Goal: Task Accomplishment & Management: Use online tool/utility

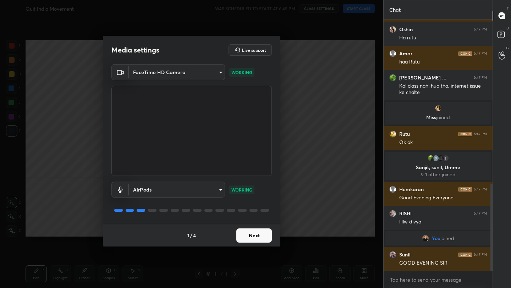
scroll to position [499, 0]
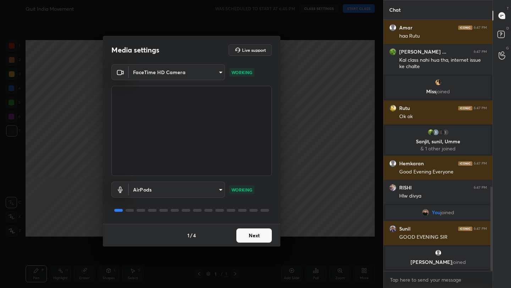
click at [257, 239] on button "Next" at bounding box center [253, 236] width 35 height 14
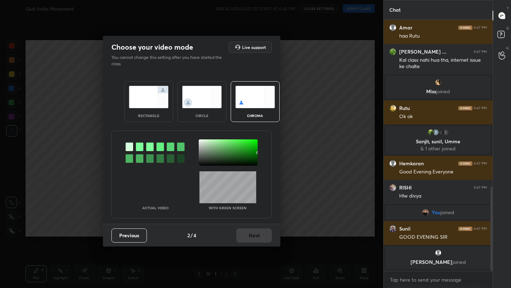
click at [158, 103] on img at bounding box center [149, 97] width 40 height 22
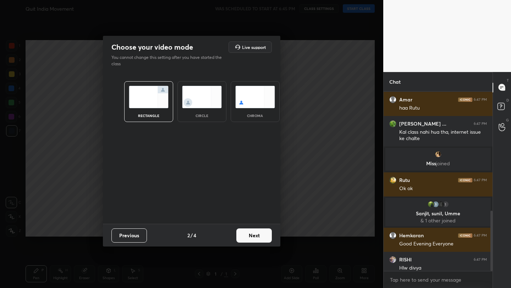
scroll to position [2, 2]
click at [158, 103] on img at bounding box center [149, 97] width 40 height 22
click at [254, 232] on button "Next" at bounding box center [253, 236] width 35 height 14
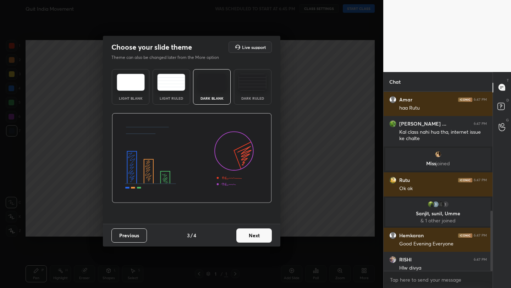
click at [254, 232] on button "Next" at bounding box center [253, 236] width 35 height 14
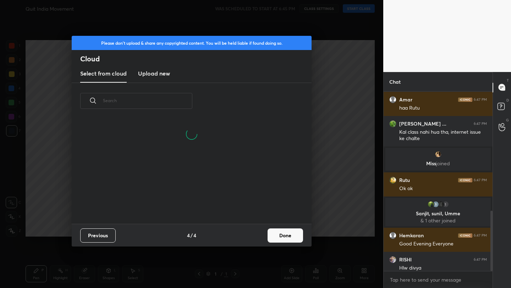
click at [299, 240] on button "Done" at bounding box center [285, 236] width 35 height 14
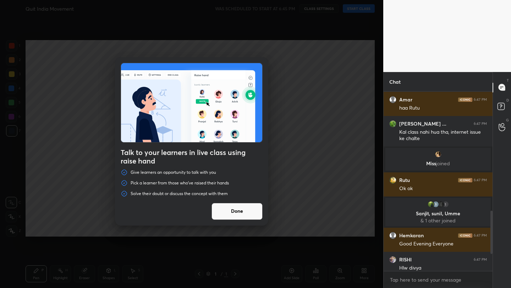
scroll to position [545, 0]
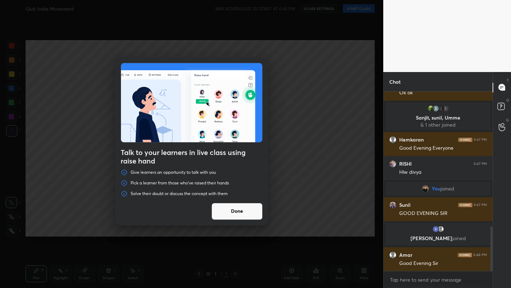
click at [250, 218] on button "Done" at bounding box center [237, 211] width 51 height 17
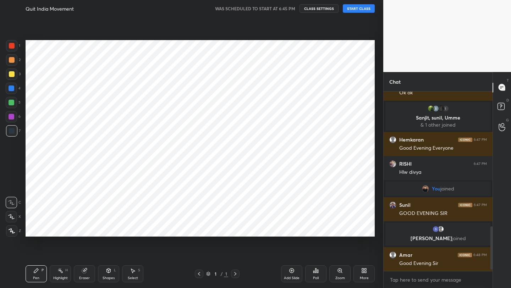
scroll to position [571, 0]
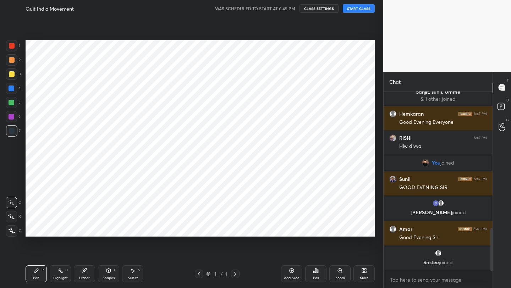
click at [364, 10] on button "START CLASS" at bounding box center [359, 8] width 32 height 9
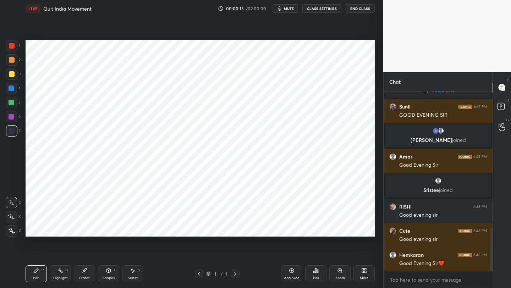
scroll to position [615, 0]
click at [357, 274] on div "More" at bounding box center [363, 273] width 21 height 17
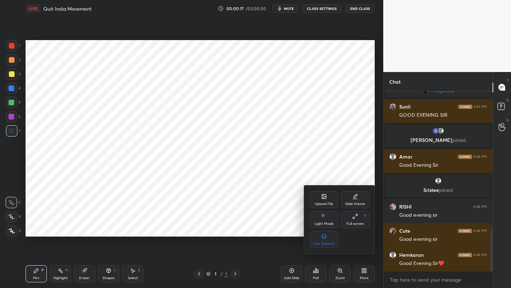
click at [317, 201] on div "Upload File" at bounding box center [324, 199] width 28 height 17
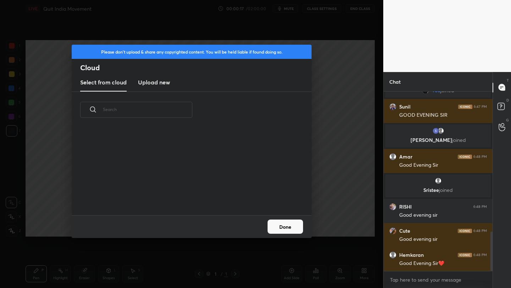
scroll to position [639, 0]
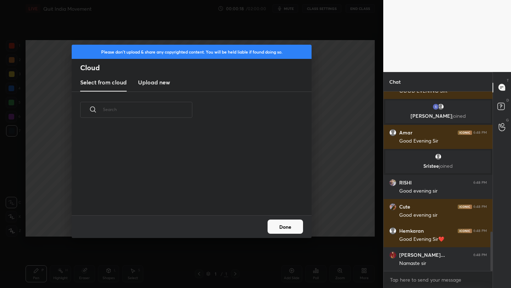
click at [289, 226] on button "Done" at bounding box center [285, 227] width 35 height 14
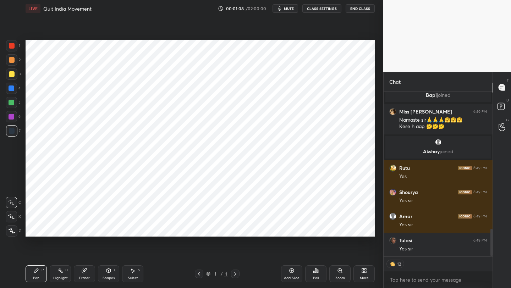
scroll to position [847, 0]
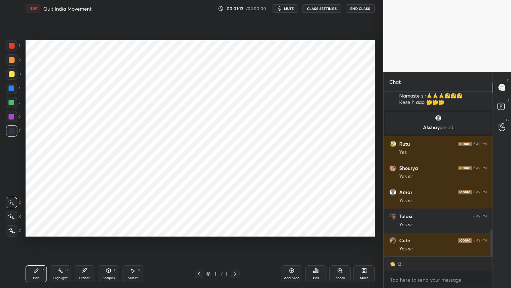
click at [365, 278] on div "More" at bounding box center [364, 278] width 9 height 4
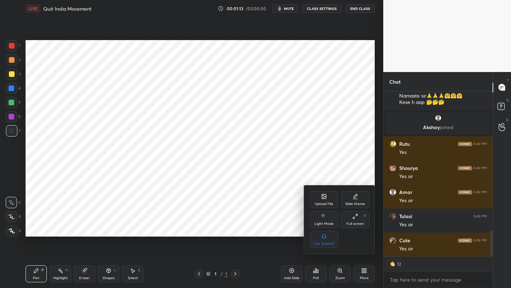
scroll to position [871, 0]
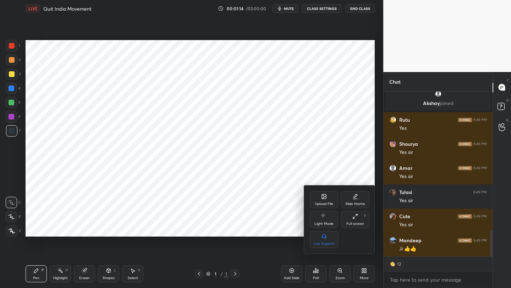
click at [318, 201] on div "Upload File" at bounding box center [324, 199] width 28 height 17
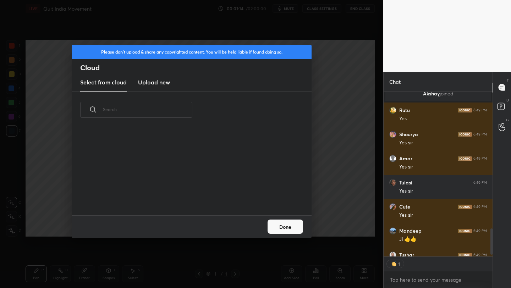
scroll to position [2, 2]
click at [150, 87] on new "Upload new" at bounding box center [154, 83] width 32 height 18
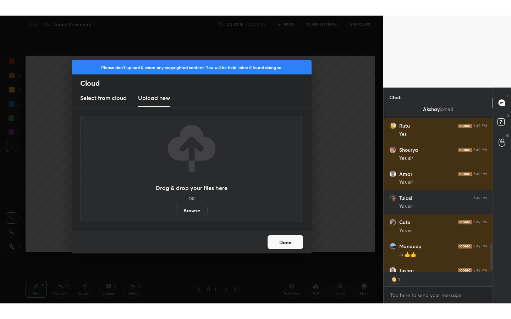
scroll to position [895, 0]
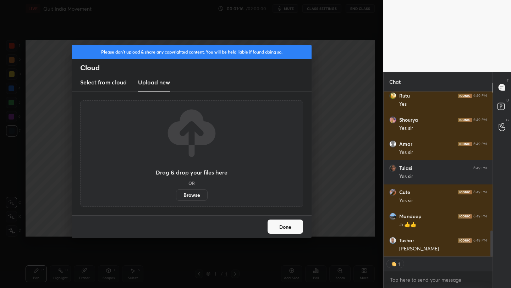
click at [204, 192] on label "Browse" at bounding box center [192, 195] width 32 height 11
click at [176, 192] on input "Browse" at bounding box center [176, 195] width 0 height 11
click at [283, 233] on button "Done" at bounding box center [285, 227] width 35 height 14
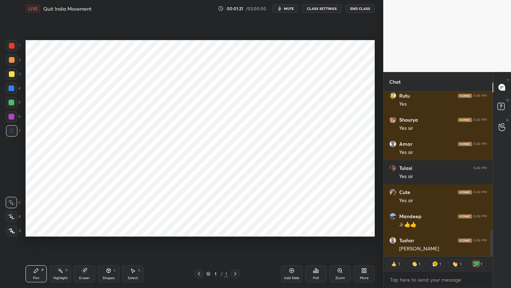
click at [286, 273] on div "Add Slide" at bounding box center [291, 273] width 21 height 17
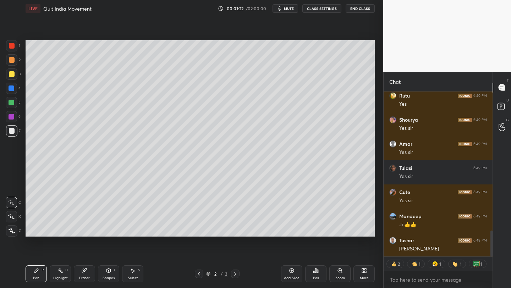
click at [358, 273] on div "More" at bounding box center [363, 273] width 21 height 17
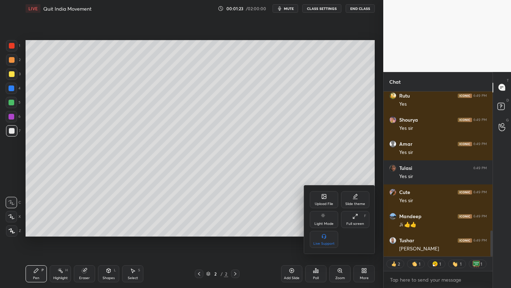
click at [361, 222] on div "Full screen" at bounding box center [355, 224] width 18 height 4
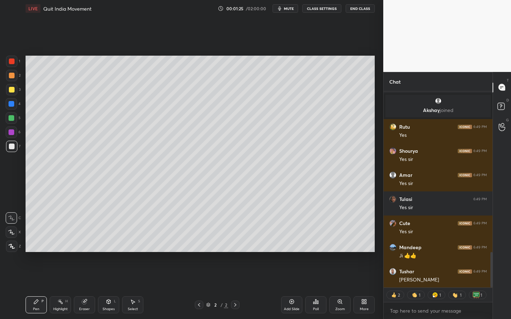
scroll to position [890, 0]
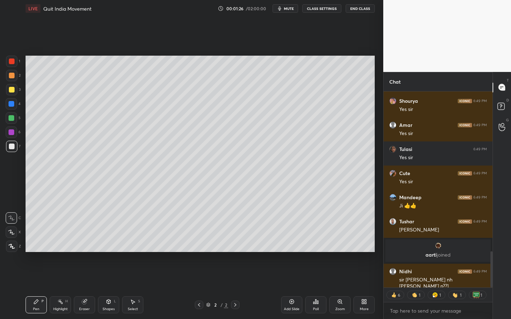
click at [106, 288] on icon at bounding box center [109, 302] width 6 height 6
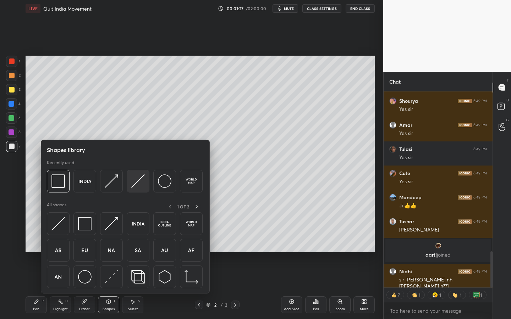
click at [137, 185] on img at bounding box center [137, 181] width 13 height 13
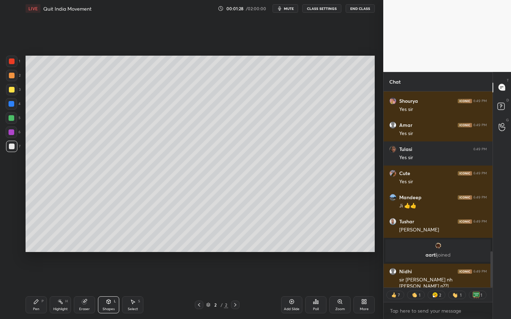
click at [15, 89] on div at bounding box center [11, 89] width 11 height 11
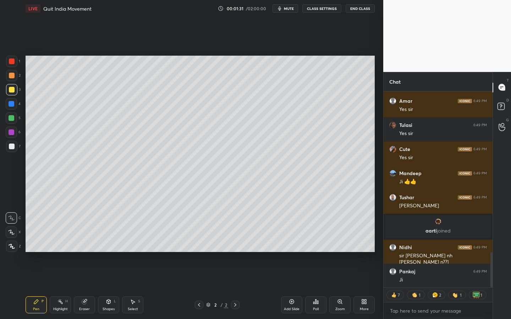
click at [8, 251] on div at bounding box center [11, 246] width 11 height 11
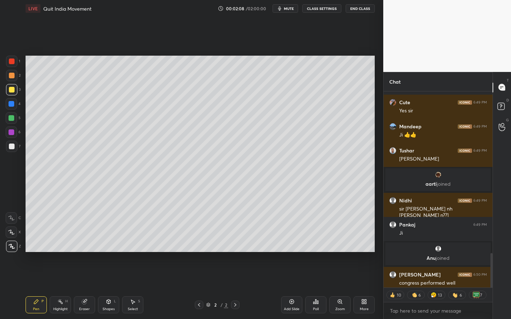
scroll to position [927, 0]
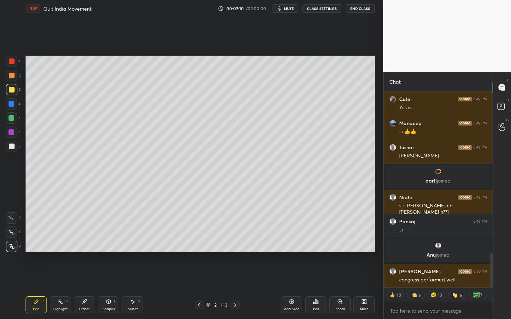
click at [290, 288] on div "Add Slide" at bounding box center [291, 305] width 21 height 17
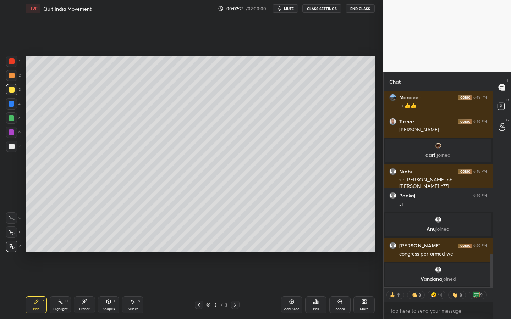
click at [116, 288] on div "L" at bounding box center [115, 302] width 2 height 4
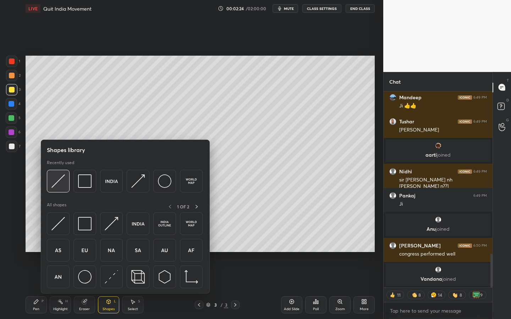
click at [66, 179] on div at bounding box center [58, 181] width 23 height 23
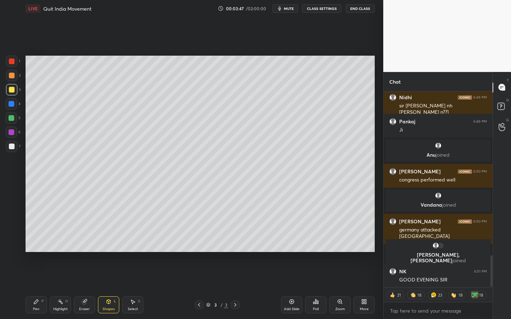
scroll to position [1027, 0]
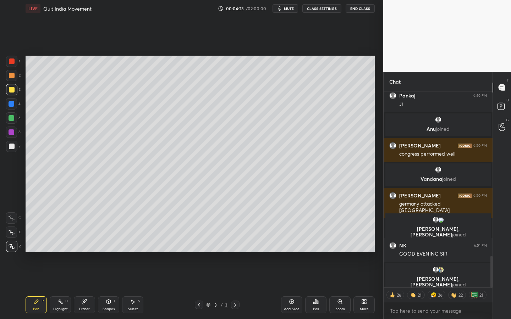
click at [12, 148] on div at bounding box center [12, 147] width 6 height 6
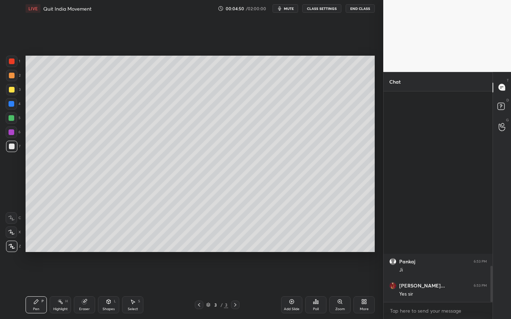
scroll to position [0, 0]
click at [9, 120] on div at bounding box center [12, 118] width 6 height 6
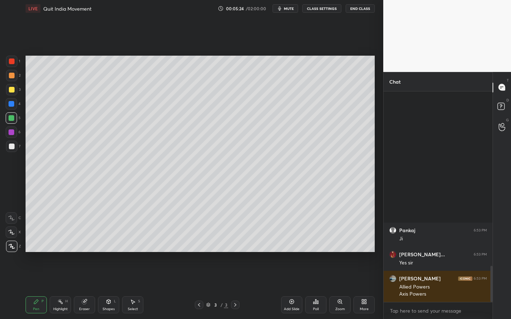
click at [112, 288] on div "Shapes" at bounding box center [109, 310] width 12 height 4
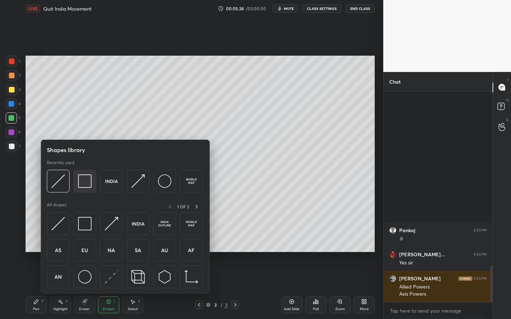
click at [82, 183] on img at bounding box center [84, 181] width 13 height 13
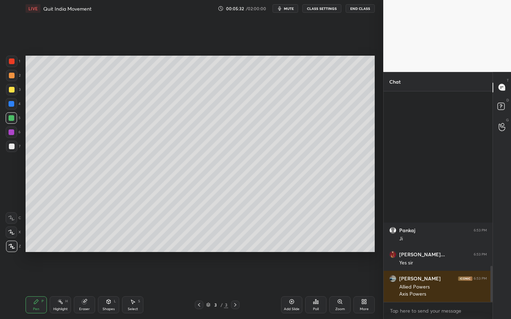
click at [110, 288] on icon at bounding box center [109, 302] width 6 height 6
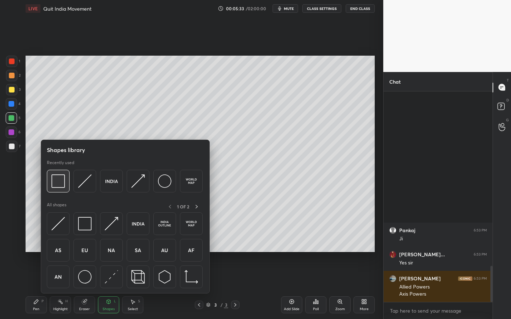
click at [53, 183] on img at bounding box center [57, 181] width 13 height 13
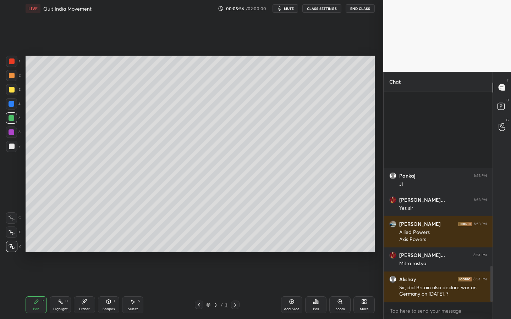
click at [15, 147] on div at bounding box center [11, 146] width 11 height 11
click at [14, 91] on div at bounding box center [11, 89] width 11 height 11
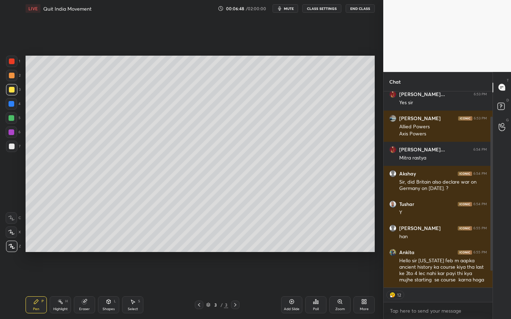
scroll to position [53, 0]
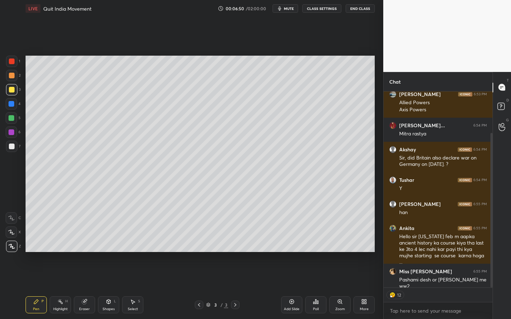
click at [14, 148] on div at bounding box center [12, 147] width 6 height 6
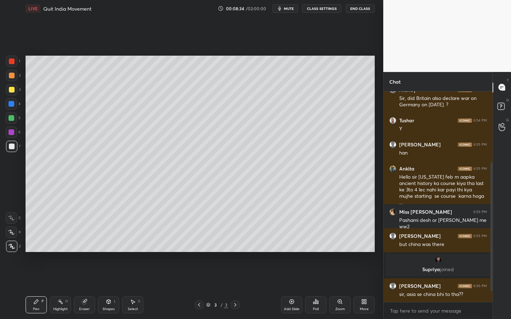
scroll to position [132, 0]
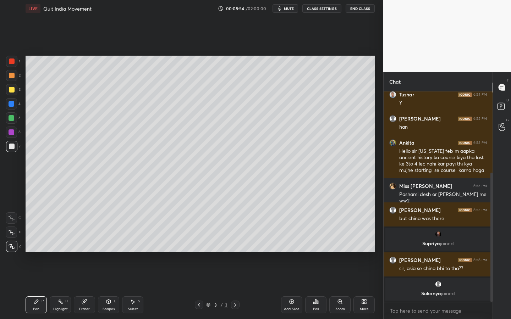
click at [291, 9] on span "mute" at bounding box center [289, 8] width 10 height 5
click at [291, 9] on span "unmute" at bounding box center [288, 8] width 15 height 5
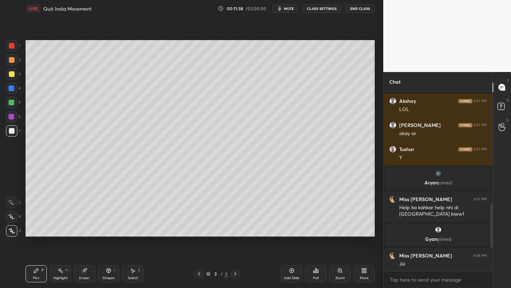
scroll to position [550, 0]
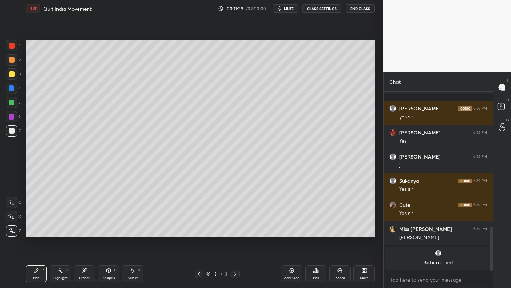
click at [362, 281] on div "More" at bounding box center [363, 273] width 21 height 17
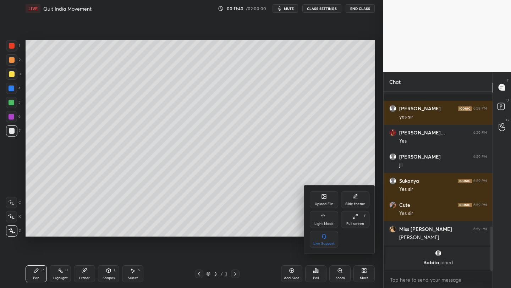
click at [320, 196] on div "Upload File" at bounding box center [324, 199] width 28 height 17
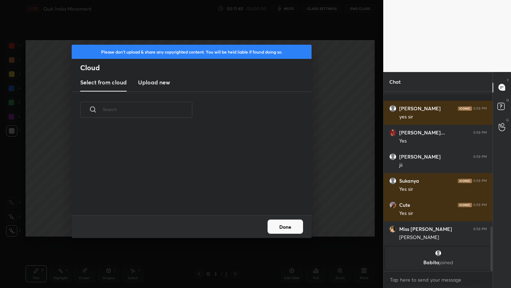
click at [162, 83] on h3 "Upload new" at bounding box center [154, 82] width 32 height 9
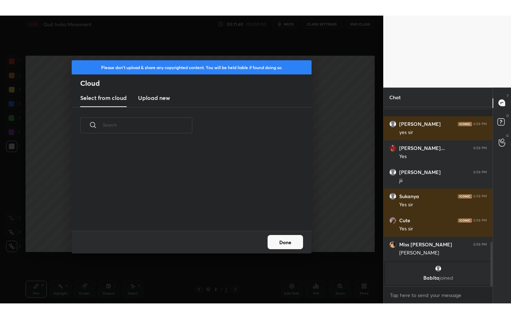
scroll to position [87, 228]
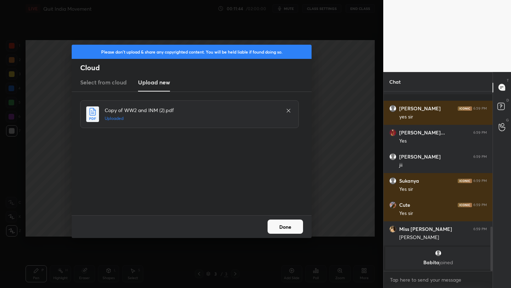
click at [283, 231] on button "Done" at bounding box center [285, 227] width 35 height 14
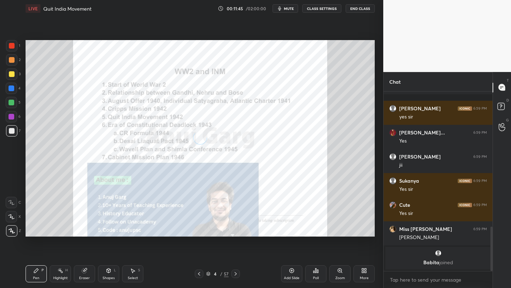
click at [367, 271] on div "More" at bounding box center [363, 273] width 21 height 17
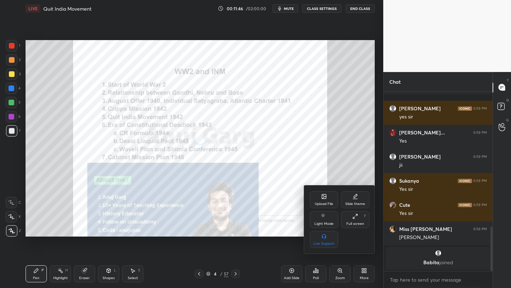
click at [349, 220] on div "Full screen F" at bounding box center [355, 219] width 28 height 17
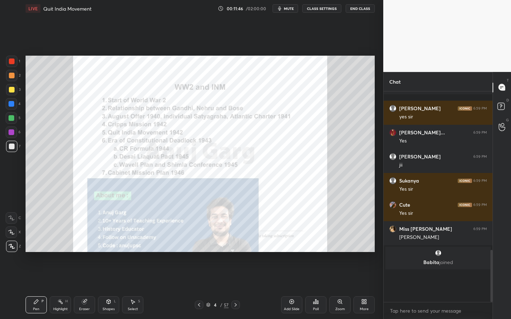
scroll to position [519, 0]
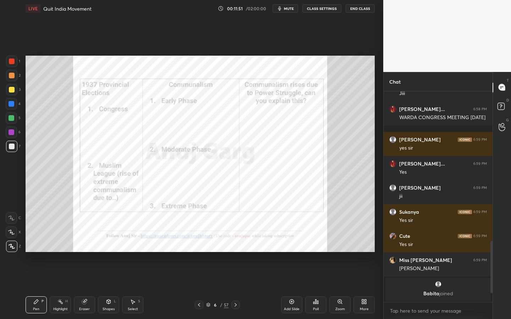
click at [334, 288] on div "Zoom" at bounding box center [339, 305] width 21 height 17
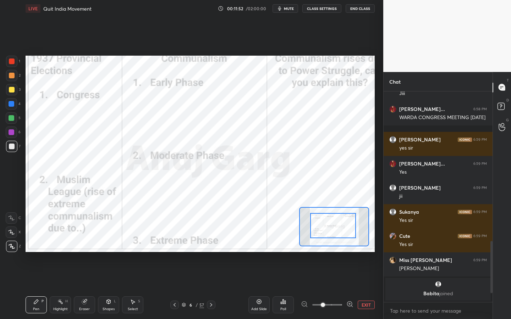
drag, startPoint x: 331, startPoint y: 219, endPoint x: 324, endPoint y: 215, distance: 8.4
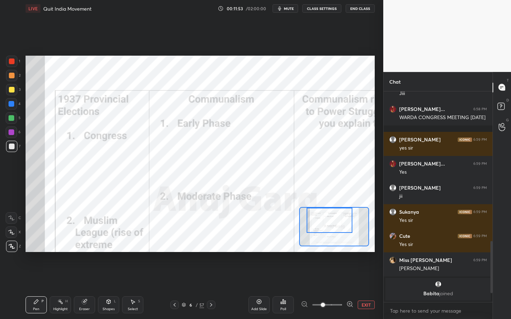
drag, startPoint x: 324, startPoint y: 214, endPoint x: 322, endPoint y: 210, distance: 4.8
click at [322, 210] on div at bounding box center [330, 220] width 46 height 25
click at [11, 61] on div at bounding box center [12, 62] width 6 height 6
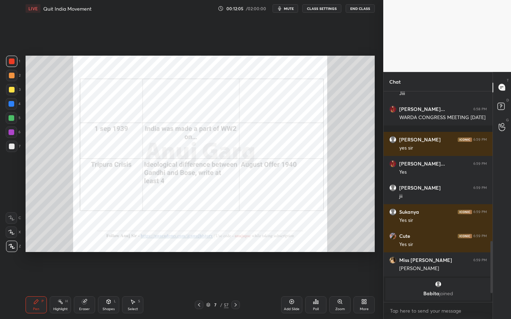
click at [339, 288] on icon at bounding box center [340, 302] width 4 height 4
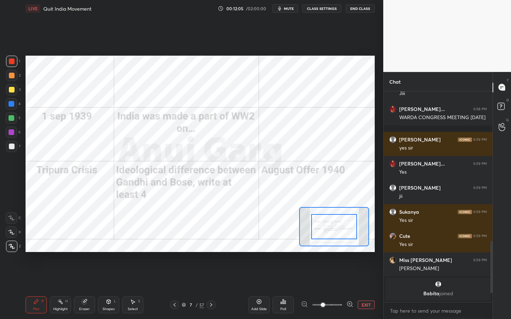
scroll to position [453, 0]
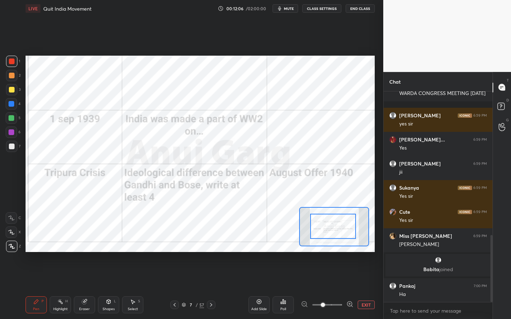
drag, startPoint x: 337, startPoint y: 225, endPoint x: 330, endPoint y: 226, distance: 6.5
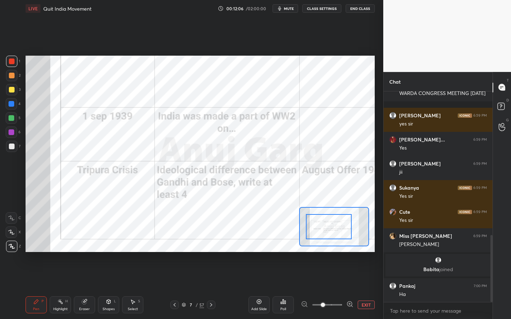
click at [325, 227] on div at bounding box center [329, 226] width 46 height 25
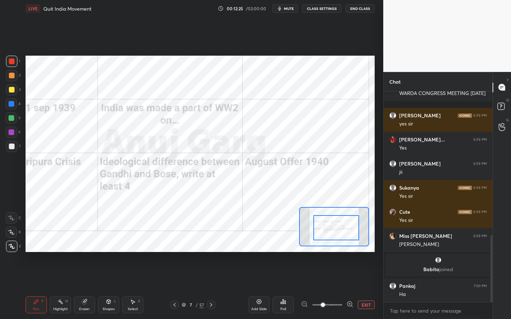
drag, startPoint x: 338, startPoint y: 230, endPoint x: 345, endPoint y: 230, distance: 7.5
click at [346, 230] on div at bounding box center [336, 227] width 46 height 25
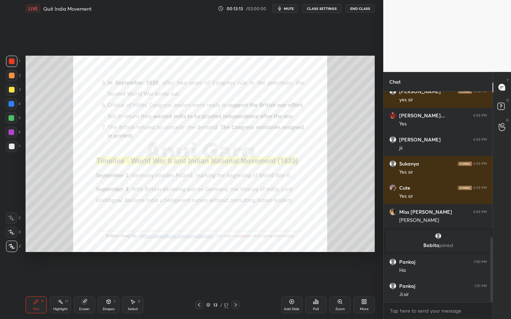
click at [341, 288] on div "Zoom" at bounding box center [340, 310] width 10 height 4
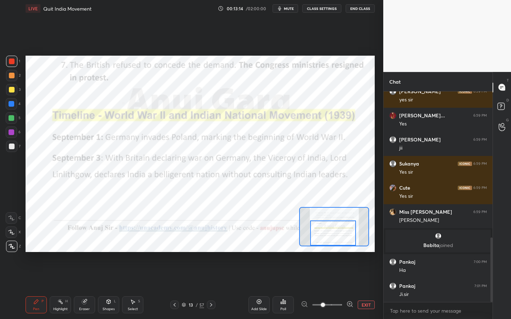
drag, startPoint x: 337, startPoint y: 238, endPoint x: 336, endPoint y: 242, distance: 3.9
click at [336, 242] on div at bounding box center [333, 233] width 46 height 25
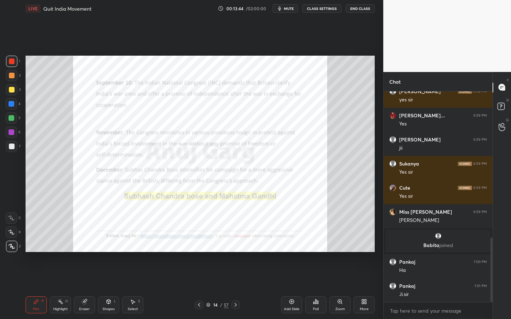
click at [331, 288] on div "Zoom" at bounding box center [339, 305] width 21 height 17
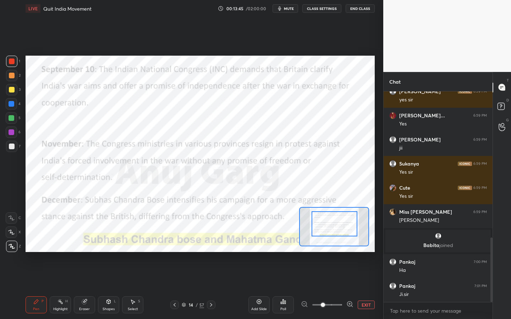
drag, startPoint x: 339, startPoint y: 222, endPoint x: 340, endPoint y: 218, distance: 4.4
click at [339, 226] on div at bounding box center [335, 224] width 46 height 25
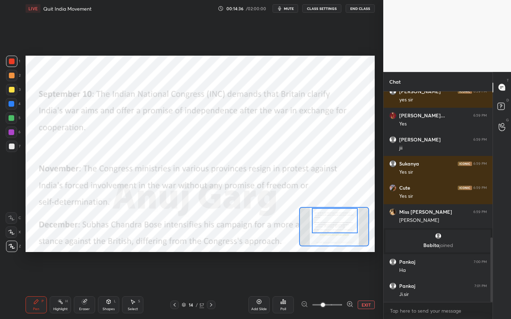
scroll to position [501, 0]
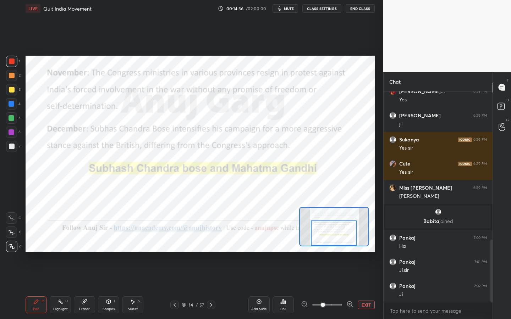
drag, startPoint x: 340, startPoint y: 222, endPoint x: 340, endPoint y: 235, distance: 12.8
click at [339, 236] on div at bounding box center [334, 233] width 46 height 25
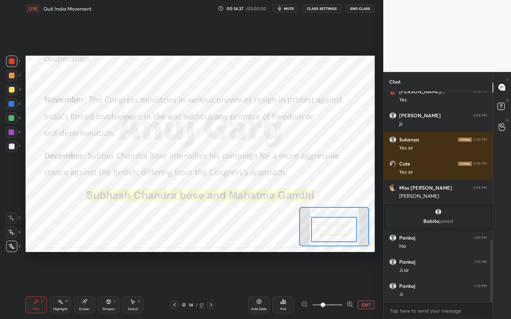
click at [340, 231] on div at bounding box center [334, 229] width 46 height 25
click at [258, 288] on icon at bounding box center [259, 302] width 2 height 2
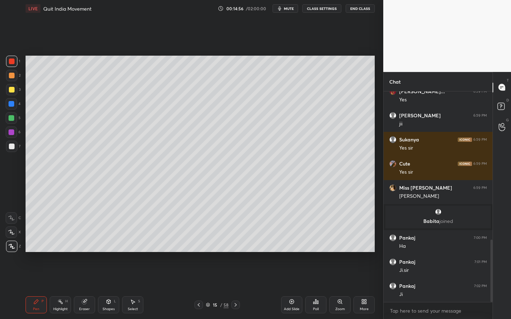
click at [100, 288] on div "Shapes L" at bounding box center [108, 305] width 21 height 17
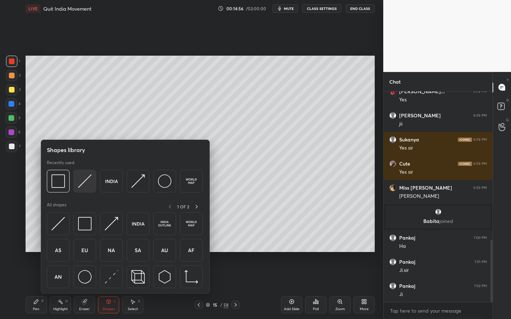
click at [80, 178] on img at bounding box center [84, 181] width 13 height 13
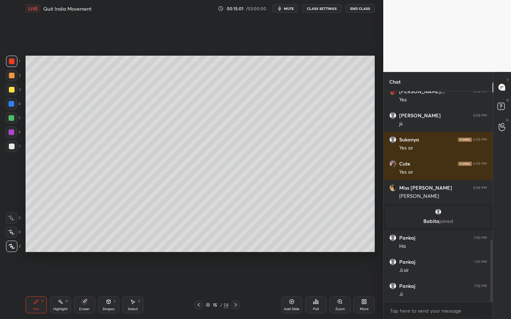
drag, startPoint x: 10, startPoint y: 89, endPoint x: 25, endPoint y: 94, distance: 15.8
click at [10, 89] on div at bounding box center [12, 90] width 6 height 6
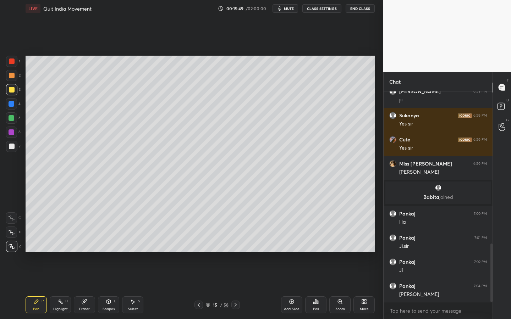
scroll to position [549, 0]
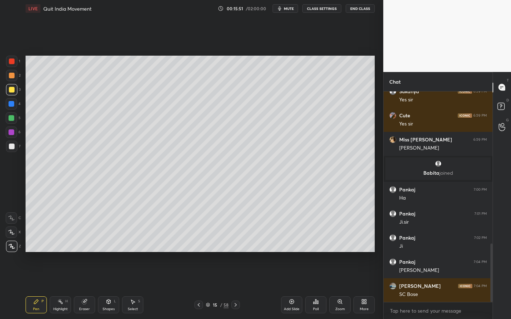
click at [105, 288] on div "Shapes L" at bounding box center [108, 305] width 21 height 17
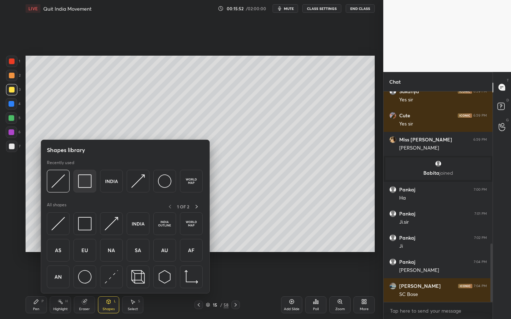
click at [85, 179] on img at bounding box center [84, 181] width 13 height 13
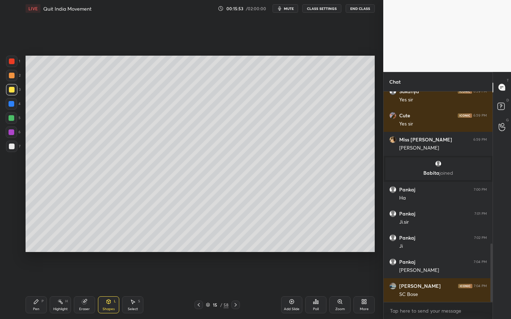
drag, startPoint x: 13, startPoint y: 147, endPoint x: 22, endPoint y: 147, distance: 9.2
click at [13, 147] on div at bounding box center [12, 147] width 6 height 6
click at [12, 90] on div at bounding box center [12, 90] width 6 height 6
click at [229, 253] on div "Setting up your live class Poll for secs No correct answer Start poll" at bounding box center [200, 154] width 355 height 274
click at [15, 147] on div at bounding box center [11, 146] width 11 height 11
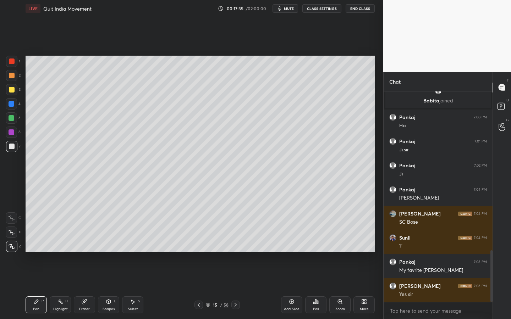
scroll to position [646, 0]
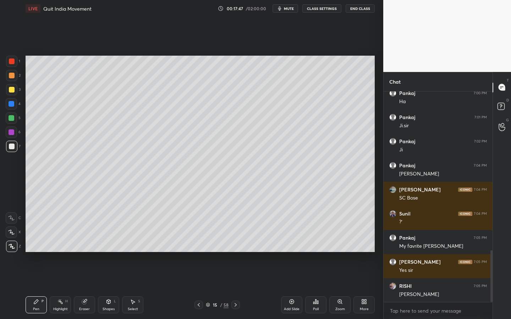
click at [15, 116] on div at bounding box center [11, 118] width 11 height 11
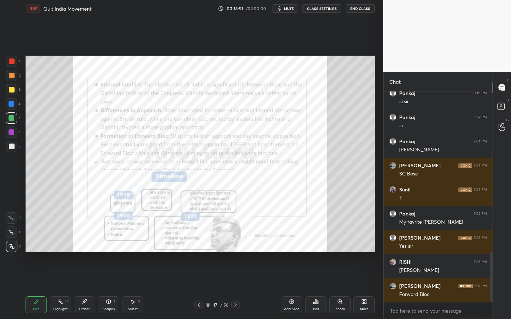
click at [339, 288] on div "Zoom" at bounding box center [339, 305] width 21 height 17
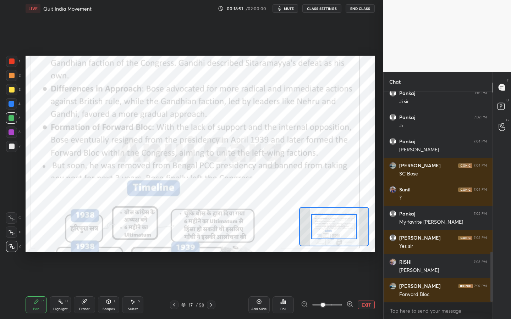
click at [337, 288] on span at bounding box center [327, 305] width 30 height 11
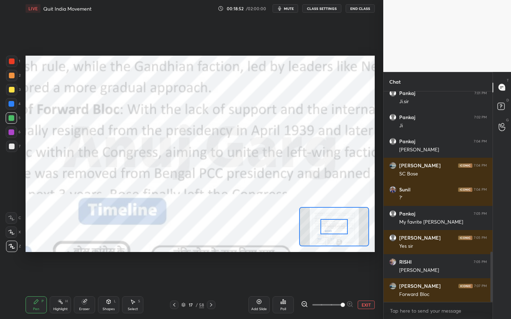
drag, startPoint x: 338, startPoint y: 225, endPoint x: 336, endPoint y: 243, distance: 18.2
click at [336, 235] on div at bounding box center [333, 226] width 27 height 15
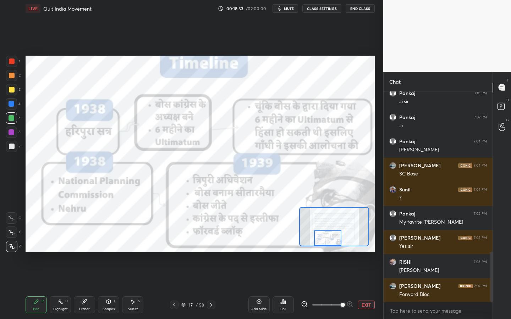
click at [332, 240] on div at bounding box center [327, 238] width 27 height 15
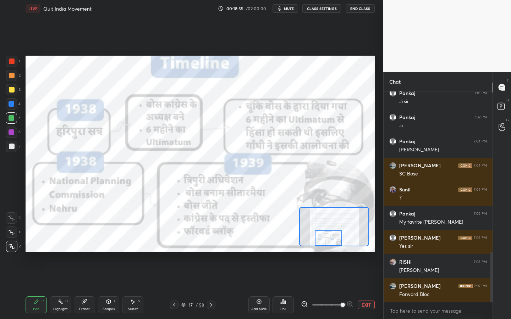
click at [15, 61] on div at bounding box center [11, 61] width 11 height 11
click at [11, 232] on icon at bounding box center [11, 232] width 6 height 5
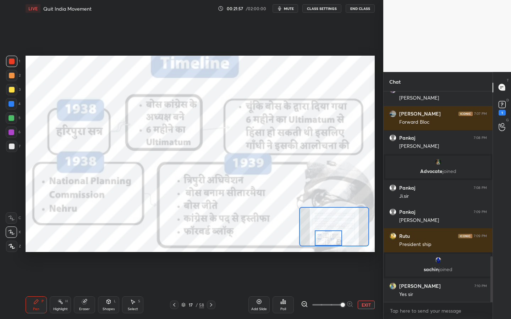
scroll to position [764, 0]
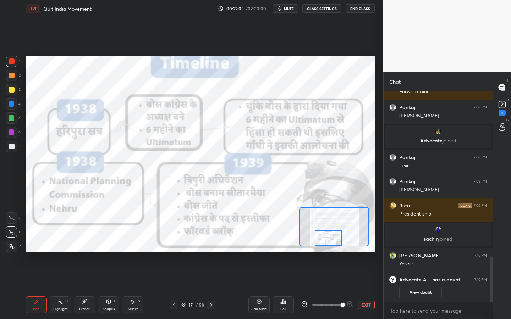
click at [273, 288] on div "Poll" at bounding box center [283, 305] width 21 height 17
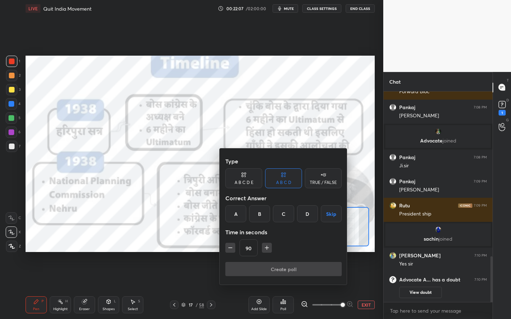
scroll to position [769, 0]
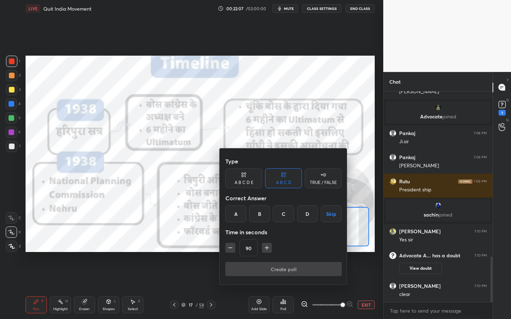
click at [141, 237] on div at bounding box center [255, 159] width 511 height 319
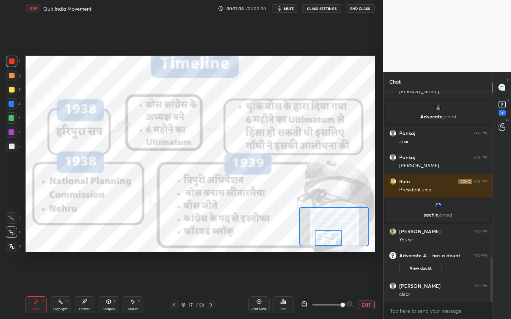
click at [264, 288] on div "Add Slide" at bounding box center [259, 310] width 16 height 4
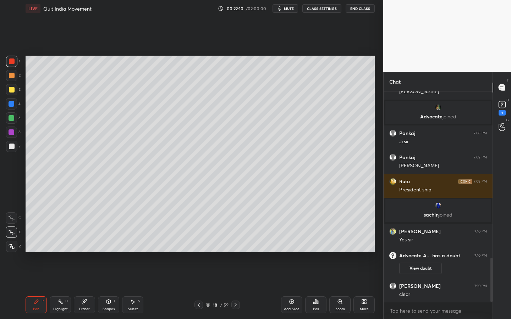
scroll to position [793, 0]
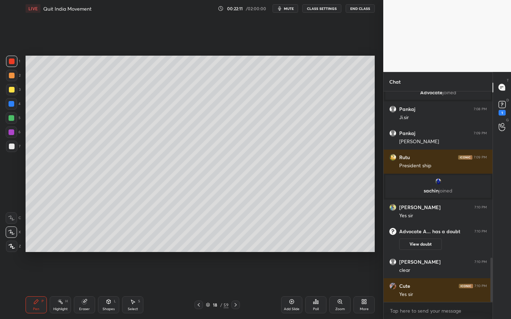
click at [12, 89] on div at bounding box center [12, 90] width 6 height 6
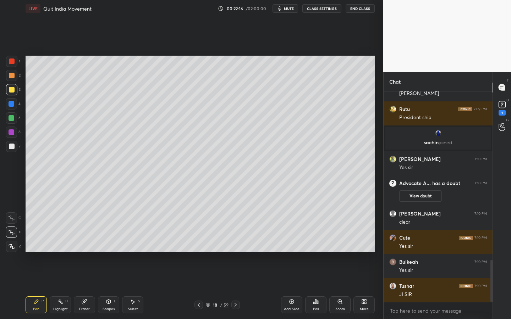
scroll to position [872, 0]
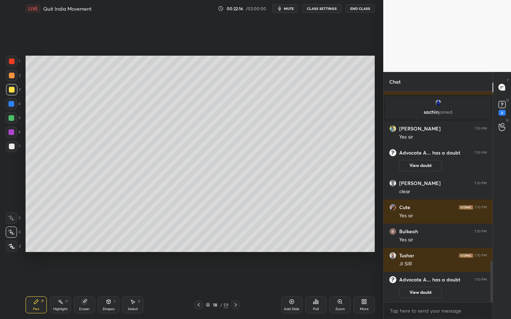
click at [11, 251] on div at bounding box center [11, 246] width 11 height 11
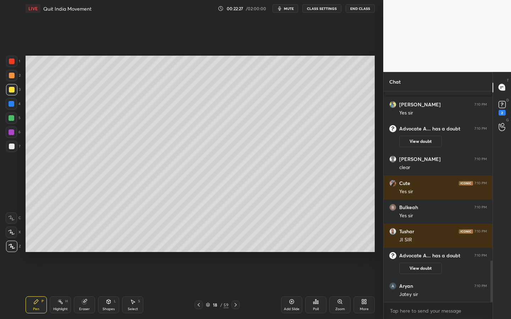
scroll to position [886, 0]
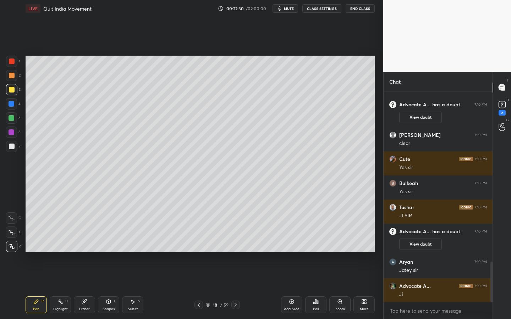
click at [107, 288] on icon at bounding box center [109, 302] width 4 height 4
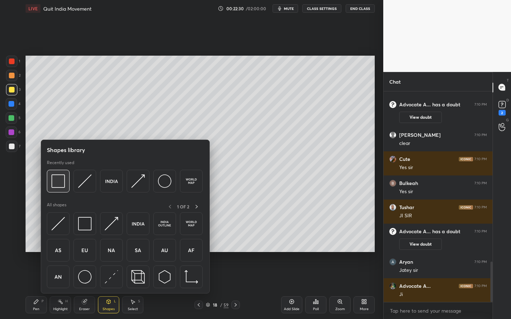
click at [67, 174] on div at bounding box center [58, 181] width 23 height 23
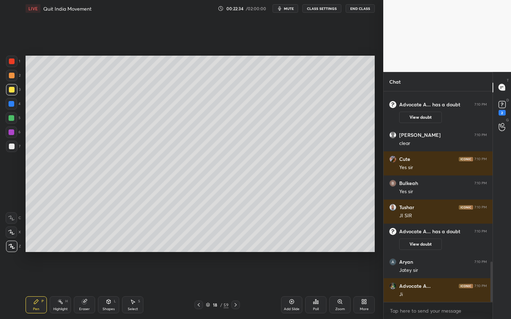
click at [12, 145] on div at bounding box center [12, 147] width 6 height 6
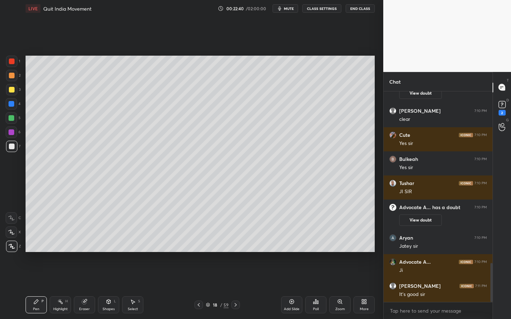
scroll to position [934, 0]
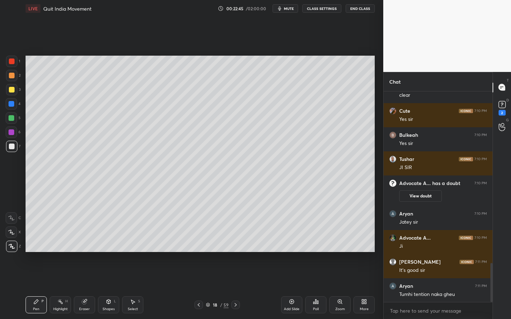
click at [349, 288] on div "Zoom" at bounding box center [339, 305] width 21 height 17
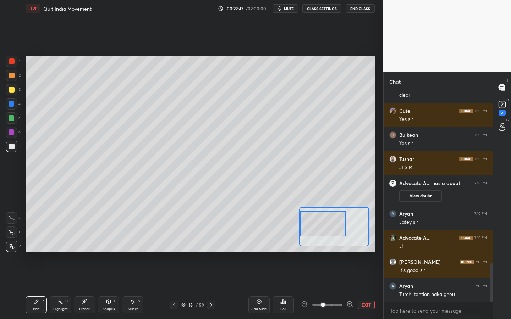
drag, startPoint x: 321, startPoint y: 230, endPoint x: 301, endPoint y: 229, distance: 19.9
click at [301, 229] on div at bounding box center [323, 224] width 46 height 25
click at [17, 229] on div at bounding box center [11, 232] width 11 height 11
click at [322, 224] on div at bounding box center [325, 221] width 46 height 25
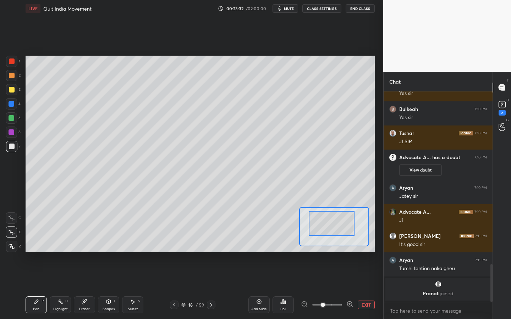
drag, startPoint x: 333, startPoint y: 225, endPoint x: 338, endPoint y: 226, distance: 4.5
click at [338, 226] on div at bounding box center [332, 223] width 46 height 25
click at [294, 8] on span "mute" at bounding box center [289, 8] width 10 height 5
drag, startPoint x: 104, startPoint y: 305, endPoint x: 103, endPoint y: 298, distance: 6.1
click at [104, 288] on div "Shapes L" at bounding box center [108, 305] width 21 height 17
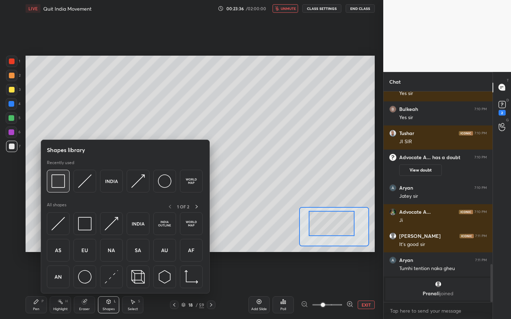
click at [49, 177] on div at bounding box center [58, 181] width 23 height 23
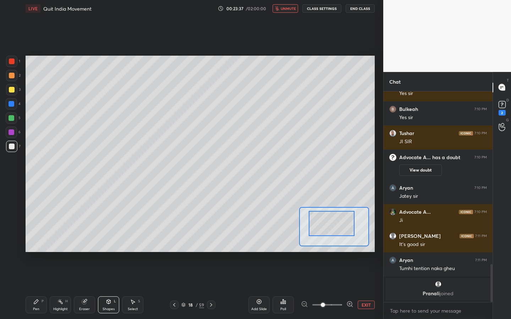
click at [12, 89] on div at bounding box center [12, 90] width 6 height 6
click at [291, 10] on span "unmute" at bounding box center [288, 8] width 15 height 5
drag, startPoint x: 287, startPoint y: 11, endPoint x: 277, endPoint y: 28, distance: 19.9
click at [287, 11] on button "mute" at bounding box center [286, 8] width 26 height 9
click at [287, 8] on span "unmute" at bounding box center [288, 8] width 15 height 5
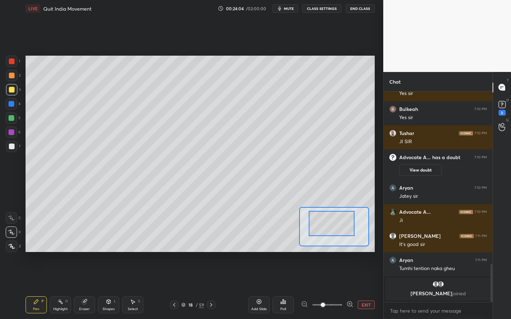
click at [291, 11] on button "mute" at bounding box center [286, 8] width 26 height 9
drag, startPoint x: 333, startPoint y: 234, endPoint x: 351, endPoint y: 234, distance: 18.1
click at [351, 234] on div at bounding box center [346, 223] width 46 height 25
click at [113, 288] on div "Shapes L" at bounding box center [108, 305] width 21 height 17
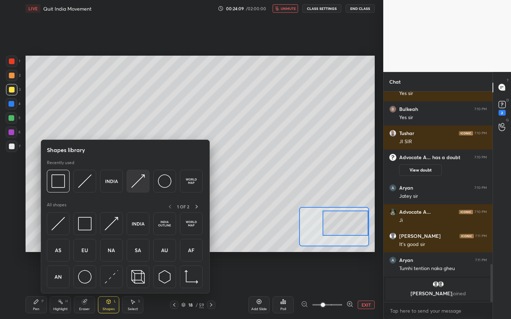
click at [135, 181] on img at bounding box center [137, 181] width 13 height 13
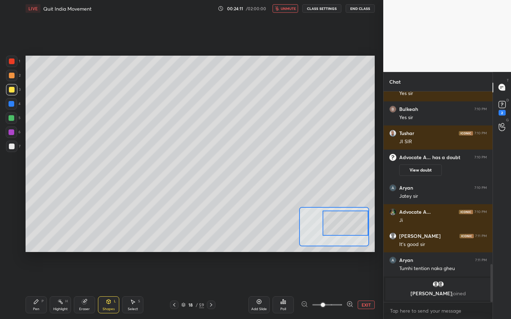
click at [113, 288] on div "Shapes" at bounding box center [109, 310] width 12 height 4
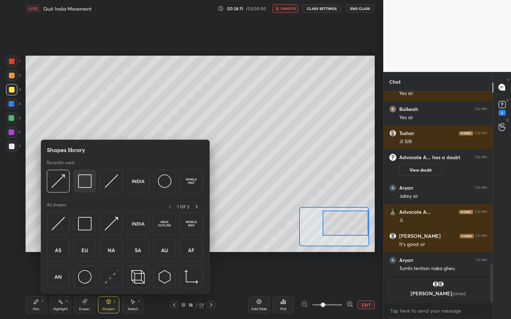
click at [79, 179] on img at bounding box center [84, 181] width 13 height 13
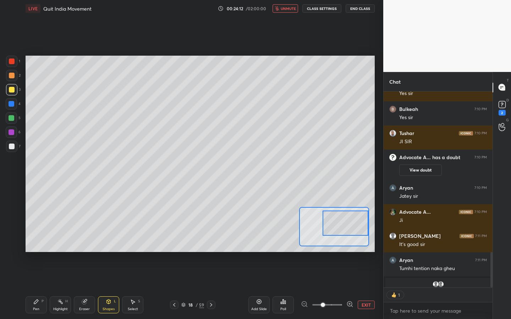
scroll to position [2, 2]
click at [13, 147] on div at bounding box center [12, 147] width 6 height 6
click at [289, 10] on span "unmute" at bounding box center [288, 8] width 15 height 5
click at [371, 227] on div "Setting up your live class Poll for secs No correct answer Start poll" at bounding box center [200, 154] width 349 height 197
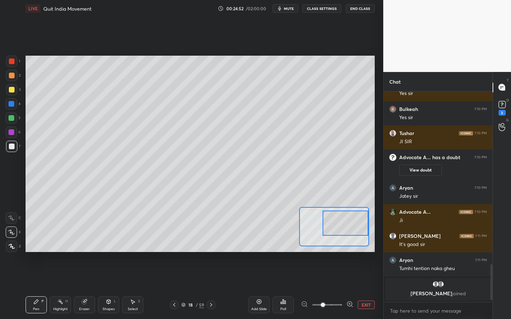
click at [103, 288] on div "Shapes" at bounding box center [109, 310] width 12 height 4
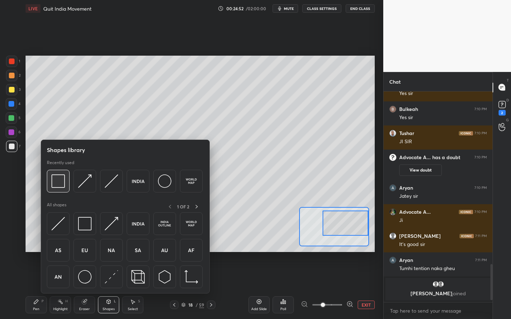
click at [53, 177] on img at bounding box center [57, 181] width 13 height 13
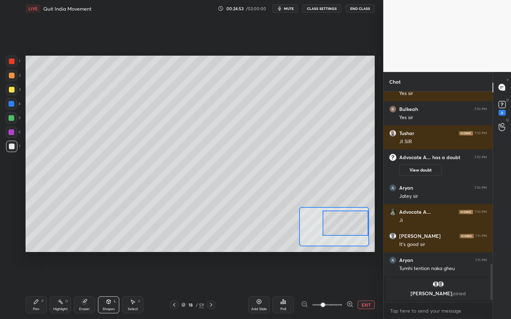
click at [9, 88] on div at bounding box center [12, 90] width 6 height 6
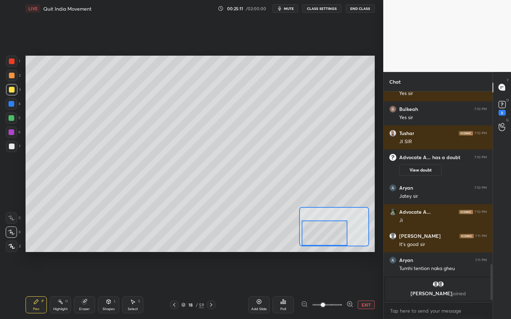
drag, startPoint x: 343, startPoint y: 228, endPoint x: 323, endPoint y: 243, distance: 25.3
click at [323, 243] on div at bounding box center [325, 233] width 46 height 25
click at [112, 288] on div "Shapes L" at bounding box center [108, 305] width 21 height 17
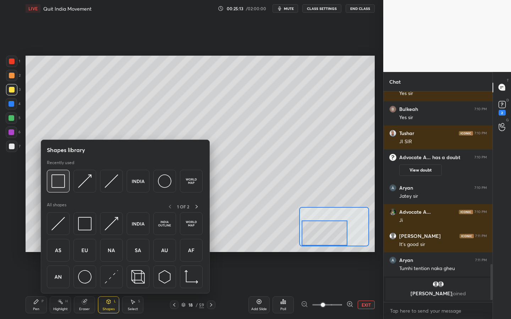
click at [61, 185] on img at bounding box center [57, 181] width 13 height 13
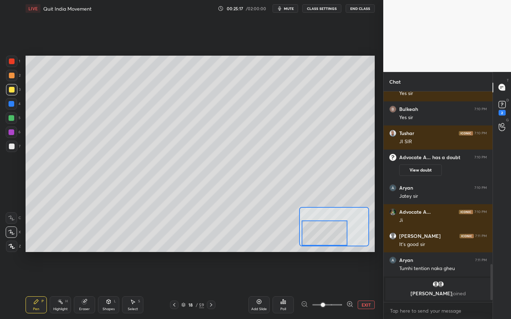
click at [14, 146] on div at bounding box center [12, 147] width 6 height 6
click at [313, 230] on div at bounding box center [325, 233] width 46 height 25
drag, startPoint x: 320, startPoint y: 234, endPoint x: 335, endPoint y: 235, distance: 14.9
click at [335, 235] on div at bounding box center [338, 233] width 46 height 25
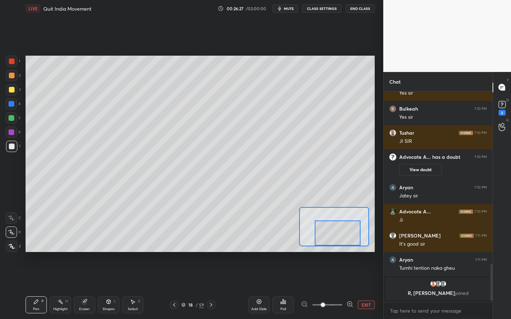
click at [366, 288] on button "EXIT" at bounding box center [366, 305] width 17 height 9
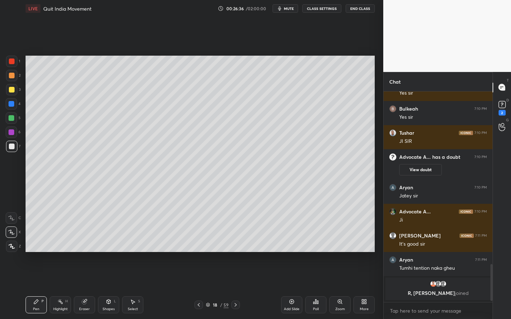
click at [337, 288] on icon at bounding box center [340, 302] width 6 height 6
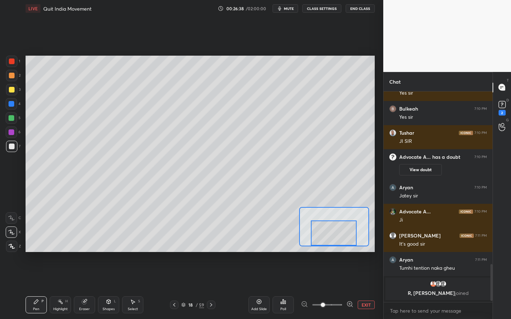
click at [330, 250] on div "Setting up your live class Poll for secs No correct answer Start poll" at bounding box center [200, 154] width 349 height 197
drag, startPoint x: 115, startPoint y: 305, endPoint x: 116, endPoint y: 297, distance: 7.8
click at [115, 288] on div "Shapes L" at bounding box center [108, 305] width 21 height 17
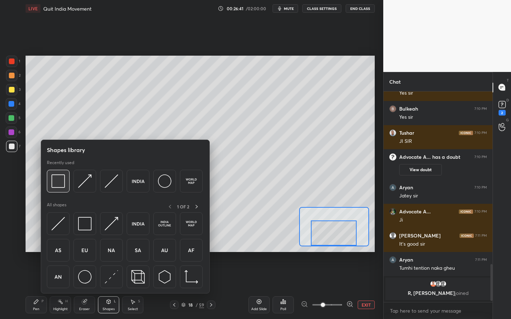
click at [60, 183] on img at bounding box center [57, 181] width 13 height 13
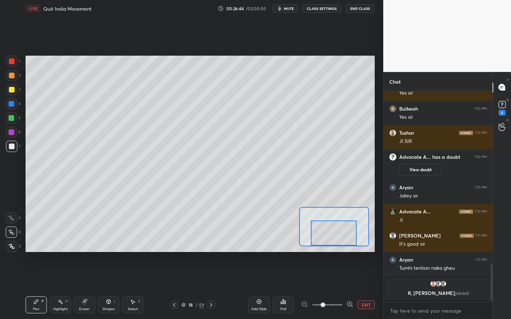
click at [12, 88] on div at bounding box center [12, 90] width 6 height 6
drag, startPoint x: 342, startPoint y: 235, endPoint x: 359, endPoint y: 237, distance: 16.5
click at [359, 237] on div at bounding box center [346, 233] width 46 height 25
drag, startPoint x: 112, startPoint y: 303, endPoint x: 114, endPoint y: 297, distance: 6.5
click at [112, 288] on div "Shapes L" at bounding box center [108, 305] width 21 height 17
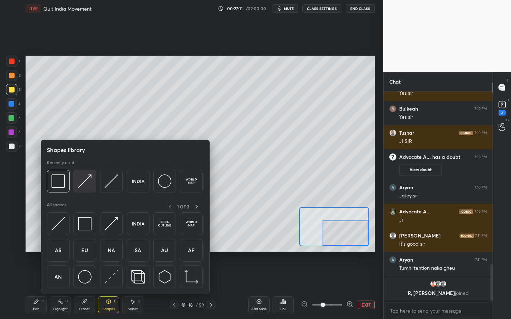
click at [83, 181] on img at bounding box center [84, 181] width 13 height 13
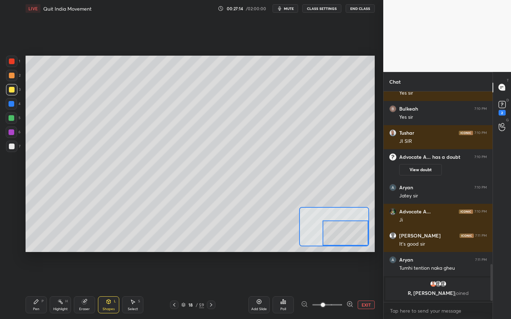
drag, startPoint x: 109, startPoint y: 304, endPoint x: 109, endPoint y: 298, distance: 6.4
click at [109, 288] on icon at bounding box center [109, 302] width 6 height 6
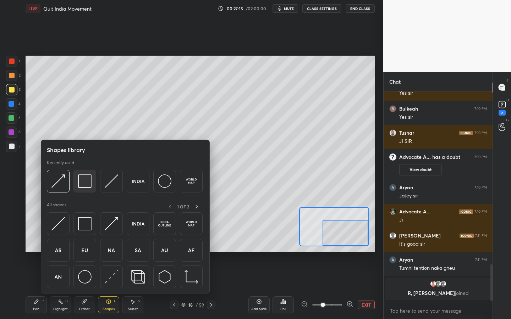
click at [81, 181] on img at bounding box center [84, 181] width 13 height 13
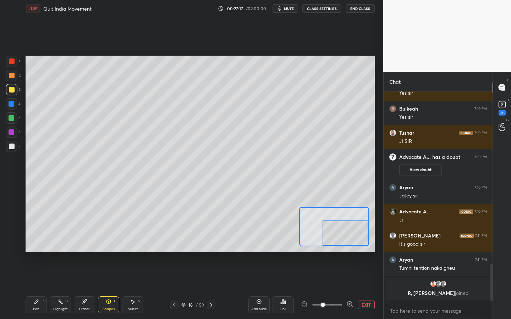
click at [341, 209] on div "Setting up your live class Poll for secs No correct answer Start poll" at bounding box center [200, 154] width 349 height 197
click at [15, 146] on div at bounding box center [11, 146] width 11 height 11
drag, startPoint x: 15, startPoint y: 148, endPoint x: 20, endPoint y: 147, distance: 5.1
click at [15, 148] on div at bounding box center [11, 146] width 11 height 11
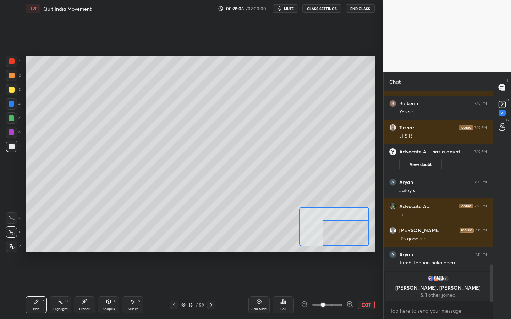
drag, startPoint x: 345, startPoint y: 238, endPoint x: 349, endPoint y: 241, distance: 5.0
click at [350, 241] on div at bounding box center [346, 233] width 46 height 25
click at [364, 288] on div "Add Slide Poll EXIT" at bounding box center [311, 305] width 126 height 40
click at [366, 288] on button "EXIT" at bounding box center [366, 305] width 17 height 9
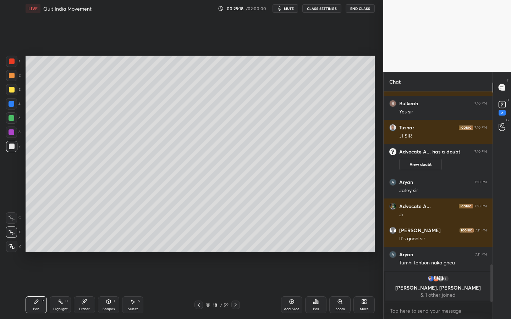
scroll to position [952, 0]
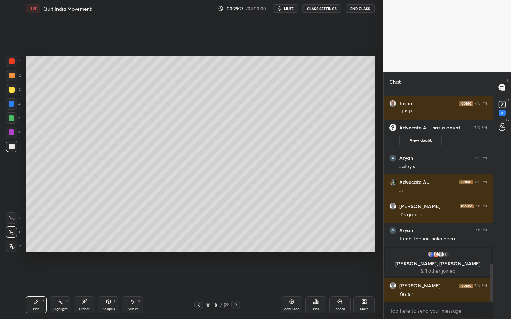
click at [291, 288] on div "Add Slide" at bounding box center [292, 310] width 16 height 4
click at [106, 288] on icon at bounding box center [109, 302] width 6 height 6
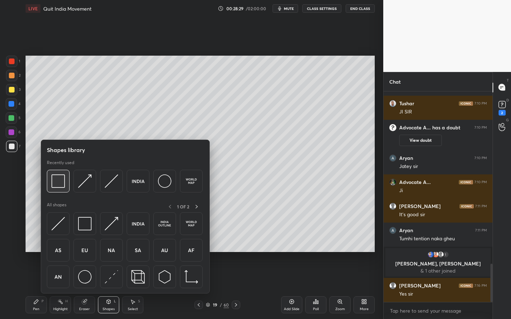
click at [57, 183] on img at bounding box center [57, 181] width 13 height 13
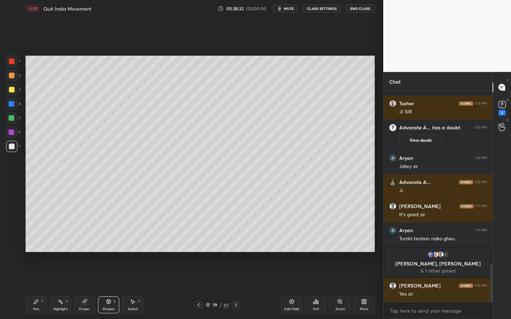
click at [340, 288] on icon at bounding box center [340, 302] width 4 height 4
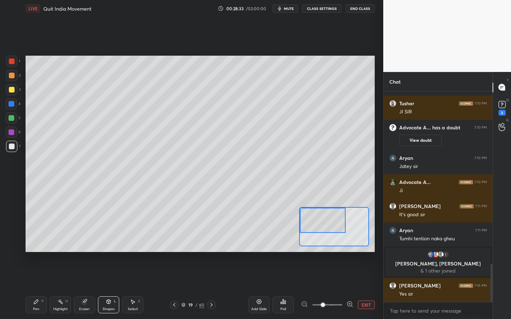
drag, startPoint x: 310, startPoint y: 224, endPoint x: 305, endPoint y: 220, distance: 7.1
click at [305, 220] on div at bounding box center [323, 220] width 46 height 25
click at [9, 92] on div at bounding box center [12, 90] width 6 height 6
drag, startPoint x: 321, startPoint y: 217, endPoint x: 325, endPoint y: 215, distance: 4.2
click at [325, 215] on div at bounding box center [328, 220] width 46 height 25
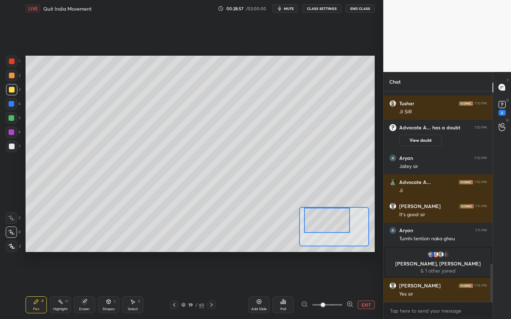
click at [111, 288] on div "Shapes L" at bounding box center [108, 305] width 21 height 17
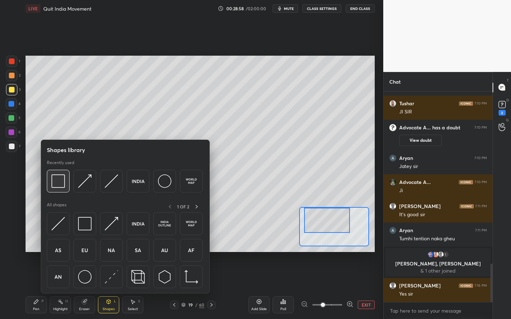
click at [63, 183] on img at bounding box center [57, 181] width 13 height 13
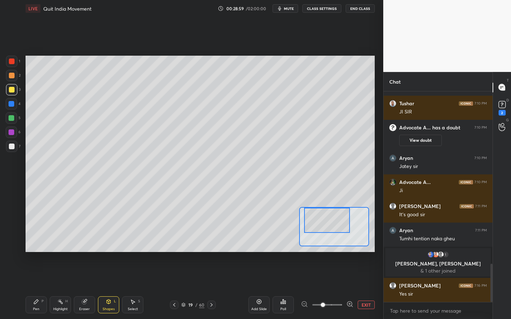
click at [10, 144] on div at bounding box center [12, 147] width 6 height 6
click at [11, 86] on div at bounding box center [11, 89] width 11 height 11
drag, startPoint x: 344, startPoint y: 227, endPoint x: 351, endPoint y: 227, distance: 7.5
click at [352, 227] on div at bounding box center [337, 221] width 46 height 25
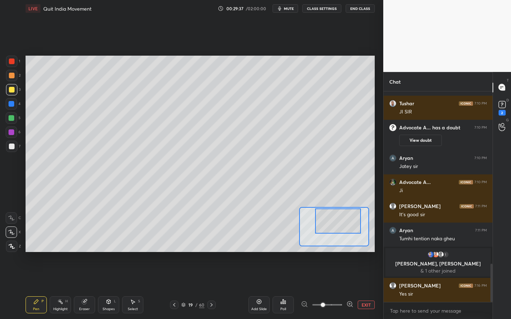
click at [113, 288] on div "Shapes L" at bounding box center [108, 305] width 21 height 17
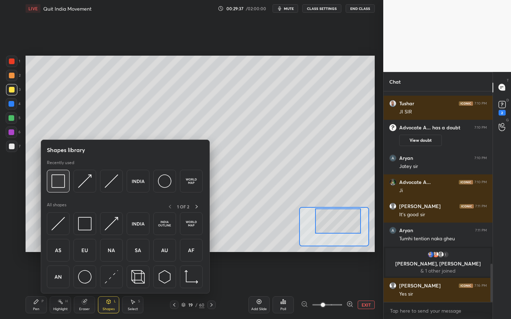
click at [63, 174] on div at bounding box center [58, 181] width 23 height 23
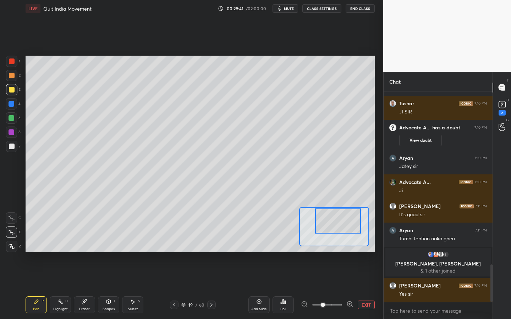
scroll to position [976, 0]
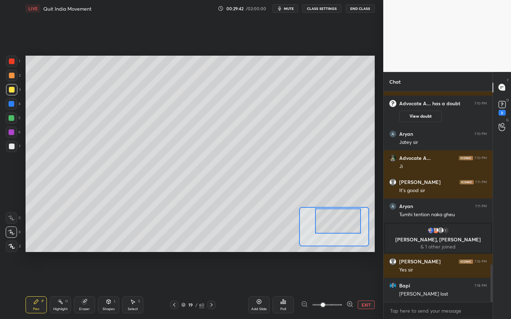
click at [13, 146] on div at bounding box center [12, 147] width 6 height 6
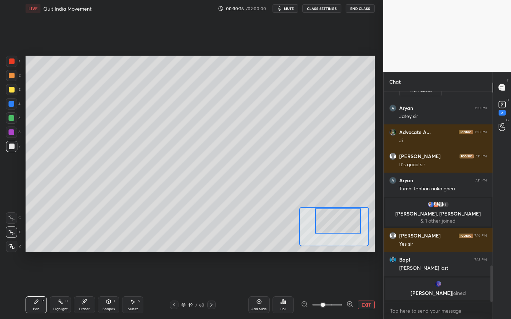
click at [373, 288] on button "EXIT" at bounding box center [366, 305] width 17 height 9
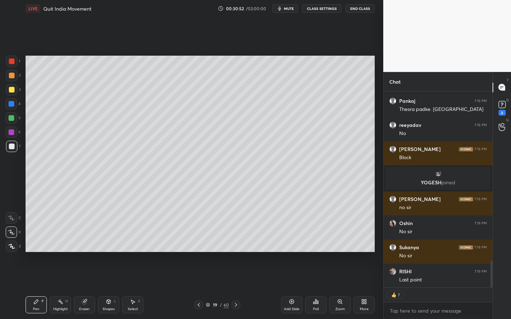
scroll to position [1258, 0]
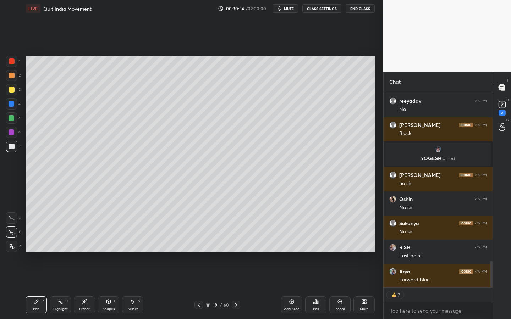
click at [340, 288] on div "Zoom" at bounding box center [340, 310] width 10 height 4
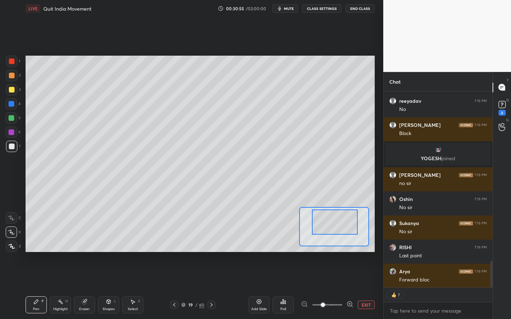
click at [340, 219] on div at bounding box center [335, 222] width 46 height 25
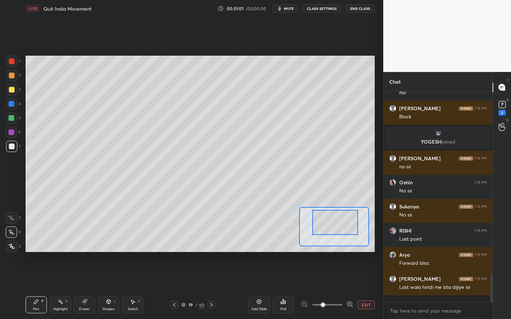
scroll to position [1267, 0]
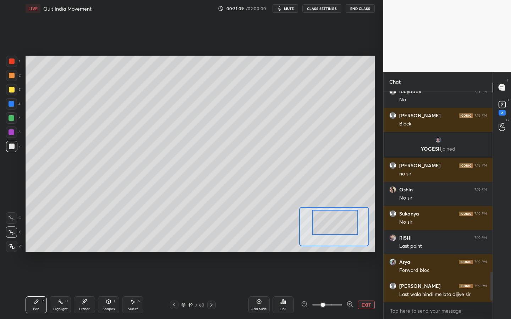
drag, startPoint x: 328, startPoint y: 224, endPoint x: 309, endPoint y: 236, distance: 21.9
click at [312, 235] on div at bounding box center [335, 222] width 46 height 25
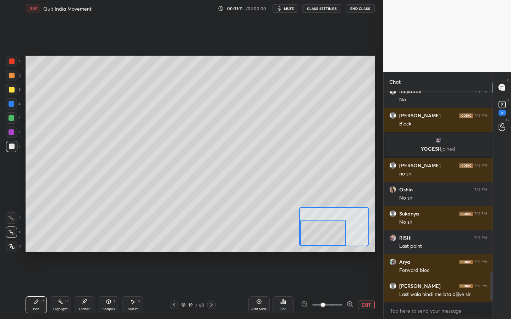
click at [311, 236] on div at bounding box center [323, 233] width 46 height 25
click at [113, 288] on div "Shapes L" at bounding box center [108, 305] width 21 height 17
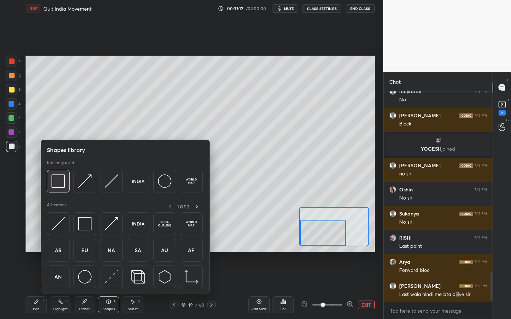
click at [67, 184] on div at bounding box center [58, 181] width 23 height 23
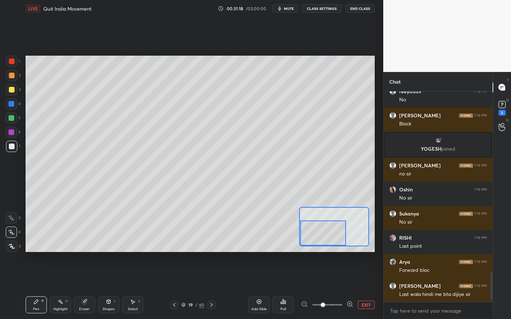
click at [9, 87] on div at bounding box center [12, 90] width 6 height 6
click at [114, 288] on div "Shapes L" at bounding box center [108, 305] width 21 height 17
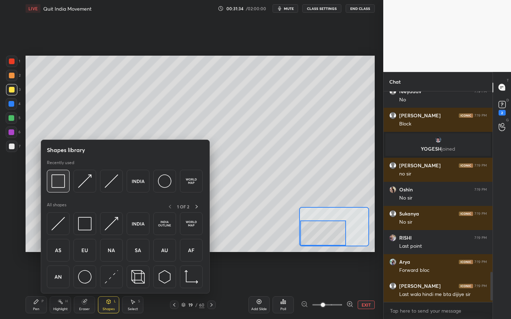
click at [58, 184] on img at bounding box center [57, 181] width 13 height 13
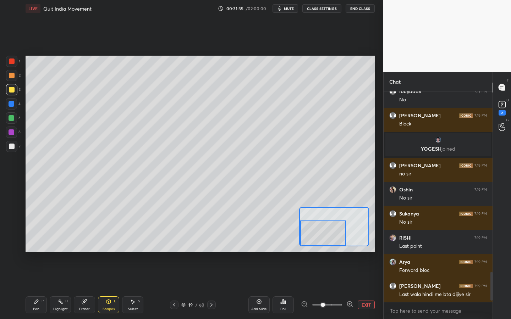
click at [14, 146] on div at bounding box center [11, 146] width 11 height 11
click at [14, 89] on div at bounding box center [11, 89] width 11 height 11
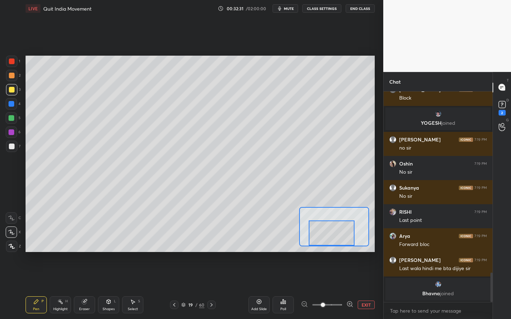
drag, startPoint x: 337, startPoint y: 238, endPoint x: 344, endPoint y: 239, distance: 7.6
click at [346, 239] on div at bounding box center [332, 233] width 46 height 25
click at [111, 288] on div "Shapes" at bounding box center [109, 310] width 12 height 4
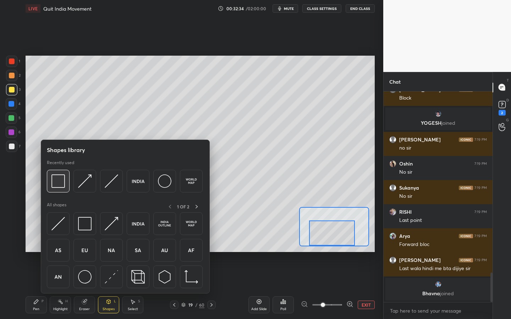
click at [60, 175] on img at bounding box center [57, 181] width 13 height 13
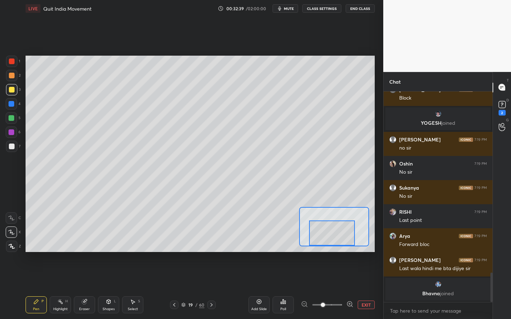
click at [17, 147] on div "7" at bounding box center [13, 146] width 15 height 11
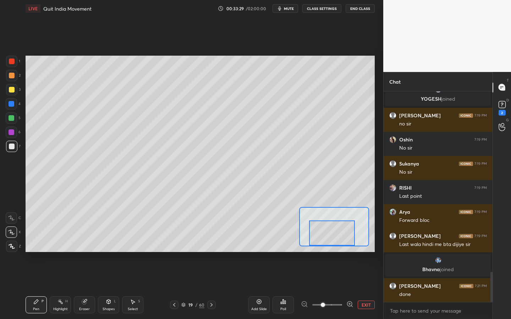
click at [114, 288] on div "Shapes L" at bounding box center [108, 305] width 21 height 17
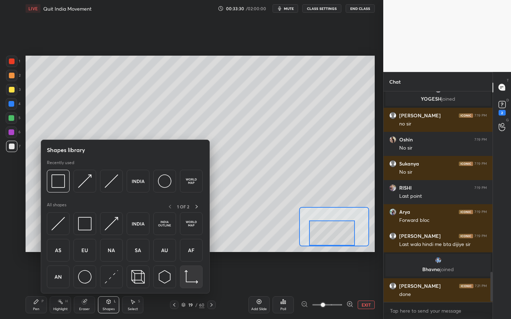
scroll to position [1290, 0]
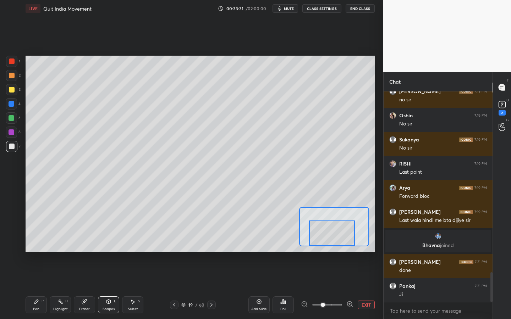
click at [133, 288] on div "Select S" at bounding box center [132, 305] width 21 height 17
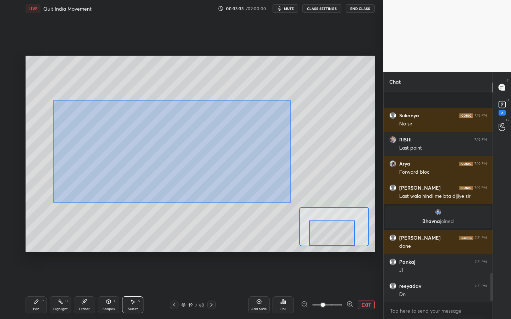
scroll to position [1363, 0]
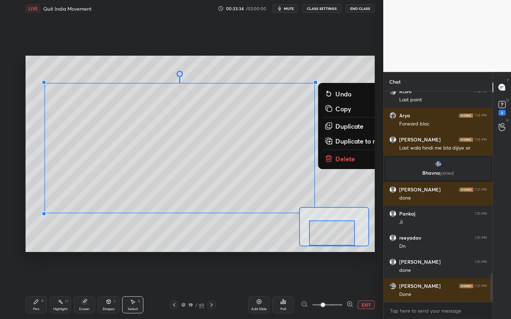
click at [331, 209] on div "0 ° Undo Copy Duplicate Duplicate to new slide Delete Setting up your live clas…" at bounding box center [200, 154] width 349 height 197
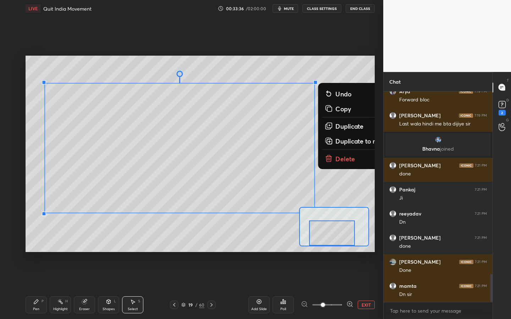
drag, startPoint x: 336, startPoint y: 108, endPoint x: 330, endPoint y: 131, distance: 23.5
click at [336, 108] on p "Copy" at bounding box center [343, 108] width 16 height 9
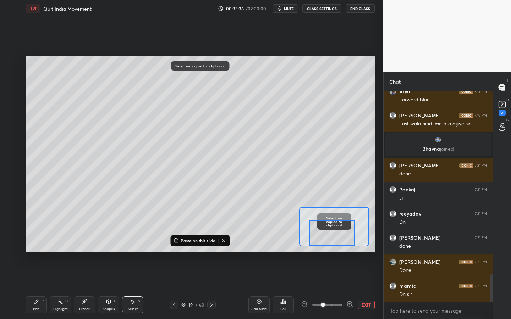
click at [263, 288] on div "Add Slide" at bounding box center [258, 305] width 21 height 17
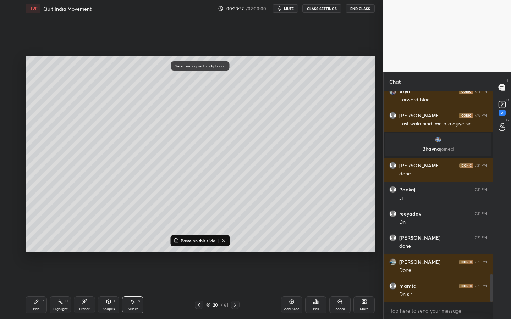
click at [205, 243] on p "Paste on this slide" at bounding box center [198, 241] width 35 height 6
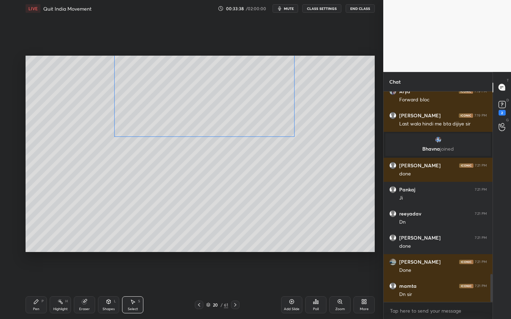
drag, startPoint x: 219, startPoint y: 179, endPoint x: 258, endPoint y: 117, distance: 72.4
click at [241, 93] on div "0 ° Undo Copy Paste here Duplicate Duplicate to new slide Delete" at bounding box center [200, 154] width 349 height 197
drag, startPoint x: 296, startPoint y: 139, endPoint x: 312, endPoint y: 147, distance: 18.3
click at [323, 161] on div at bounding box center [323, 160] width 3 height 3
drag, startPoint x: 275, startPoint y: 115, endPoint x: 248, endPoint y: 146, distance: 40.8
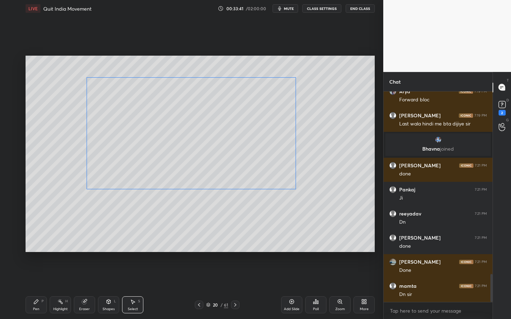
click at [247, 143] on div "0 ° Undo Copy Paste here Duplicate Duplicate to new slide Delete" at bounding box center [200, 154] width 349 height 197
click at [315, 206] on div "0 ° Undo Copy Paste here Duplicate Duplicate to new slide Delete" at bounding box center [200, 154] width 349 height 197
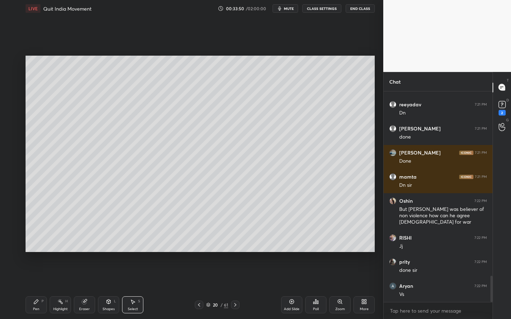
scroll to position [1522, 0]
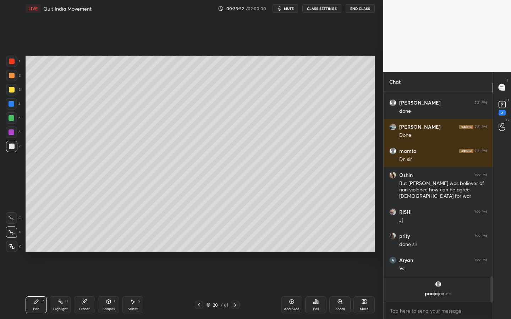
click at [87, 288] on div "Eraser" at bounding box center [84, 310] width 11 height 4
click at [11, 240] on div "Erase all" at bounding box center [12, 245] width 13 height 14
click at [131, 288] on div "Select" at bounding box center [133, 310] width 10 height 4
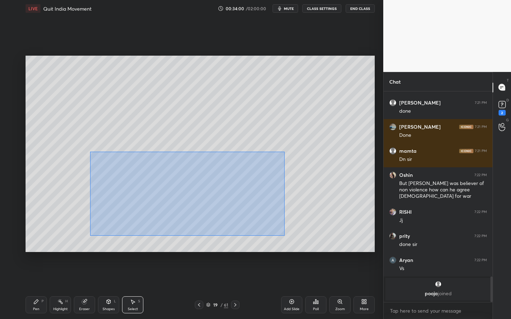
drag, startPoint x: 99, startPoint y: 158, endPoint x: 285, endPoint y: 230, distance: 199.3
click at [286, 236] on div "0 ° Undo Copy Paste here Duplicate Duplicate to new slide Delete" at bounding box center [200, 154] width 349 height 197
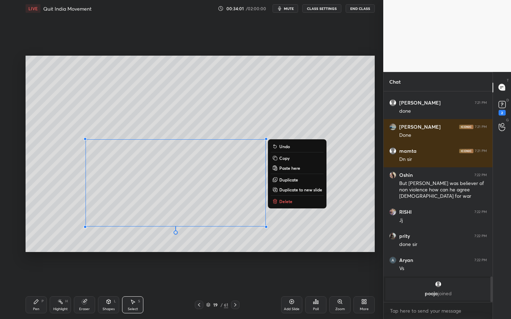
click at [289, 158] on p "Copy" at bounding box center [284, 158] width 10 height 6
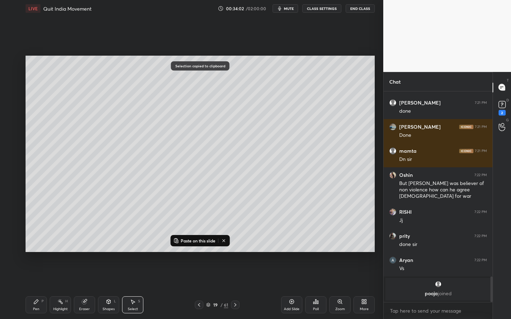
click at [292, 288] on icon at bounding box center [292, 302] width 6 height 6
click at [207, 240] on p "Paste on this slide" at bounding box center [198, 241] width 35 height 6
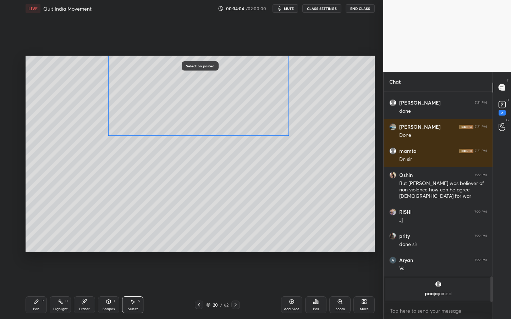
drag, startPoint x: 221, startPoint y: 171, endPoint x: 240, endPoint y: 83, distance: 90.5
click at [241, 83] on div "0 ° Undo Copy Paste here Duplicate Duplicate to new slide Delete" at bounding box center [200, 154] width 349 height 197
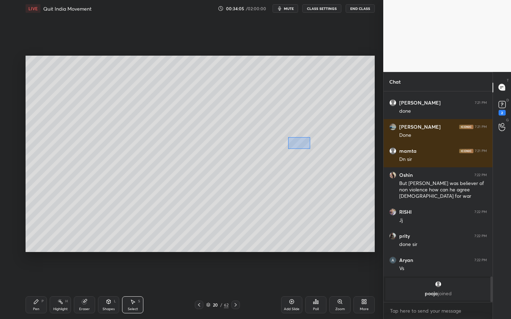
drag, startPoint x: 288, startPoint y: 137, endPoint x: 315, endPoint y: 149, distance: 29.4
click at [317, 153] on div "0 ° Undo Copy Paste here Duplicate Duplicate to new slide Delete" at bounding box center [200, 154] width 349 height 197
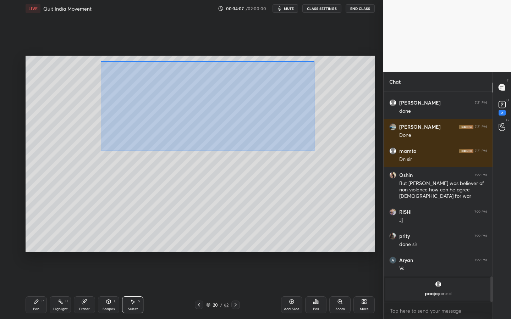
drag, startPoint x: 311, startPoint y: 147, endPoint x: 108, endPoint y: 64, distance: 220.1
click at [101, 61] on div "0 ° Undo Copy Paste here Duplicate Duplicate to new slide Delete" at bounding box center [200, 154] width 349 height 197
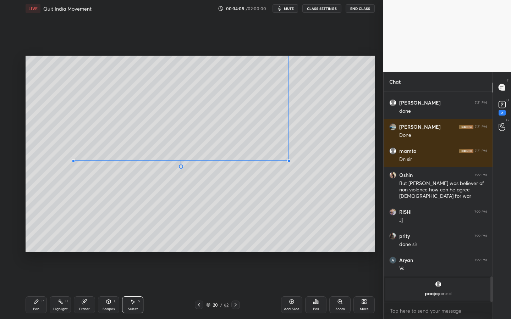
drag, startPoint x: 106, startPoint y: 137, endPoint x: 73, endPoint y: 161, distance: 40.6
click at [73, 161] on div at bounding box center [73, 161] width 3 height 3
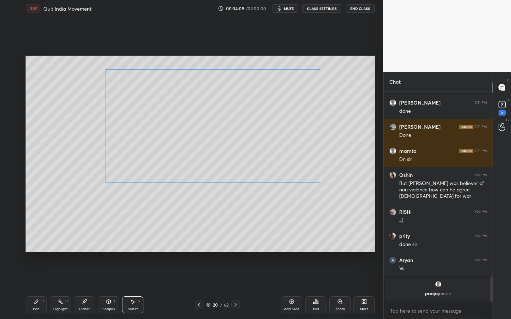
drag, startPoint x: 202, startPoint y: 112, endPoint x: 231, endPoint y: 137, distance: 37.7
click at [232, 132] on div "0 ° Undo Copy Paste here Duplicate Duplicate to new slide Delete" at bounding box center [200, 154] width 349 height 197
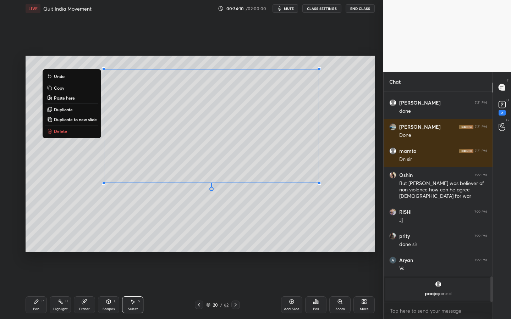
click at [223, 204] on div "0 ° Undo Copy Paste here Duplicate Duplicate to new slide Delete" at bounding box center [200, 154] width 349 height 197
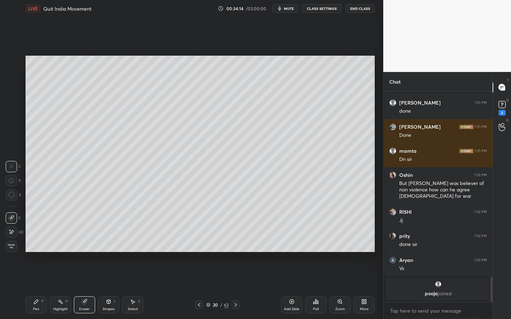
click at [334, 288] on div "Zoom" at bounding box center [339, 305] width 21 height 17
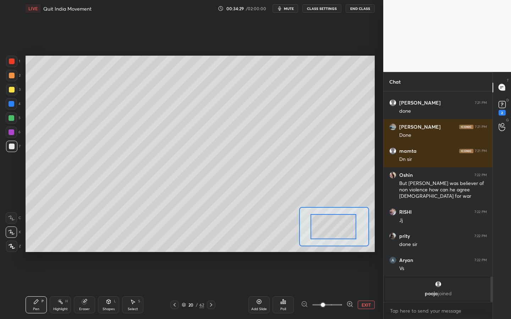
drag, startPoint x: 345, startPoint y: 237, endPoint x: 353, endPoint y: 236, distance: 7.9
click at [348, 232] on div at bounding box center [334, 226] width 46 height 25
drag, startPoint x: 349, startPoint y: 231, endPoint x: 354, endPoint y: 231, distance: 5.0
click at [354, 231] on div at bounding box center [339, 225] width 46 height 25
click at [11, 119] on div at bounding box center [12, 118] width 6 height 6
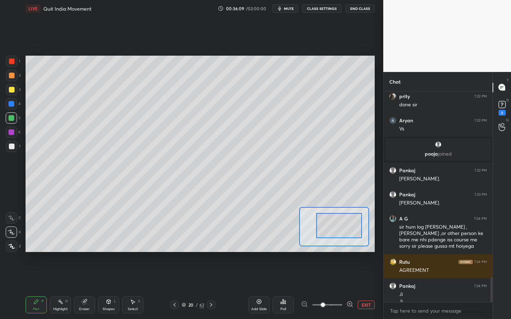
scroll to position [1590, 0]
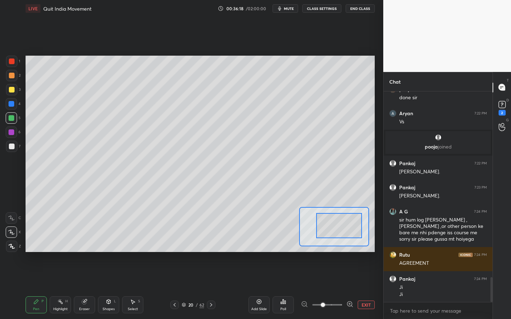
drag, startPoint x: 336, startPoint y: 226, endPoint x: 334, endPoint y: 244, distance: 17.8
click at [335, 246] on div at bounding box center [334, 226] width 70 height 39
click at [335, 243] on div at bounding box center [338, 233] width 46 height 25
click at [12, 91] on div at bounding box center [12, 90] width 6 height 6
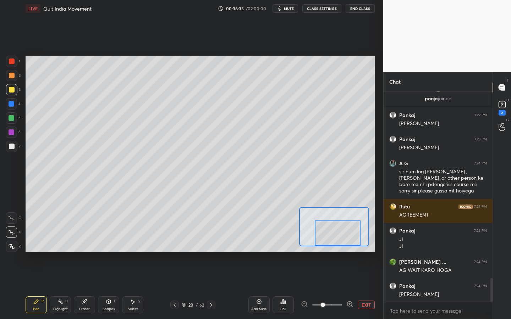
scroll to position [1645, 0]
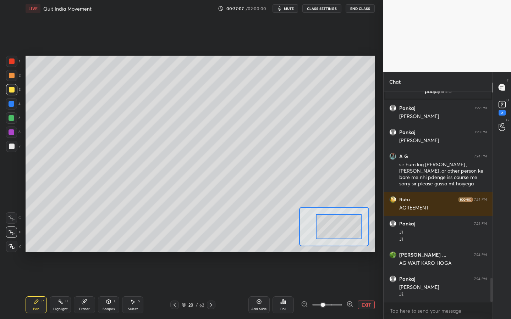
click at [345, 227] on div at bounding box center [339, 226] width 46 height 25
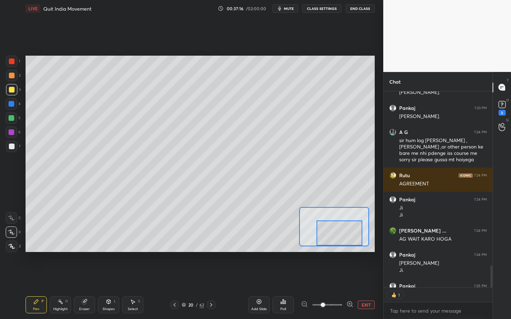
scroll to position [194, 107]
drag, startPoint x: 345, startPoint y: 225, endPoint x: 345, endPoint y: 239, distance: 14.2
click at [345, 239] on div at bounding box center [339, 233] width 46 height 25
drag, startPoint x: 88, startPoint y: 304, endPoint x: 121, endPoint y: 268, distance: 49.0
click at [88, 288] on div "Eraser" at bounding box center [84, 305] width 21 height 17
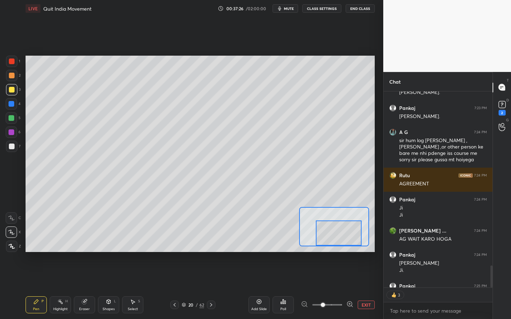
click at [14, 124] on div "5" at bounding box center [13, 120] width 15 height 14
click at [13, 120] on div at bounding box center [12, 118] width 6 height 6
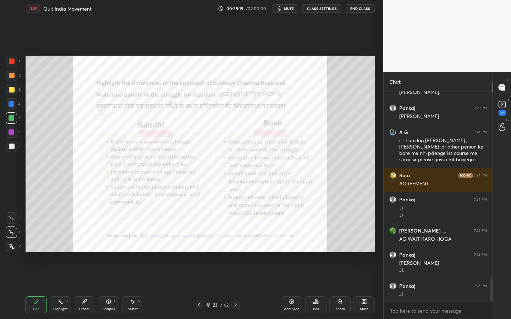
scroll to position [1694, 0]
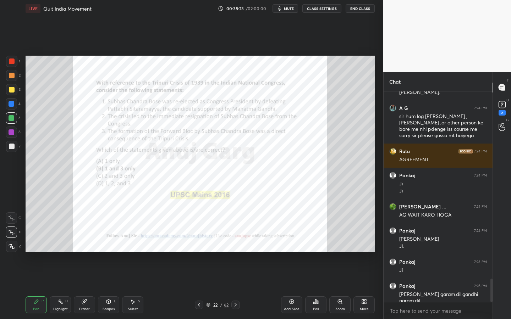
click at [16, 61] on div at bounding box center [11, 61] width 11 height 11
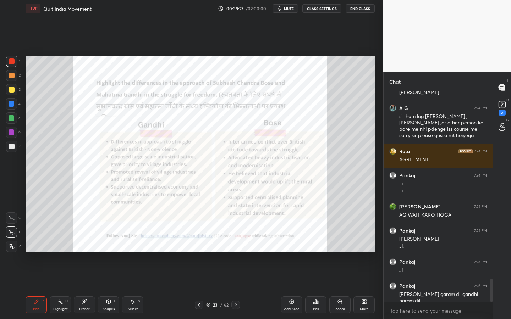
click at [336, 288] on div "Zoom" at bounding box center [340, 310] width 10 height 4
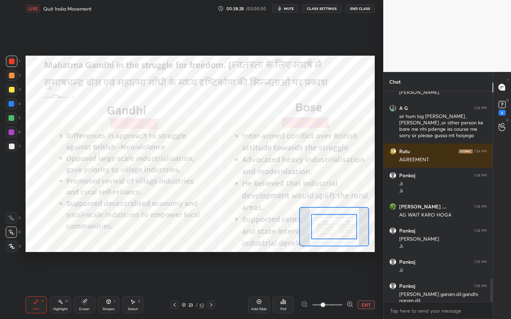
click at [14, 242] on div at bounding box center [11, 246] width 11 height 11
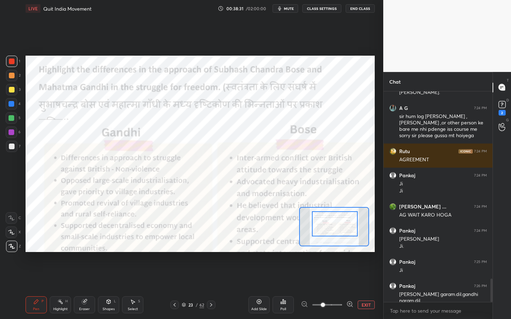
click at [341, 221] on div at bounding box center [335, 224] width 46 height 25
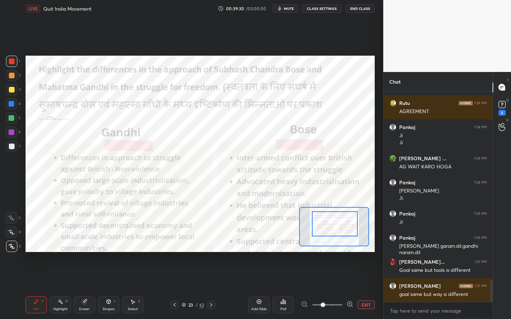
scroll to position [1766, 0]
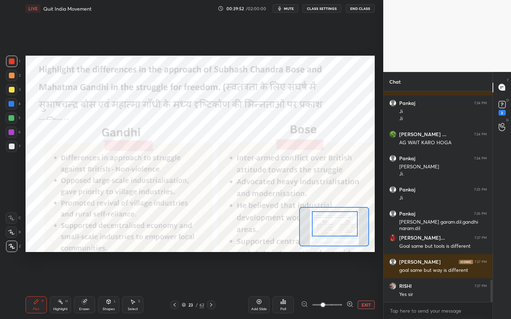
click at [86, 288] on icon at bounding box center [85, 302] width 6 height 6
click at [12, 248] on span "Erase all" at bounding box center [11, 246] width 11 height 5
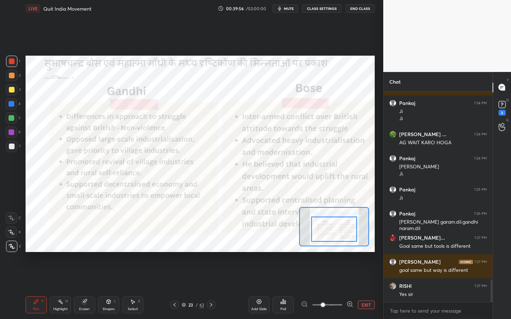
drag, startPoint x: 332, startPoint y: 226, endPoint x: 332, endPoint y: 231, distance: 4.6
click at [332, 231] on div at bounding box center [334, 229] width 46 height 25
click at [81, 288] on div "Eraser" at bounding box center [84, 305] width 21 height 17
click at [8, 247] on span "Erase all" at bounding box center [11, 246] width 11 height 5
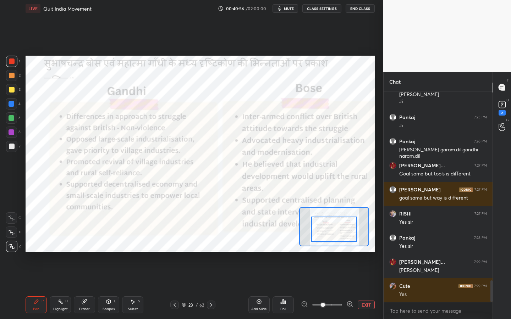
scroll to position [1863, 0]
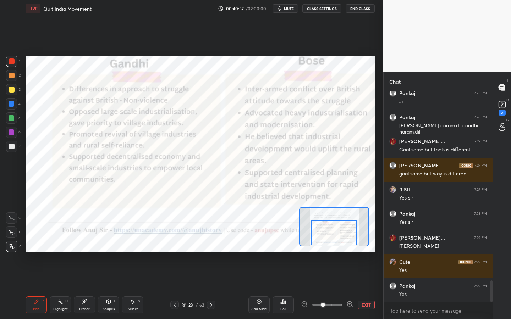
drag, startPoint x: 346, startPoint y: 229, endPoint x: 346, endPoint y: 232, distance: 3.6
click at [346, 232] on div at bounding box center [334, 232] width 46 height 25
click at [346, 233] on div at bounding box center [334, 232] width 46 height 25
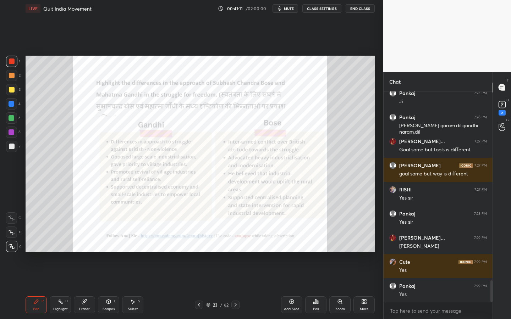
click at [343, 288] on div "Add Slide Poll Zoom More" at bounding box center [328, 305] width 94 height 40
drag, startPoint x: 339, startPoint y: 304, endPoint x: 325, endPoint y: 294, distance: 17.0
click at [339, 288] on icon at bounding box center [340, 302] width 6 height 6
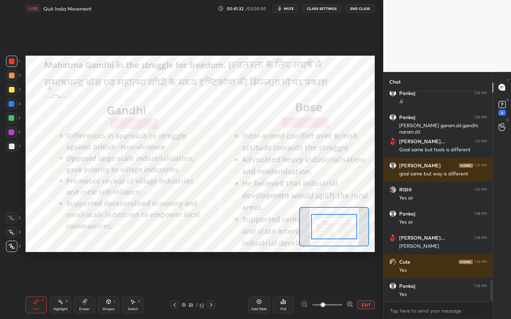
scroll to position [1887, 0]
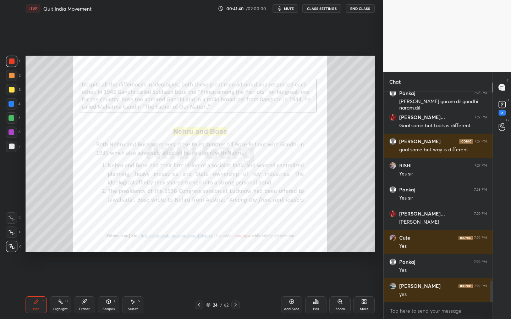
click at [294, 288] on div "Add Slide" at bounding box center [291, 305] width 21 height 17
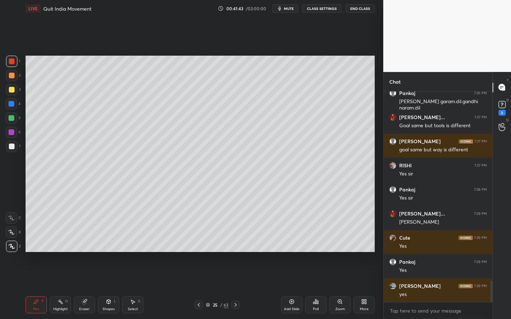
click at [14, 93] on div at bounding box center [11, 89] width 11 height 11
click at [112, 288] on div "Shapes L" at bounding box center [108, 305] width 21 height 17
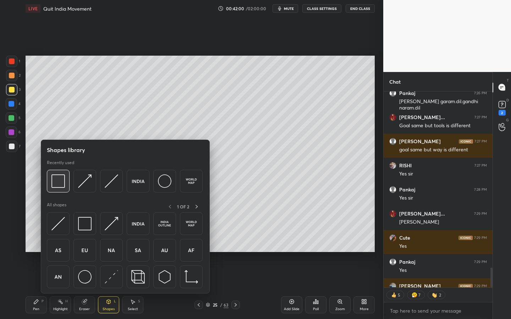
click at [51, 179] on div at bounding box center [58, 181] width 23 height 23
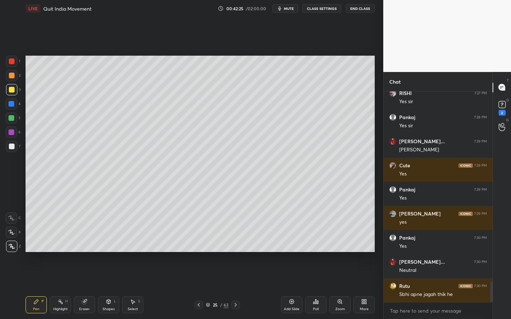
scroll to position [1990, 0]
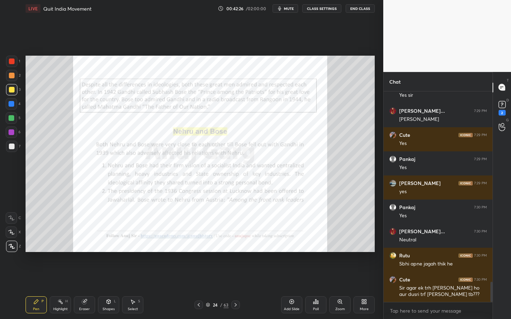
click at [344, 288] on div "Zoom" at bounding box center [339, 305] width 21 height 17
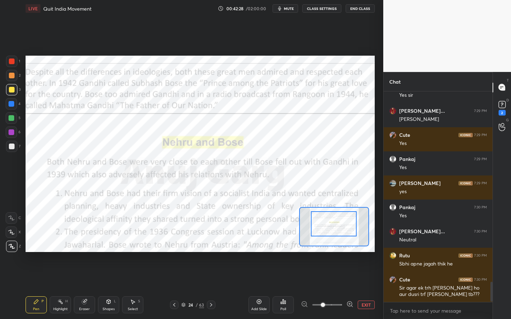
scroll to position [2014, 0]
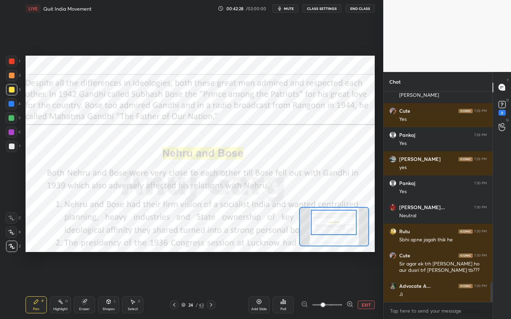
click at [339, 220] on div at bounding box center [334, 222] width 46 height 25
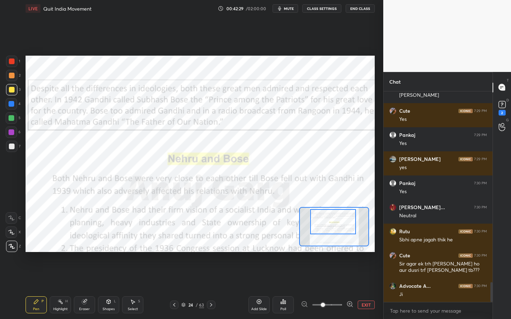
click at [337, 221] on div at bounding box center [333, 221] width 46 height 25
click at [10, 62] on div at bounding box center [12, 62] width 6 height 6
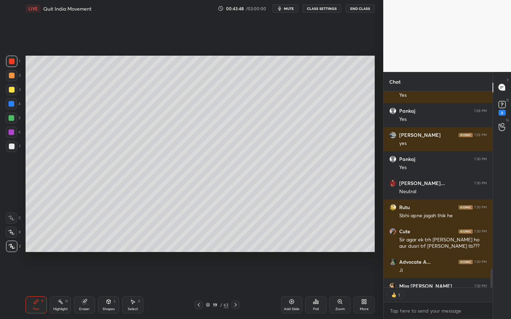
scroll to position [2, 2]
click at [341, 288] on icon at bounding box center [340, 302] width 6 height 6
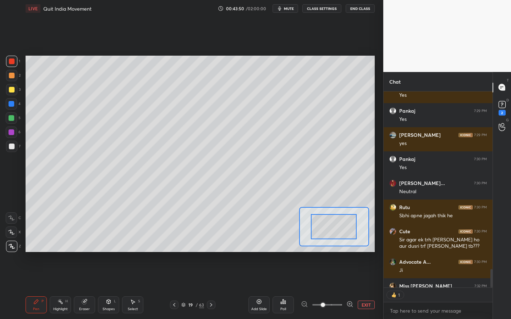
drag, startPoint x: 323, startPoint y: 226, endPoint x: 323, endPoint y: 232, distance: 6.7
drag, startPoint x: 323, startPoint y: 231, endPoint x: 322, endPoint y: 238, distance: 7.1
click at [322, 238] on div at bounding box center [333, 233] width 46 height 25
click at [368, 288] on button "EXIT" at bounding box center [366, 305] width 17 height 9
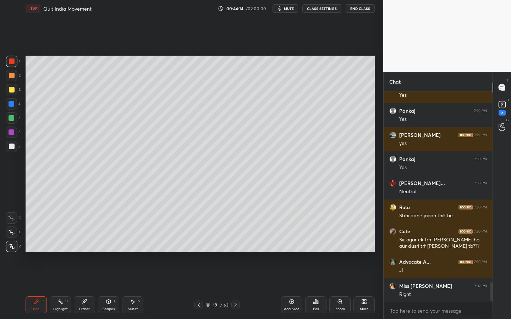
drag, startPoint x: 14, startPoint y: 89, endPoint x: 22, endPoint y: 94, distance: 9.2
click at [14, 89] on div at bounding box center [11, 89] width 11 height 11
click at [106, 288] on div "Shapes" at bounding box center [109, 310] width 12 height 4
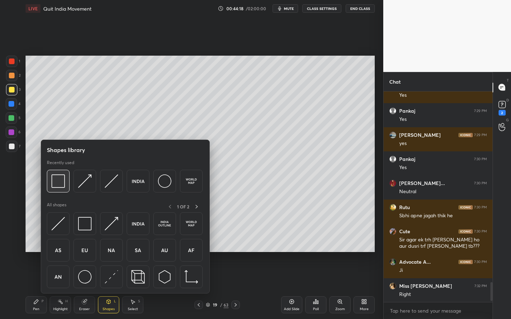
click at [57, 180] on img at bounding box center [57, 181] width 13 height 13
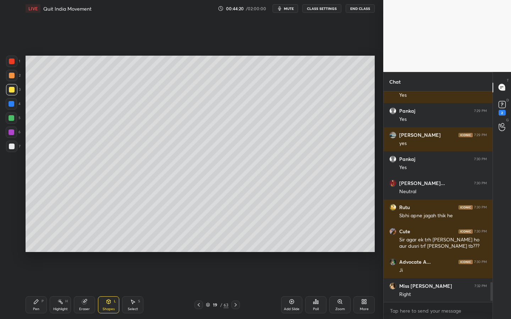
click at [338, 288] on div "Zoom" at bounding box center [340, 310] width 10 height 4
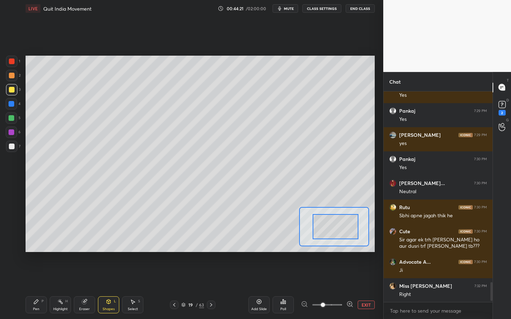
drag, startPoint x: 344, startPoint y: 221, endPoint x: 369, endPoint y: 226, distance: 25.8
click at [356, 252] on div "Setting up your live class Poll for secs No correct answer Start poll" at bounding box center [200, 154] width 349 height 197
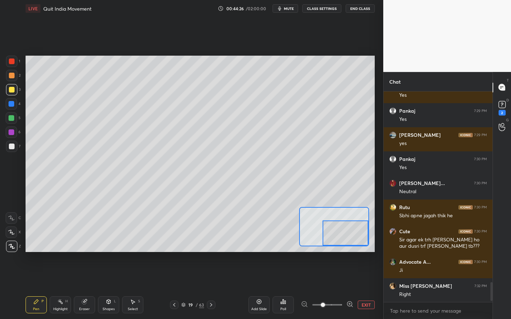
click at [9, 234] on icon at bounding box center [11, 232] width 6 height 5
click at [10, 219] on icon at bounding box center [12, 218] width 6 height 4
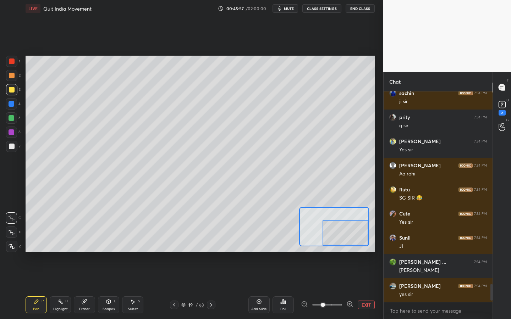
scroll to position [2259, 0]
click at [259, 288] on icon at bounding box center [259, 302] width 6 height 6
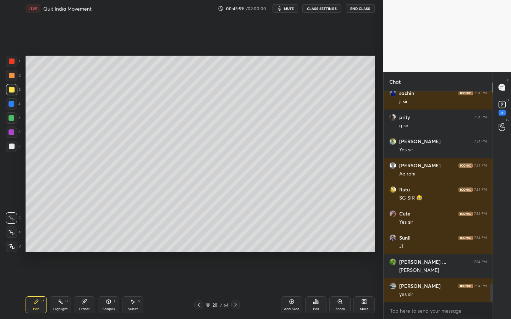
click at [105, 288] on div "Shapes" at bounding box center [109, 310] width 12 height 4
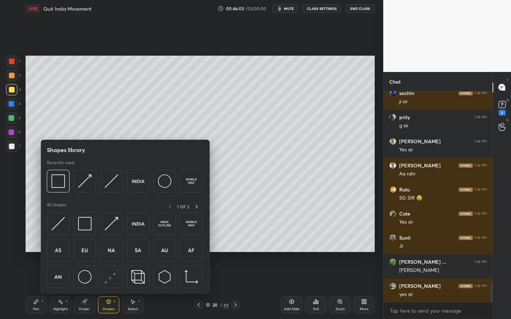
scroll to position [2, 2]
click at [60, 181] on img at bounding box center [57, 181] width 13 height 13
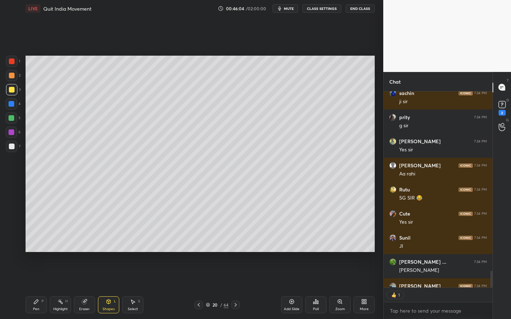
scroll to position [2304, 0]
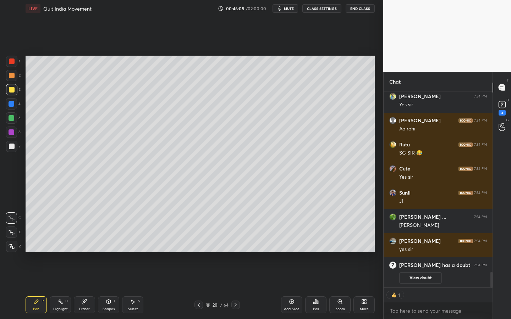
click at [11, 236] on div at bounding box center [11, 232] width 11 height 11
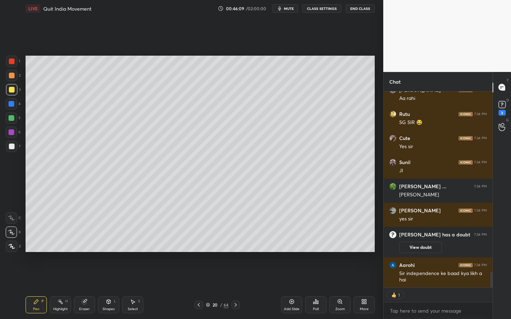
click at [333, 288] on div "Zoom" at bounding box center [339, 305] width 21 height 17
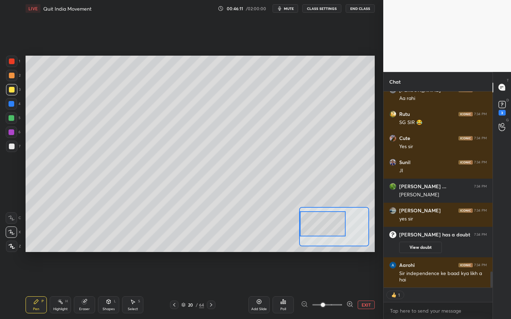
click at [289, 231] on div "Setting up your live class Poll for secs No correct answer Start poll" at bounding box center [200, 154] width 349 height 197
click at [16, 148] on div at bounding box center [11, 146] width 11 height 11
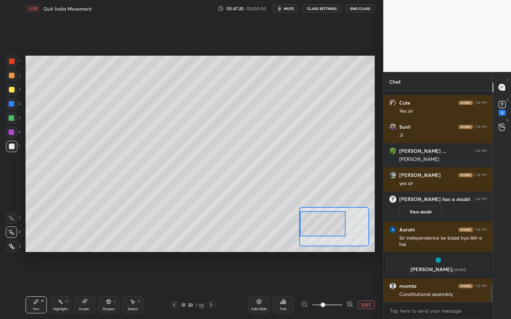
scroll to position [2277, 0]
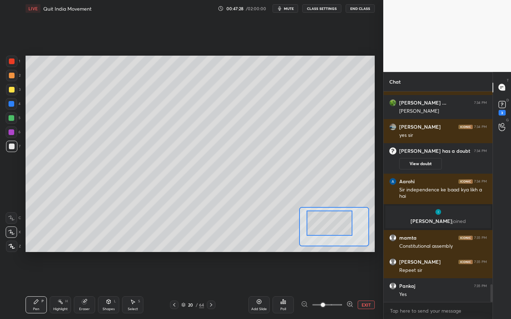
click at [341, 221] on div at bounding box center [330, 223] width 46 height 25
drag, startPoint x: 105, startPoint y: 308, endPoint x: 105, endPoint y: 298, distance: 9.6
click at [105, 288] on div "Shapes" at bounding box center [109, 310] width 12 height 4
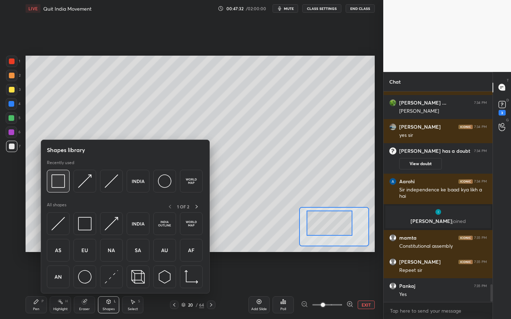
scroll to position [2303, 0]
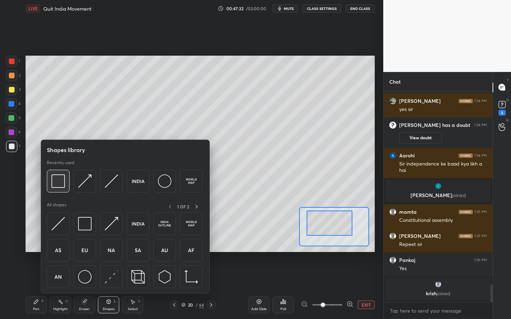
click at [59, 182] on img at bounding box center [57, 181] width 13 height 13
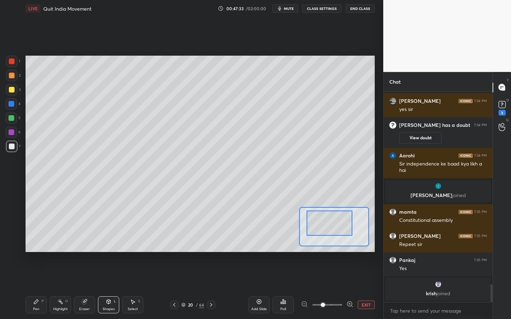
click at [12, 89] on div at bounding box center [12, 90] width 6 height 6
click at [108, 288] on div "Shapes L" at bounding box center [108, 305] width 21 height 17
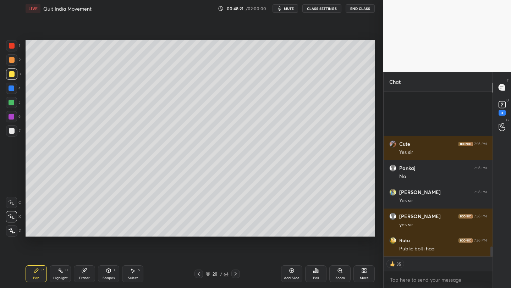
scroll to position [2586, 0]
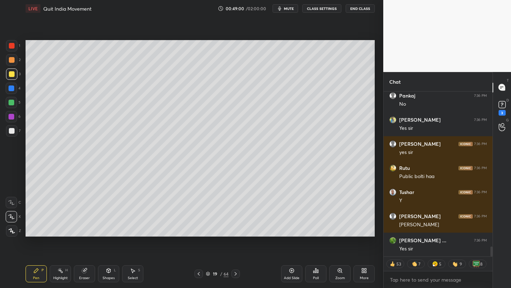
click at [223, 278] on div "Pen P Highlight H Eraser Shapes L Select S 19 / 64 Add Slide Poll Zoom More" at bounding box center [200, 274] width 349 height 28
click at [222, 277] on div "19 / 64" at bounding box center [216, 274] width 45 height 9
click at [219, 271] on div "19 / 64" at bounding box center [217, 274] width 23 height 6
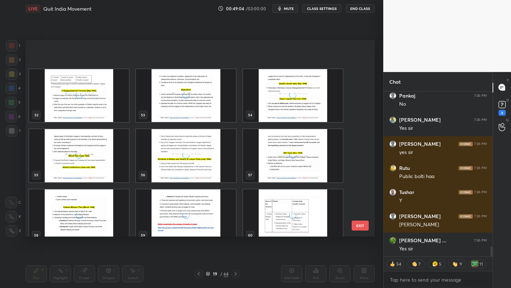
scroll to position [1127, 0]
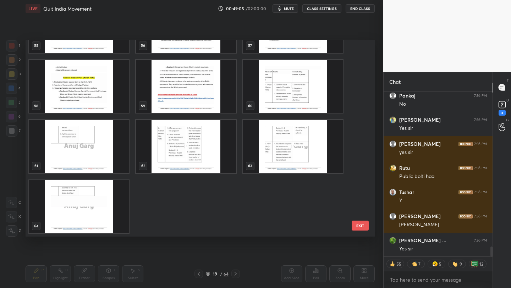
click at [114, 193] on img "grid" at bounding box center [79, 206] width 100 height 53
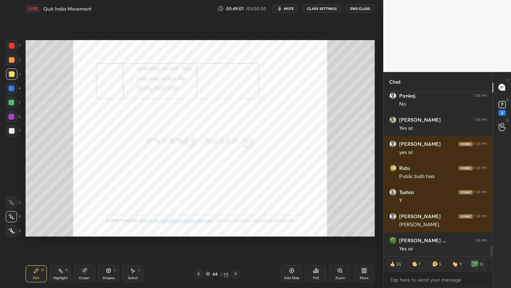
click at [366, 276] on div "More" at bounding box center [364, 278] width 9 height 4
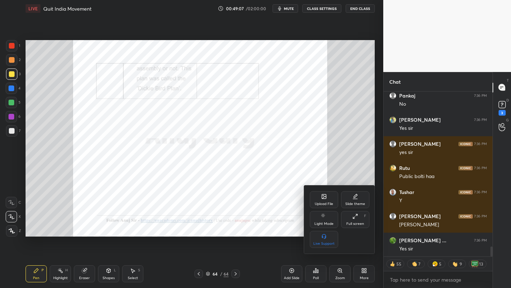
click at [330, 209] on div "Upload File Slide theme Light Mode Full screen F Live Support" at bounding box center [340, 219] width 60 height 57
click at [326, 198] on icon at bounding box center [324, 197] width 6 height 6
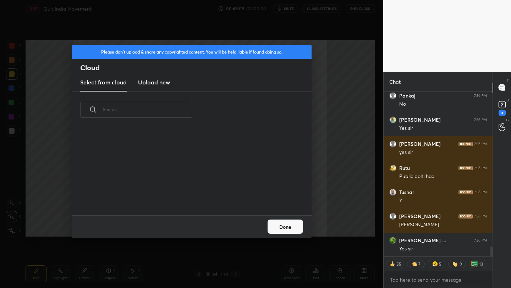
scroll to position [2611, 0]
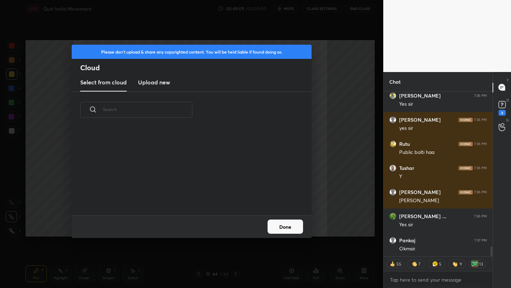
click at [150, 77] on new "Upload new" at bounding box center [154, 83] width 32 height 18
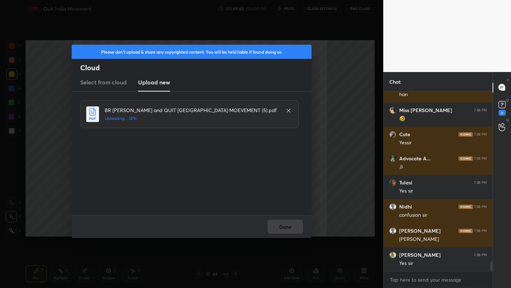
scroll to position [3224, 0]
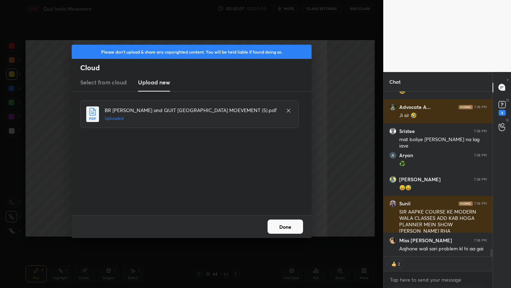
click at [295, 227] on button "Done" at bounding box center [285, 227] width 35 height 14
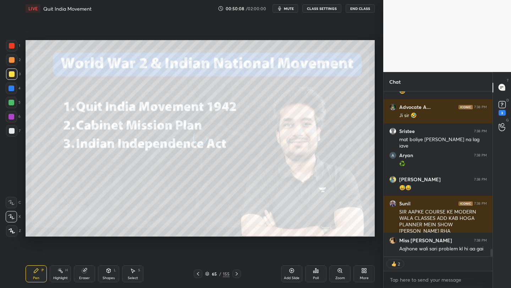
click at [359, 274] on div "More" at bounding box center [363, 273] width 21 height 17
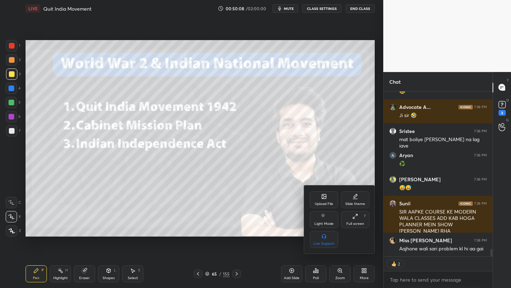
click at [352, 221] on div "Full screen F" at bounding box center [355, 219] width 28 height 17
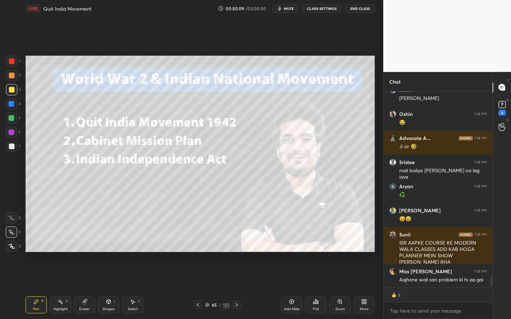
click at [222, 288] on div "65 / 155" at bounding box center [217, 305] width 24 height 6
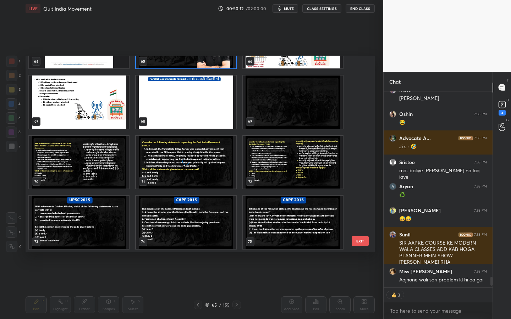
click at [90, 158] on img "grid" at bounding box center [79, 162] width 100 height 53
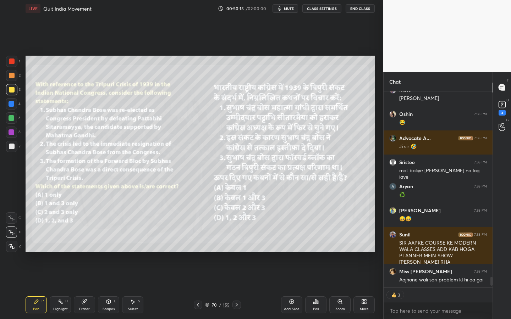
click at [105, 288] on div "Shapes L" at bounding box center [108, 305] width 21 height 17
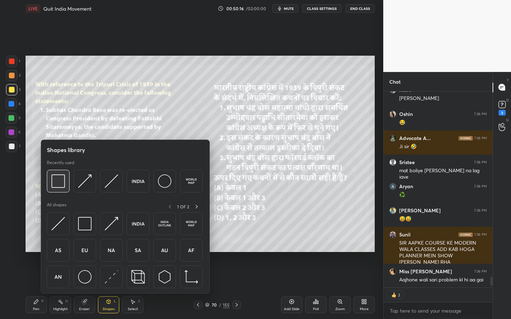
click at [50, 178] on div at bounding box center [58, 181] width 23 height 23
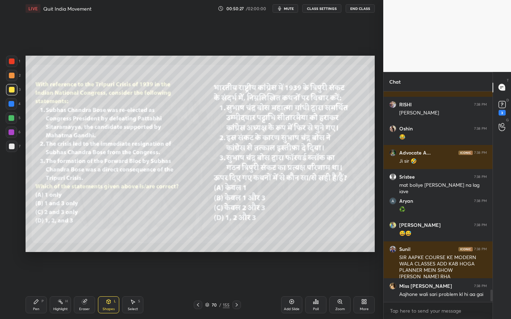
click at [315, 288] on icon at bounding box center [316, 302] width 6 height 6
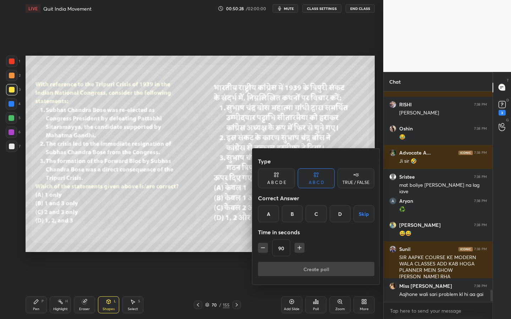
click at [295, 211] on div "B" at bounding box center [292, 213] width 21 height 17
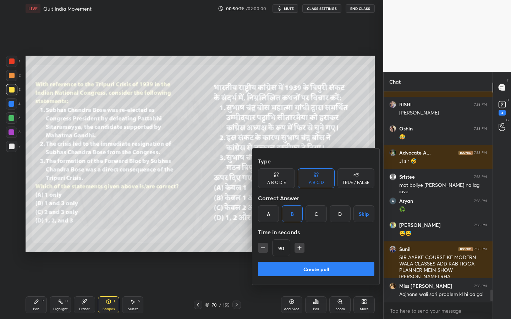
click at [297, 274] on button "Create poll" at bounding box center [316, 269] width 116 height 14
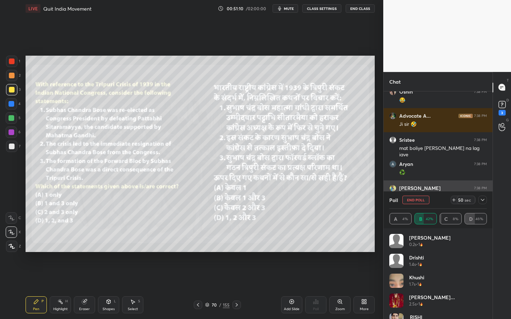
click at [483, 200] on icon at bounding box center [483, 200] width 4 height 2
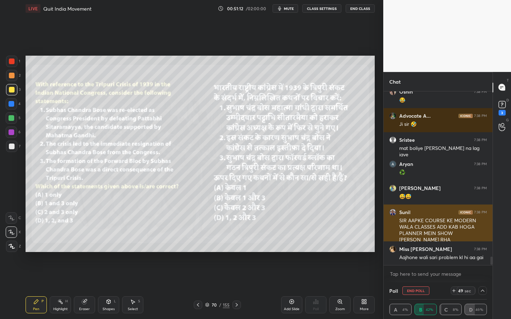
scroll to position [3483, 0]
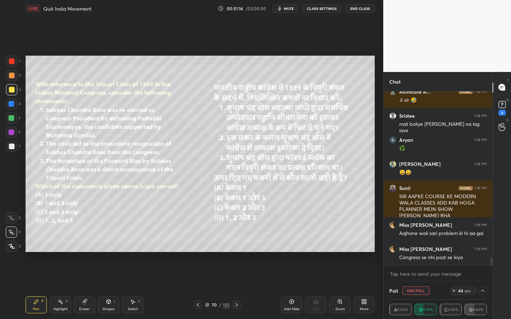
click at [11, 243] on div at bounding box center [11, 246] width 11 height 11
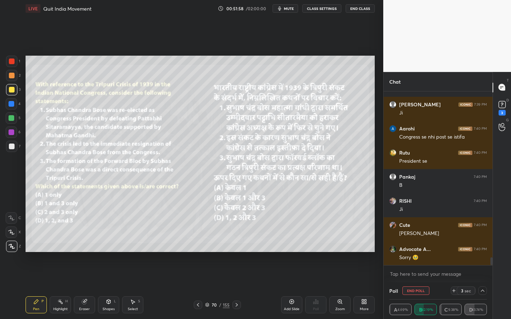
scroll to position [3676, 0]
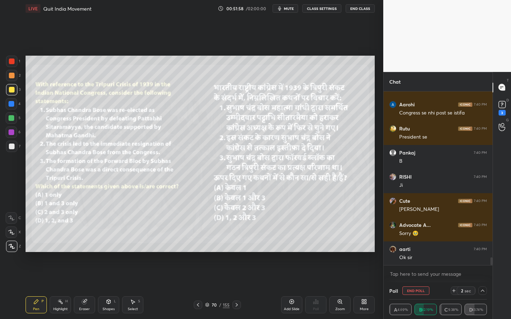
click at [89, 288] on div "Eraser" at bounding box center [84, 305] width 21 height 17
click at [7, 245] on span "Erase all" at bounding box center [11, 246] width 11 height 5
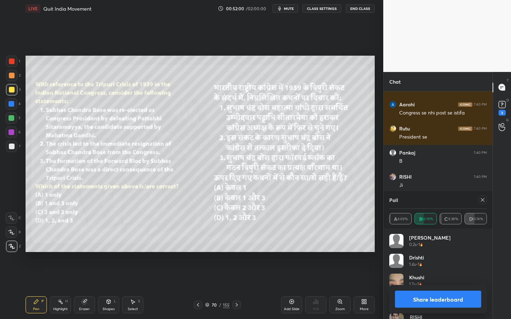
scroll to position [83, 95]
click at [483, 201] on icon at bounding box center [483, 200] width 6 height 6
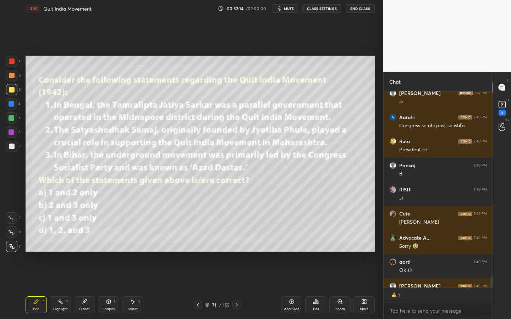
scroll to position [3702, 0]
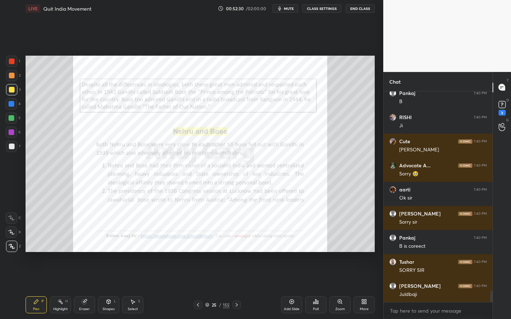
click at [341, 288] on div "Zoom" at bounding box center [339, 305] width 21 height 17
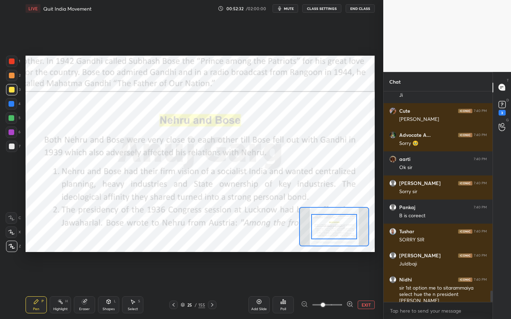
click at [90, 288] on div "Eraser" at bounding box center [84, 305] width 21 height 17
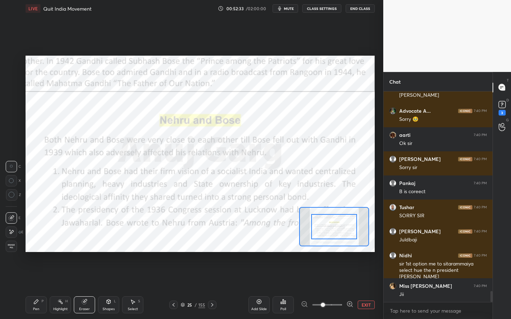
click at [15, 250] on div "Erase all" at bounding box center [11, 246] width 11 height 11
click at [15, 64] on div at bounding box center [11, 61] width 11 height 11
click at [80, 288] on div "Eraser" at bounding box center [84, 305] width 21 height 17
click at [16, 249] on span "Erase all" at bounding box center [11, 246] width 11 height 5
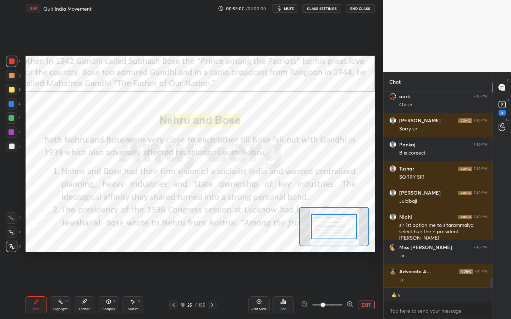
scroll to position [3815, 0]
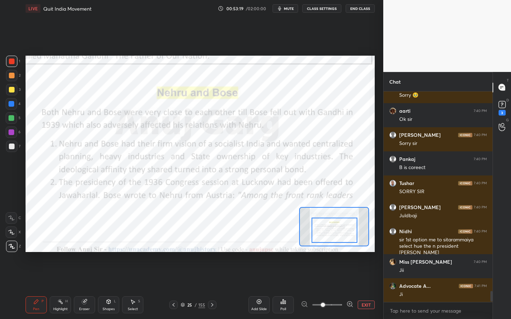
click at [334, 235] on div at bounding box center [335, 230] width 46 height 25
click at [88, 288] on div "Eraser" at bounding box center [84, 305] width 21 height 17
click at [10, 247] on span "Erase all" at bounding box center [11, 246] width 11 height 5
drag, startPoint x: 110, startPoint y: 303, endPoint x: 111, endPoint y: 296, distance: 7.8
click at [110, 288] on icon at bounding box center [109, 302] width 6 height 6
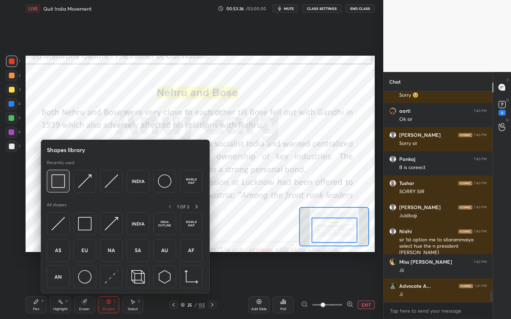
click at [53, 182] on img at bounding box center [57, 181] width 13 height 13
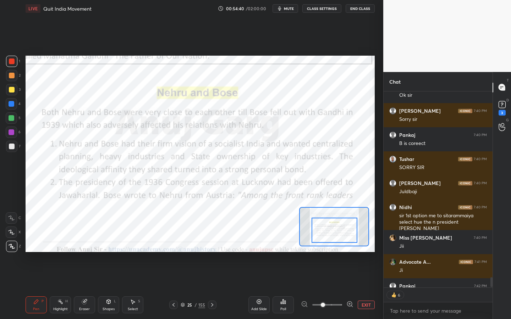
scroll to position [3884, 0]
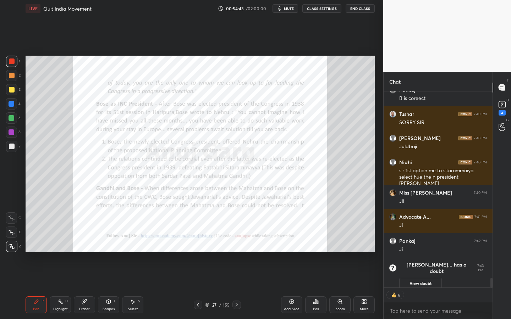
click at [343, 288] on div "Zoom" at bounding box center [340, 310] width 10 height 4
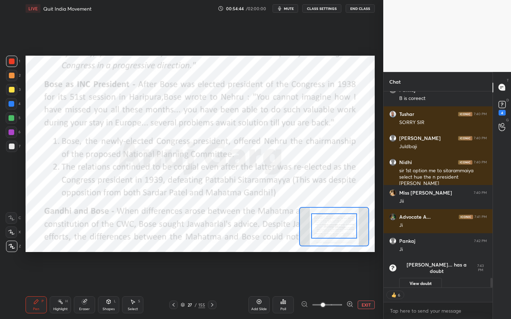
drag, startPoint x: 327, startPoint y: 231, endPoint x: 328, endPoint y: 226, distance: 4.7
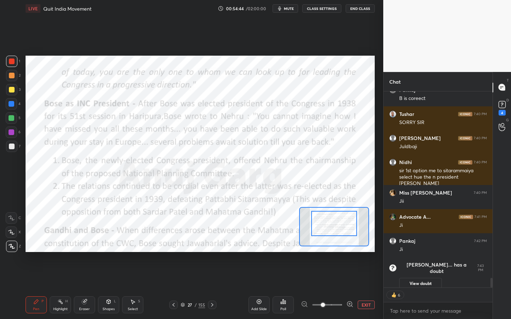
click at [330, 225] on div at bounding box center [334, 223] width 46 height 25
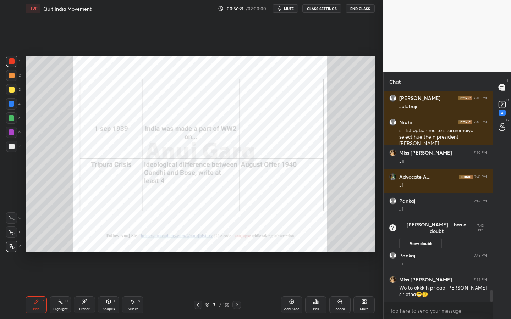
scroll to position [3517, 0]
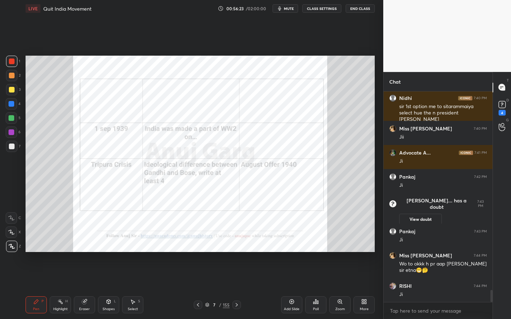
click at [338, 288] on div "Zoom" at bounding box center [339, 305] width 21 height 17
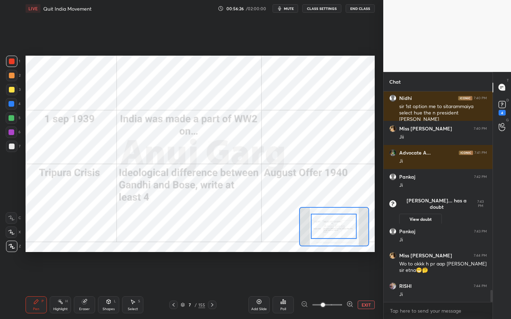
drag, startPoint x: 346, startPoint y: 225, endPoint x: 344, endPoint y: 230, distance: 5.4
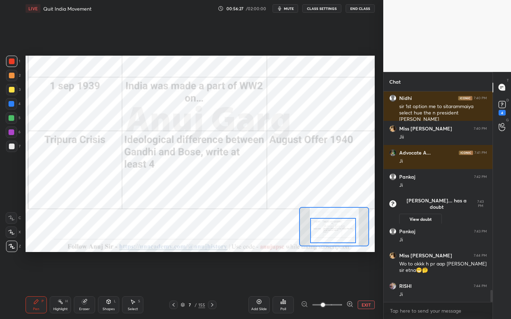
drag, startPoint x: 344, startPoint y: 230, endPoint x: 343, endPoint y: 235, distance: 4.7
click at [343, 235] on div at bounding box center [333, 230] width 46 height 25
click at [9, 59] on div at bounding box center [11, 61] width 11 height 11
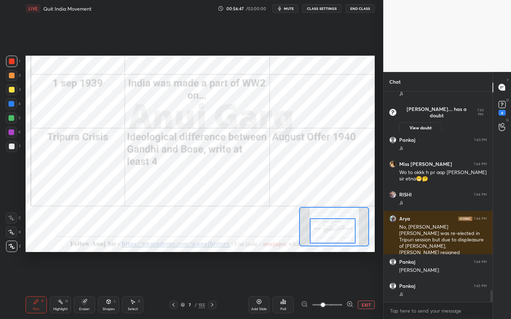
scroll to position [3632, 0]
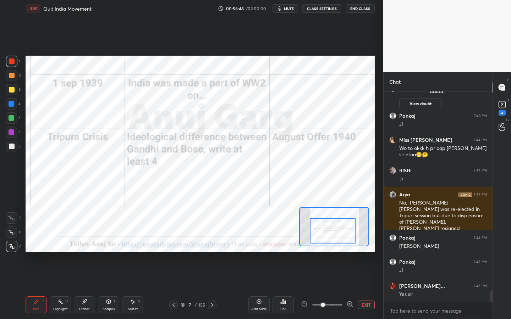
click at [270, 288] on div "Add Slide Poll EXIT" at bounding box center [311, 305] width 126 height 40
click at [251, 288] on div "Add Slide" at bounding box center [258, 305] width 21 height 17
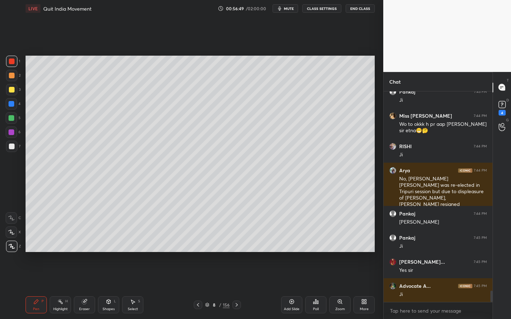
click at [108, 288] on div "Shapes L" at bounding box center [108, 305] width 21 height 17
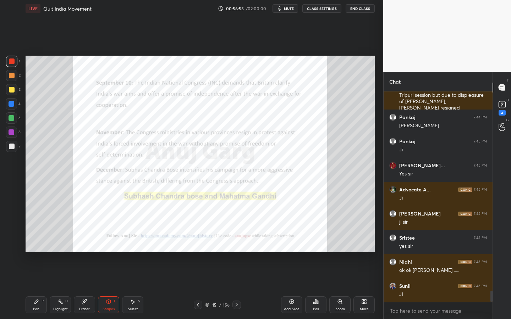
scroll to position [3777, 0]
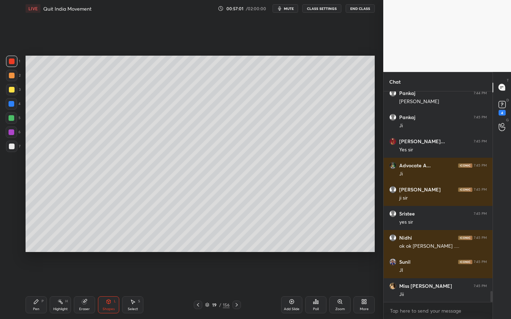
click at [338, 288] on div "Zoom" at bounding box center [339, 305] width 21 height 17
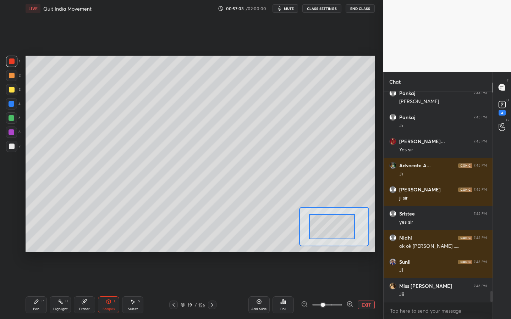
click at [311, 248] on div "Setting up your live class Poll for secs No correct answer Start poll" at bounding box center [200, 154] width 349 height 197
drag, startPoint x: 335, startPoint y: 225, endPoint x: 314, endPoint y: 232, distance: 22.2
click at [313, 232] on div at bounding box center [323, 233] width 46 height 25
drag, startPoint x: 316, startPoint y: 232, endPoint x: 344, endPoint y: 232, distance: 28.4
click at [344, 232] on div at bounding box center [346, 233] width 46 height 25
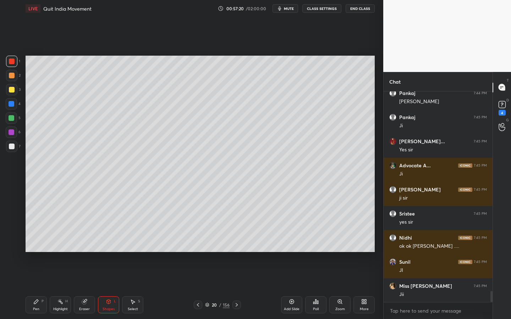
click at [347, 288] on div "Zoom" at bounding box center [339, 305] width 21 height 17
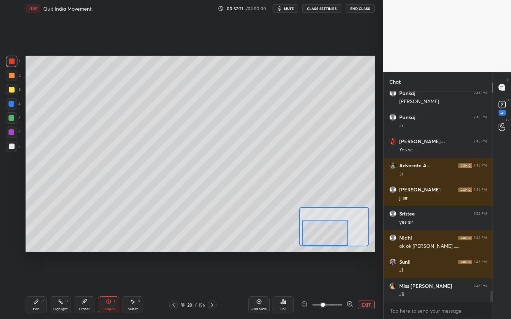
drag, startPoint x: 318, startPoint y: 236, endPoint x: 316, endPoint y: 241, distance: 4.8
click at [316, 241] on div at bounding box center [325, 233] width 46 height 25
click at [259, 288] on icon at bounding box center [259, 302] width 5 height 5
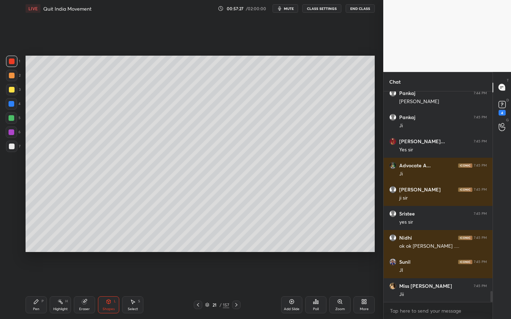
click at [112, 288] on div "Shapes L" at bounding box center [108, 305] width 21 height 17
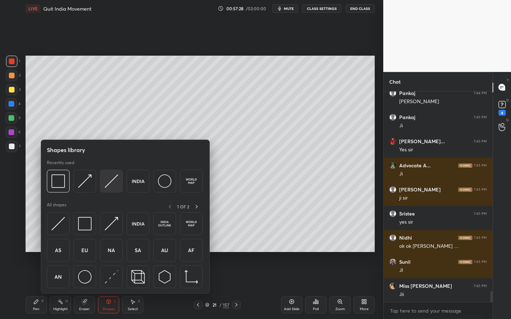
click at [110, 177] on img at bounding box center [111, 181] width 13 height 13
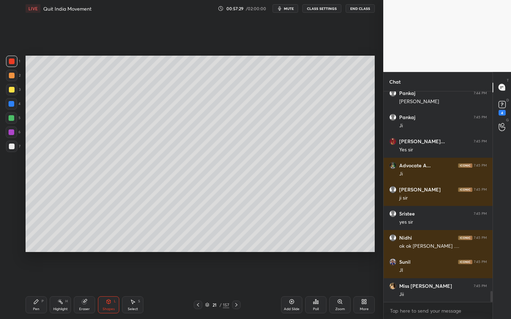
click at [13, 89] on div at bounding box center [12, 90] width 6 height 6
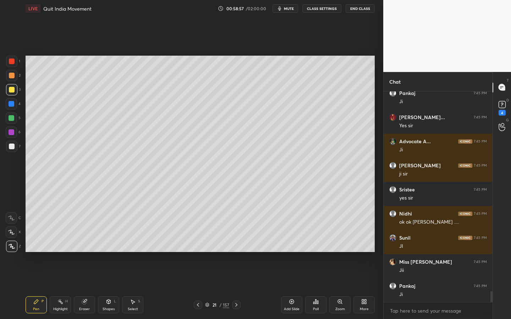
scroll to position [3825, 0]
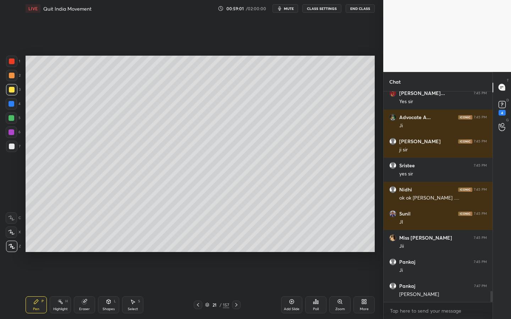
click at [7, 148] on div at bounding box center [11, 146] width 11 height 11
click at [109, 288] on div "Shapes L" at bounding box center [108, 305] width 21 height 17
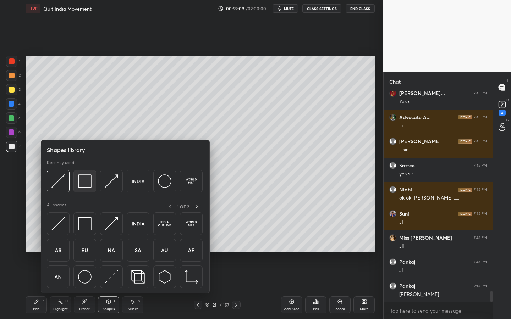
click at [83, 187] on img at bounding box center [84, 181] width 13 height 13
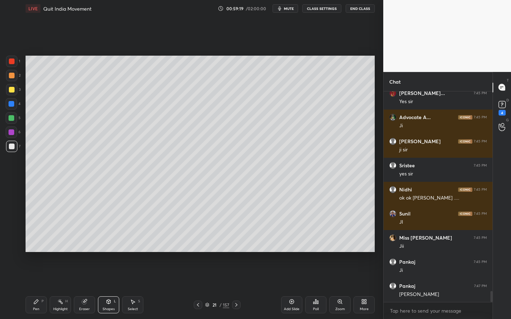
scroll to position [3850, 0]
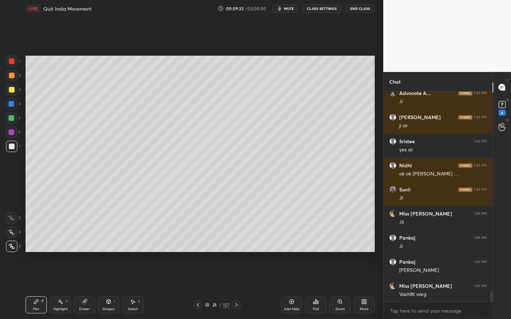
click at [12, 90] on div at bounding box center [12, 90] width 6 height 6
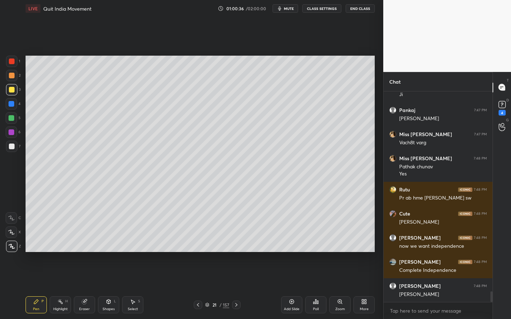
scroll to position [4026, 0]
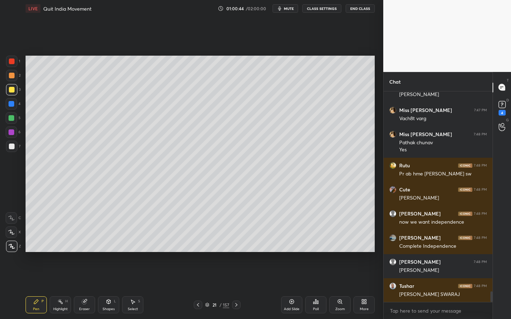
drag, startPoint x: 343, startPoint y: 306, endPoint x: 343, endPoint y: 311, distance: 5.7
click at [343, 288] on div "Zoom" at bounding box center [339, 305] width 21 height 17
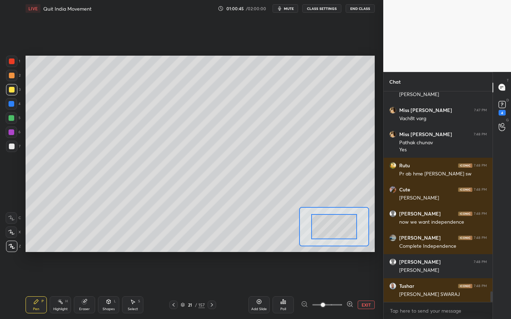
click at [361, 288] on button "EXIT" at bounding box center [366, 305] width 17 height 9
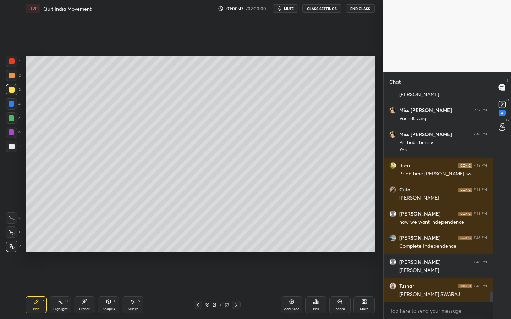
click at [122, 288] on div "Pen P Highlight H Eraser Shapes L Select S" at bounding box center [90, 305] width 128 height 17
click at [133, 288] on div "Select S" at bounding box center [132, 305] width 21 height 17
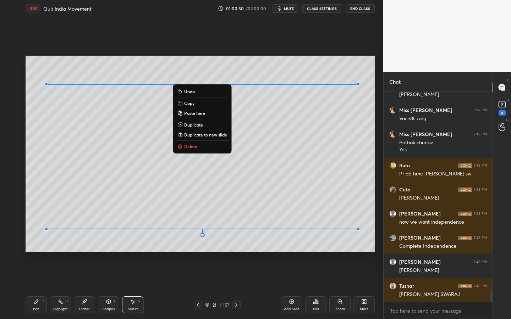
drag, startPoint x: 42, startPoint y: 75, endPoint x: 375, endPoint y: 251, distance: 377.2
click at [375, 251] on div "0 ° Undo Copy Paste here Duplicate Duplicate to new slide Delete Setting up you…" at bounding box center [200, 154] width 355 height 274
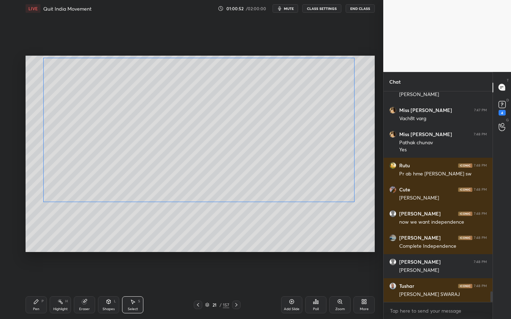
drag, startPoint x: 309, startPoint y: 192, endPoint x: 305, endPoint y: 165, distance: 26.9
click at [305, 165] on div "0 ° Undo Copy Paste here Duplicate Duplicate to new slide Delete" at bounding box center [200, 154] width 349 height 197
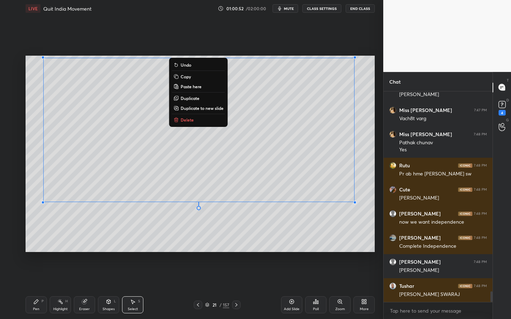
click at [297, 239] on div "0 ° Undo Copy Paste here Duplicate Duplicate to new slide Delete" at bounding box center [200, 154] width 349 height 197
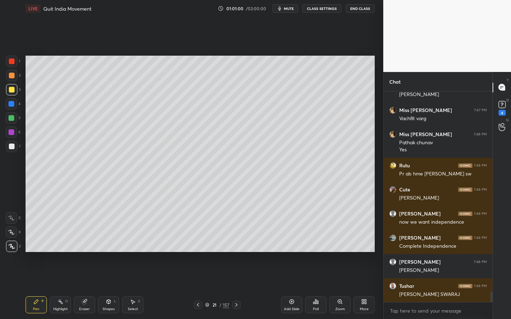
click at [139, 288] on div "Select S" at bounding box center [132, 305] width 21 height 17
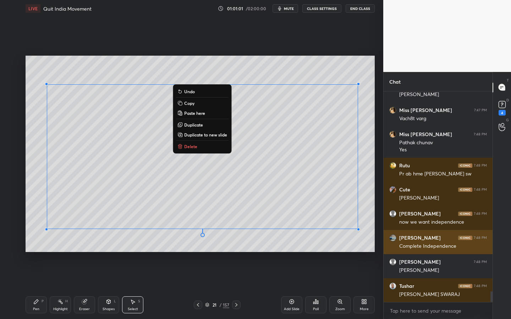
drag, startPoint x: 55, startPoint y: 85, endPoint x: 401, endPoint y: 244, distance: 380.8
click at [402, 245] on div "1 2 3 4 5 6 7 C X Z C X Z E E Erase all H H LIVE Quit India Movement 01:01:01 /…" at bounding box center [255, 159] width 511 height 319
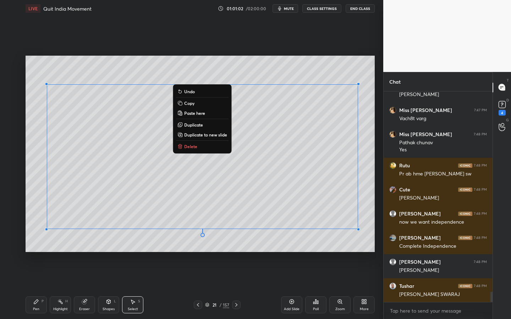
scroll to position [4050, 0]
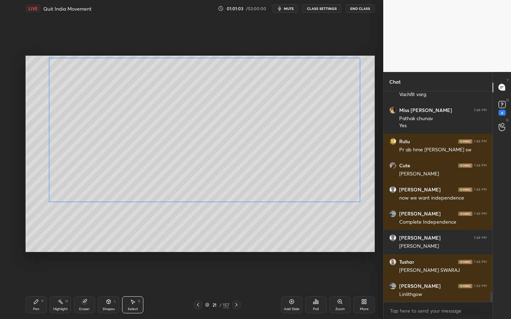
drag, startPoint x: 324, startPoint y: 173, endPoint x: 324, endPoint y: 164, distance: 8.9
click at [324, 164] on div "0 ° Undo Copy Paste here Duplicate Duplicate to new slide Delete" at bounding box center [200, 154] width 349 height 197
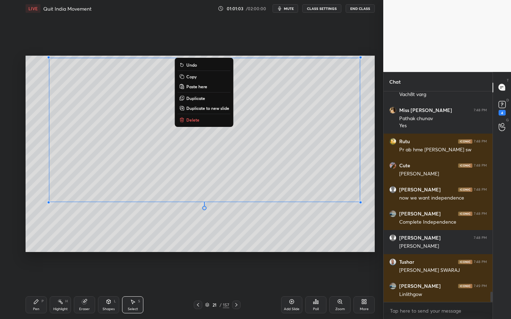
click at [309, 230] on div "0 ° Undo Copy Paste here Duplicate Duplicate to new slide Delete" at bounding box center [200, 154] width 349 height 197
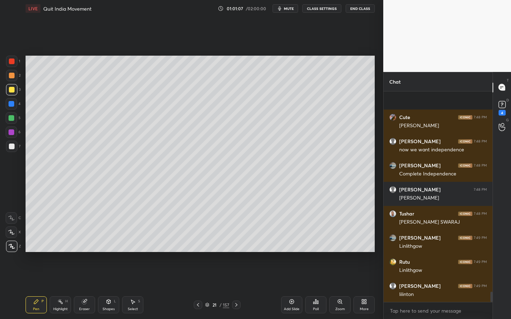
scroll to position [4146, 0]
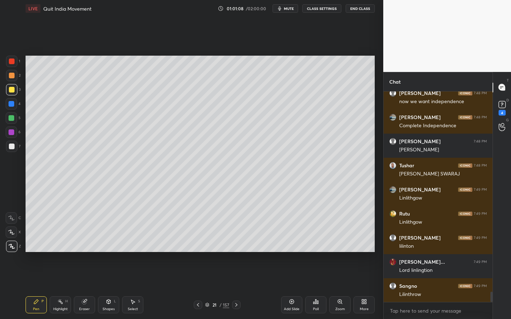
click at [89, 288] on div "Eraser" at bounding box center [84, 305] width 21 height 17
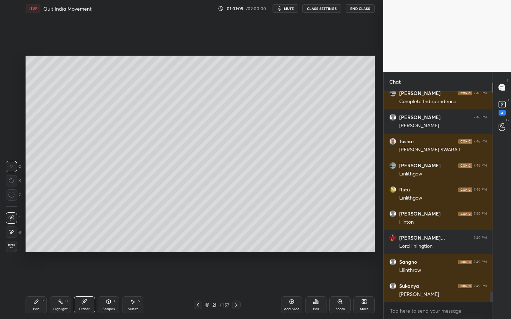
click at [12, 236] on div at bounding box center [11, 232] width 11 height 11
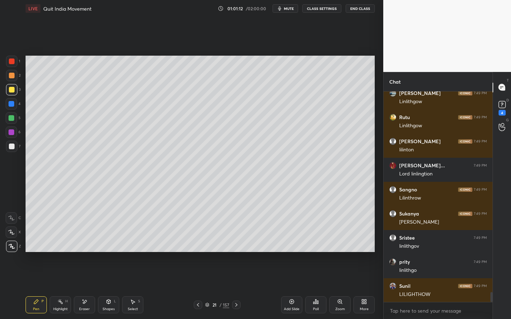
scroll to position [4291, 0]
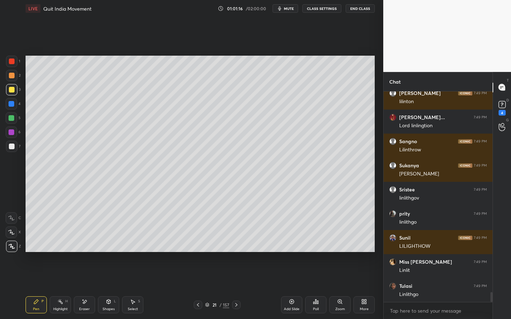
click at [13, 234] on icon at bounding box center [11, 232] width 6 height 5
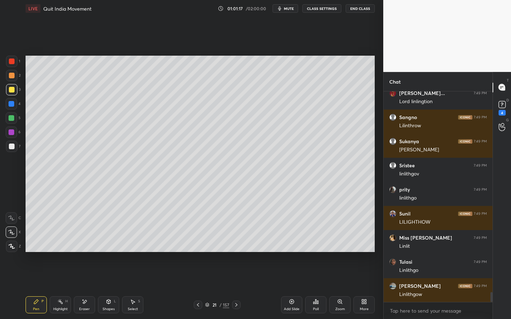
click at [13, 247] on icon at bounding box center [12, 246] width 6 height 5
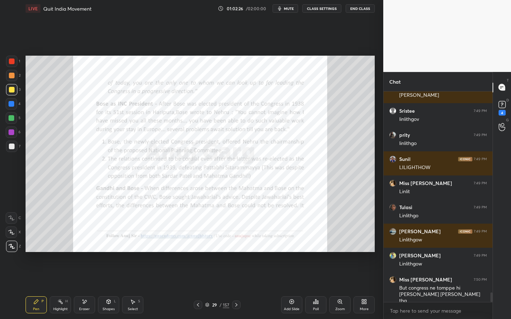
scroll to position [2, 2]
click at [337, 288] on div "Zoom" at bounding box center [340, 310] width 10 height 4
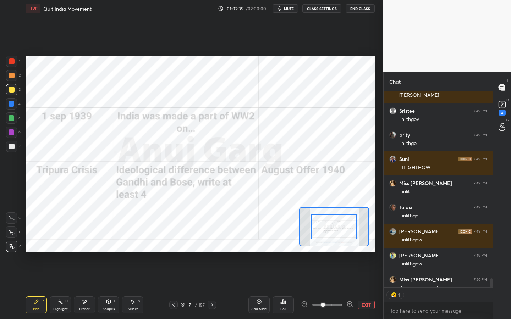
drag, startPoint x: 332, startPoint y: 306, endPoint x: 334, endPoint y: 300, distance: 5.5
click at [332, 288] on span at bounding box center [327, 305] width 30 height 11
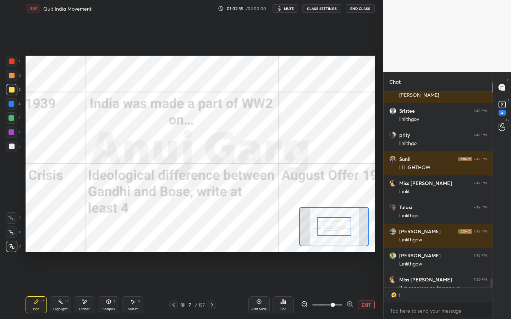
click at [359, 248] on div "Setting up your live class Poll for secs No correct answer Start poll" at bounding box center [200, 154] width 349 height 197
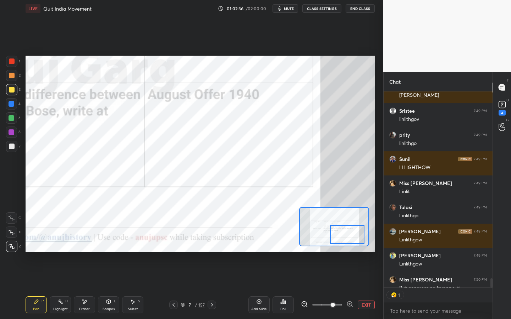
drag, startPoint x: 349, startPoint y: 239, endPoint x: 345, endPoint y: 237, distance: 4.2
click at [345, 237] on div at bounding box center [347, 234] width 34 height 19
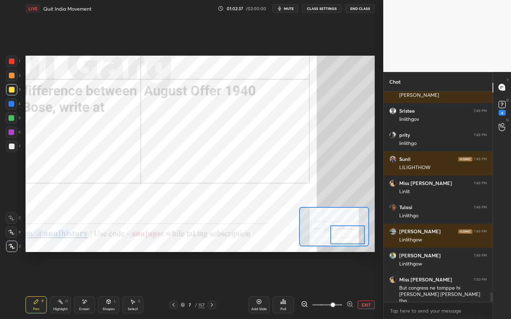
scroll to position [209, 107]
drag, startPoint x: 86, startPoint y: 305, endPoint x: 82, endPoint y: 284, distance: 21.3
click at [86, 288] on div "Eraser" at bounding box center [84, 305] width 21 height 17
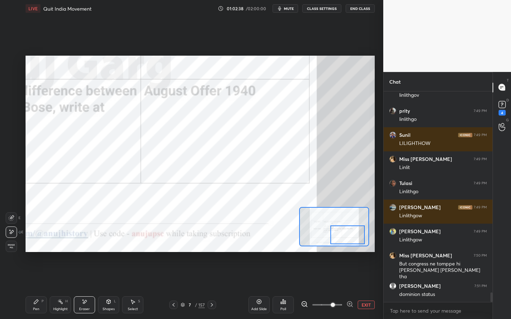
click at [12, 246] on span "Erase all" at bounding box center [11, 246] width 11 height 5
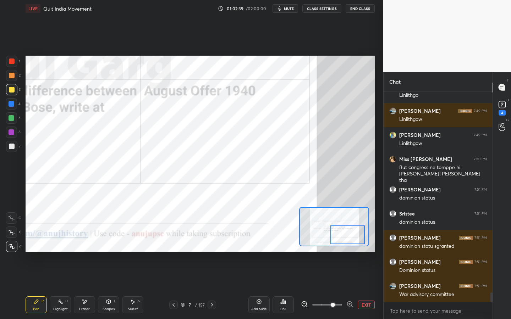
click at [17, 62] on div at bounding box center [11, 61] width 11 height 11
click at [13, 234] on icon at bounding box center [11, 232] width 6 height 5
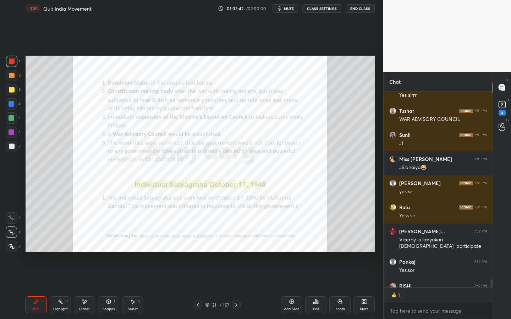
scroll to position [2, 2]
click at [336, 288] on div "Zoom" at bounding box center [339, 305] width 21 height 17
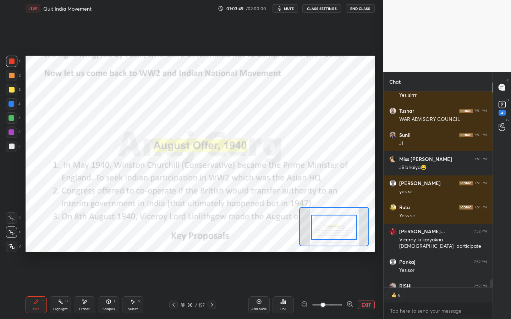
drag, startPoint x: 336, startPoint y: 227, endPoint x: 335, endPoint y: 246, distance: 18.8
click at [335, 246] on div at bounding box center [334, 226] width 70 height 39
click at [335, 240] on div at bounding box center [334, 227] width 46 height 25
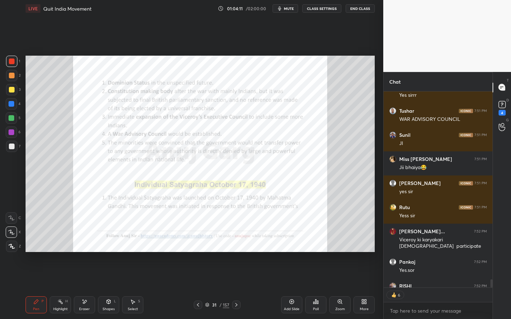
click at [335, 288] on div "Zoom" at bounding box center [339, 305] width 21 height 17
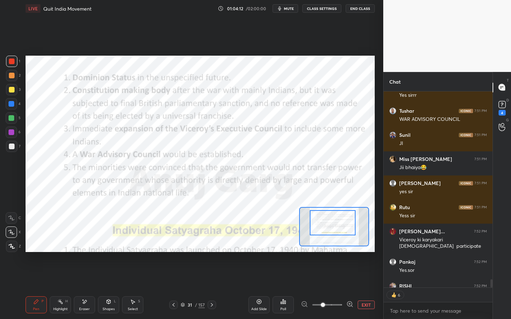
click at [341, 223] on div at bounding box center [333, 222] width 46 height 25
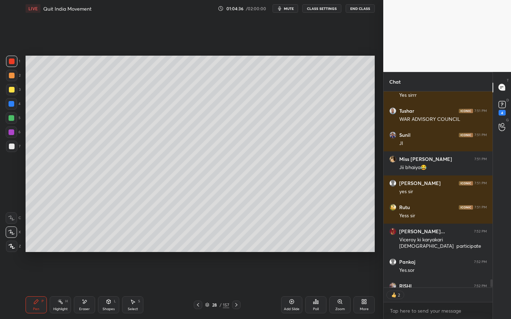
click at [213, 288] on div "Pen P Highlight H Eraser Shapes L Select S 28 / 157 Add Slide Poll Zoom More" at bounding box center [200, 305] width 349 height 28
click at [212, 288] on div "28" at bounding box center [214, 305] width 7 height 4
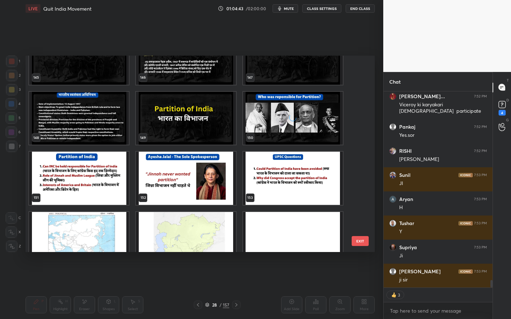
scroll to position [2876, 0]
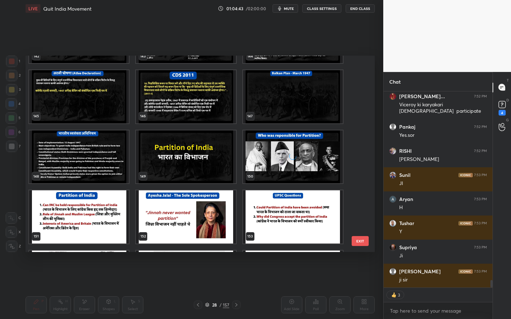
click at [199, 164] on img "grid" at bounding box center [186, 157] width 100 height 53
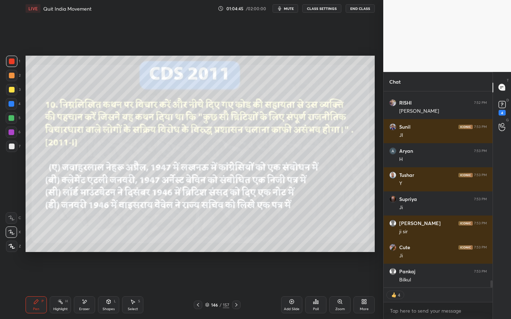
scroll to position [5171, 0]
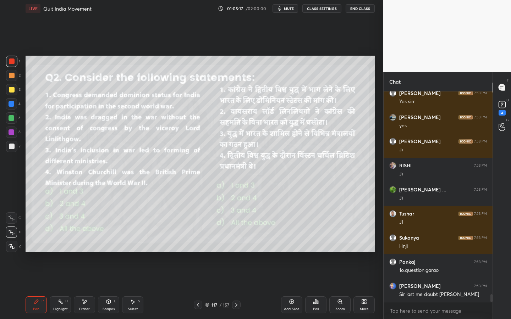
click at [113, 288] on div "Shapes L" at bounding box center [108, 305] width 21 height 17
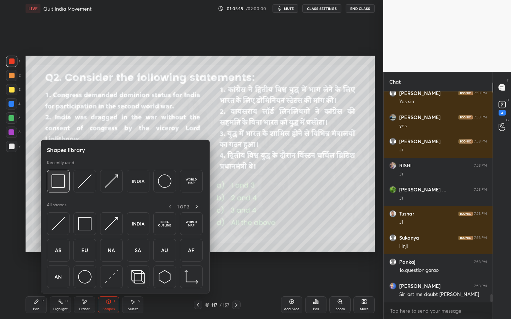
click at [59, 179] on img at bounding box center [57, 181] width 13 height 13
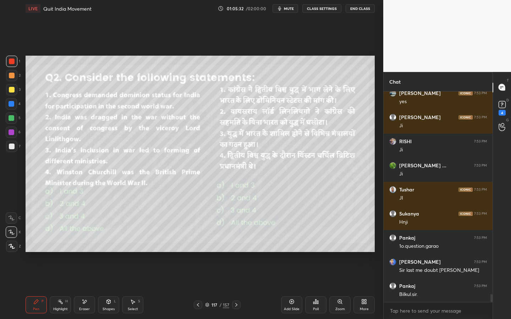
click at [318, 288] on div "Poll" at bounding box center [315, 305] width 21 height 17
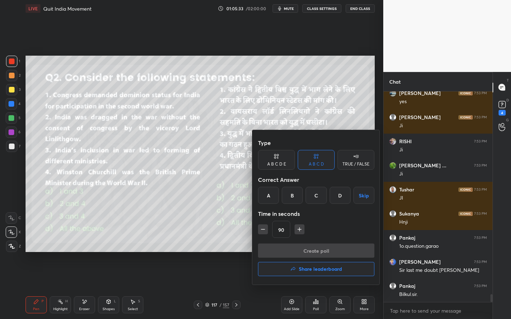
click at [293, 196] on div "B" at bounding box center [292, 195] width 21 height 17
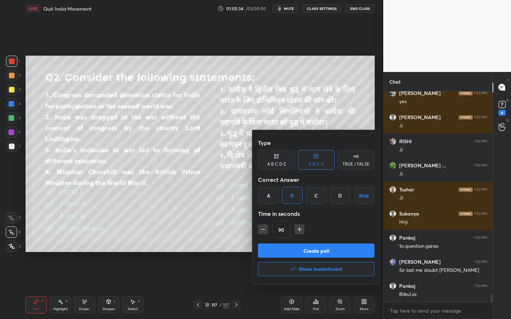
click at [297, 251] on button "Create poll" at bounding box center [316, 251] width 116 height 14
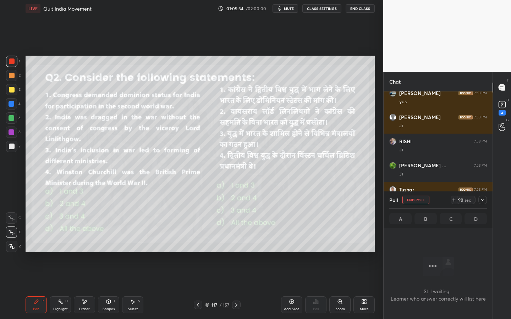
scroll to position [2, 2]
click at [17, 244] on div "Z" at bounding box center [13, 246] width 15 height 11
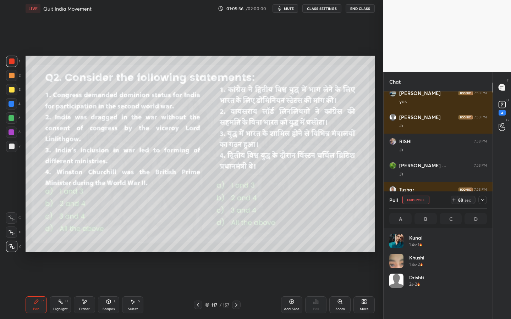
drag, startPoint x: 13, startPoint y: 88, endPoint x: 20, endPoint y: 88, distance: 7.1
click at [13, 88] on div at bounding box center [12, 90] width 6 height 6
click at [488, 201] on div "Poll End Poll 42 sec A 4.17% B 79.17% C 12.50% D 4.16%" at bounding box center [438, 210] width 109 height 37
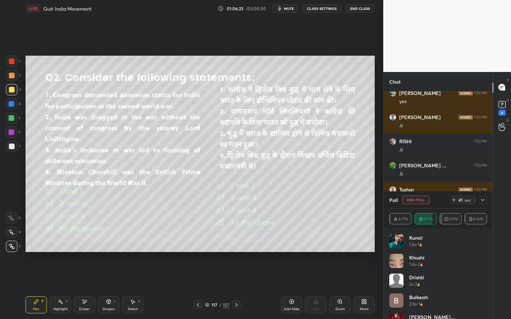
click at [485, 201] on icon at bounding box center [483, 200] width 6 height 6
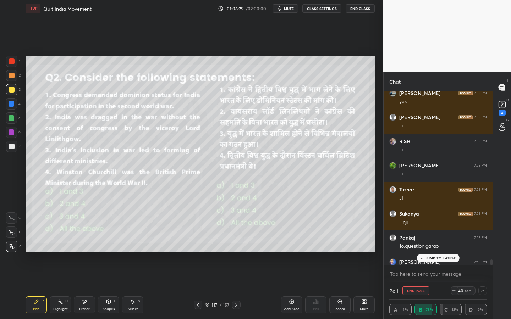
scroll to position [5434, 0]
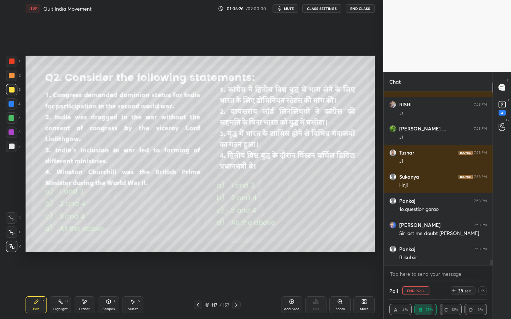
click at [83, 288] on div "Eraser" at bounding box center [84, 310] width 11 height 4
click at [11, 245] on span "Erase all" at bounding box center [11, 246] width 11 height 5
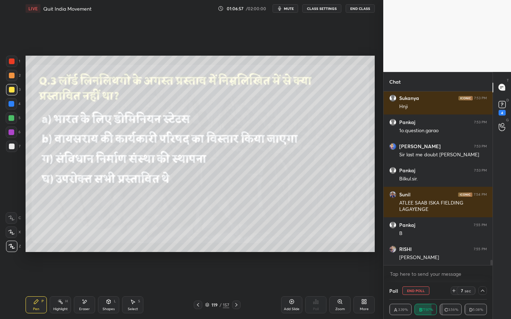
scroll to position [5537, 0]
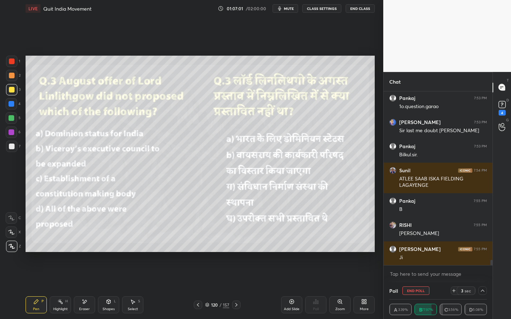
click at [109, 288] on icon at bounding box center [109, 302] width 6 height 6
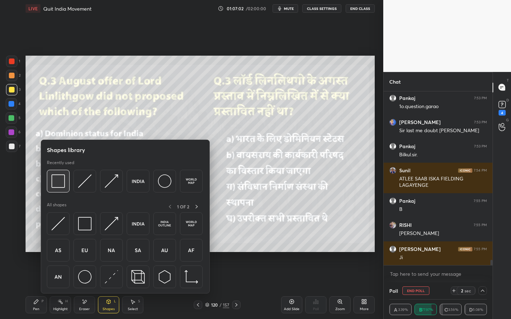
click at [62, 177] on img at bounding box center [57, 181] width 13 height 13
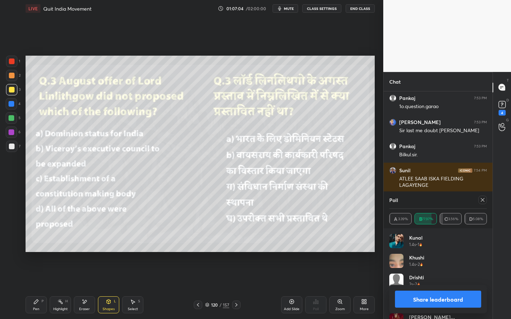
scroll to position [83, 95]
click at [483, 202] on icon at bounding box center [483, 200] width 6 height 6
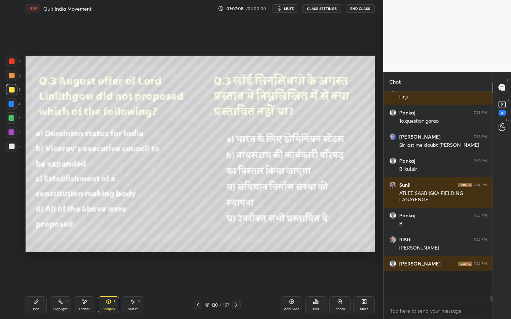
scroll to position [207, 107]
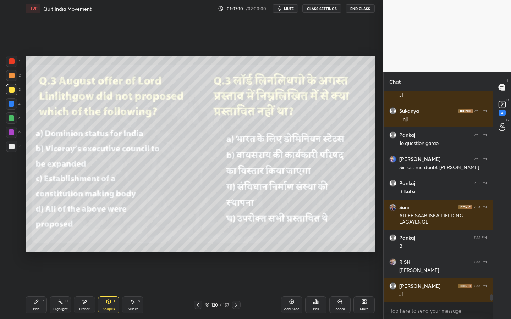
click at [322, 288] on div "Poll" at bounding box center [315, 305] width 21 height 17
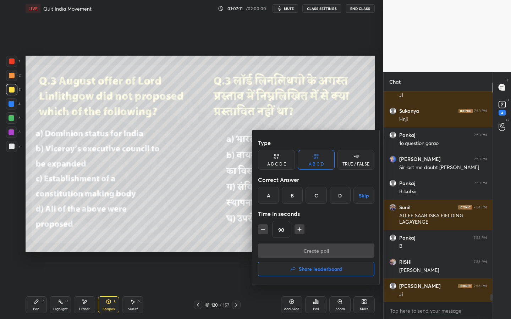
click at [340, 194] on div "D" at bounding box center [340, 195] width 21 height 17
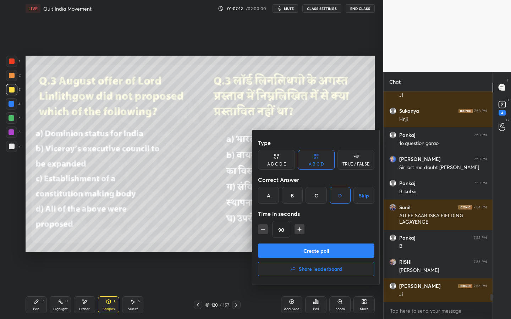
click at [320, 248] on button "Create poll" at bounding box center [316, 251] width 116 height 14
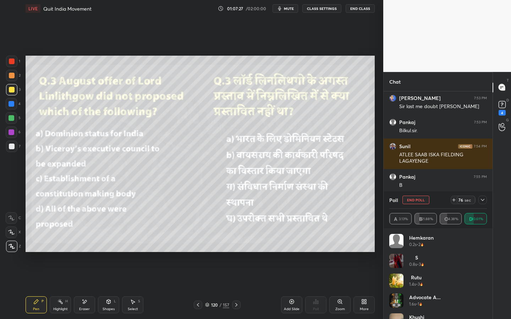
click at [12, 117] on div at bounding box center [12, 118] width 6 height 6
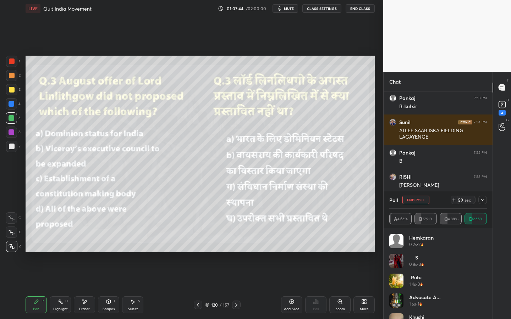
click at [482, 203] on icon at bounding box center [483, 200] width 6 height 6
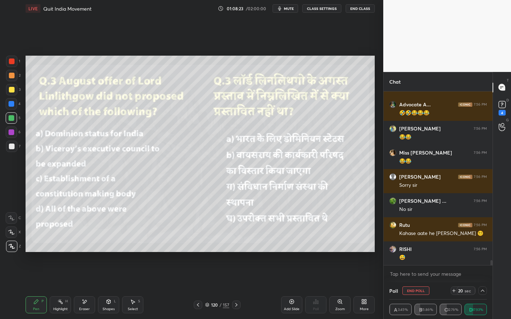
scroll to position [5851, 0]
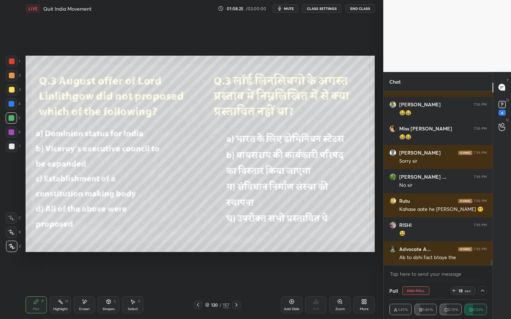
click at [87, 288] on div "Eraser" at bounding box center [84, 305] width 21 height 17
click at [13, 249] on div "Erase all" at bounding box center [11, 246] width 11 height 11
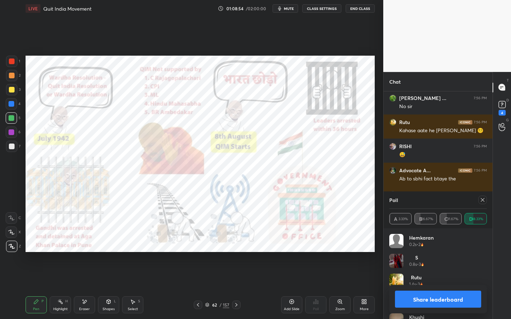
scroll to position [5954, 0]
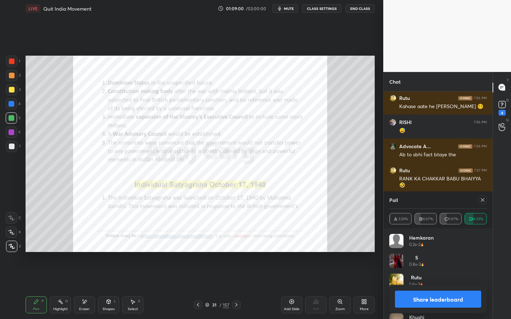
click at [479, 201] on div at bounding box center [482, 200] width 9 height 9
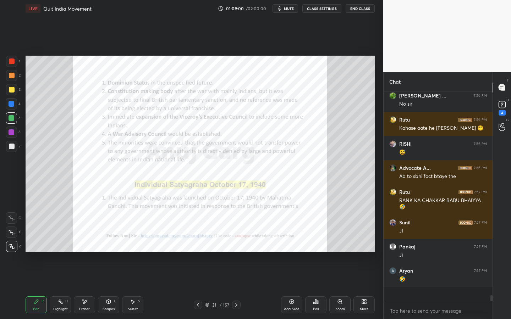
scroll to position [144, 107]
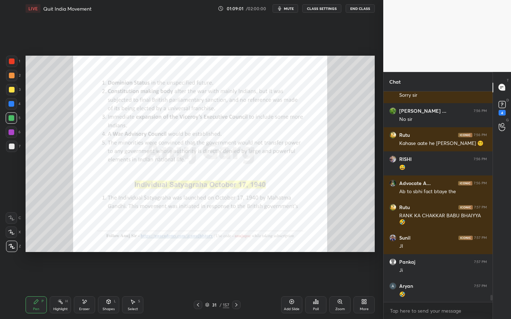
click at [85, 288] on icon at bounding box center [85, 302] width 6 height 6
click at [12, 246] on span "Erase all" at bounding box center [11, 246] width 11 height 5
click at [337, 288] on div "Zoom" at bounding box center [339, 305] width 21 height 17
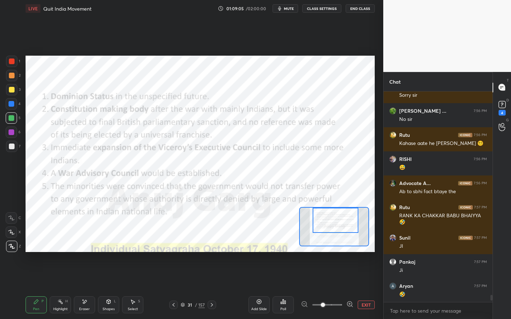
drag, startPoint x: 334, startPoint y: 218, endPoint x: 336, endPoint y: 212, distance: 6.2
click at [336, 211] on div at bounding box center [336, 220] width 46 height 25
click at [10, 58] on div at bounding box center [11, 61] width 11 height 11
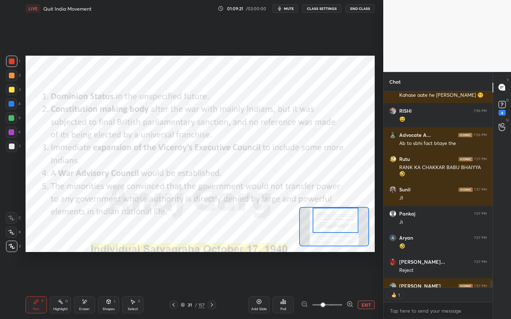
scroll to position [2, 2]
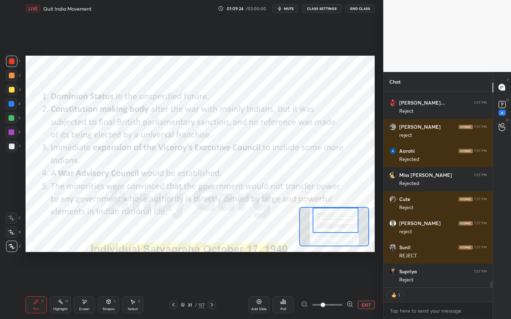
click at [198, 288] on div "157" at bounding box center [201, 305] width 6 height 6
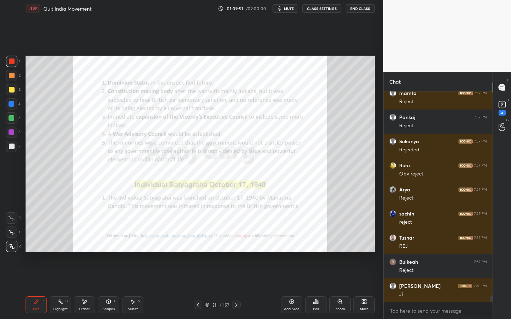
click at [340, 288] on div "Zoom" at bounding box center [339, 305] width 21 height 17
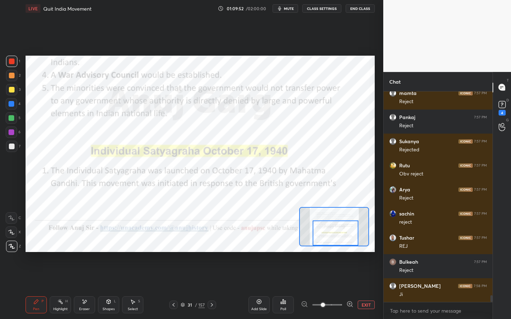
drag, startPoint x: 338, startPoint y: 235, endPoint x: 340, endPoint y: 244, distance: 9.3
click at [340, 244] on div at bounding box center [336, 233] width 46 height 25
click at [101, 288] on div "Shapes L" at bounding box center [108, 305] width 21 height 17
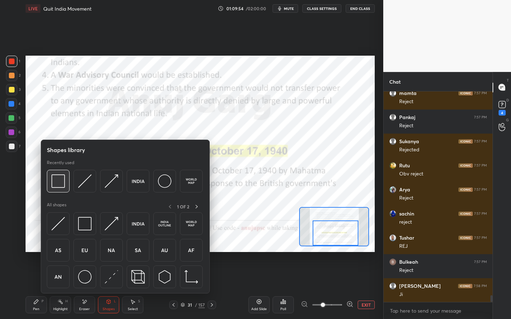
click at [61, 183] on img at bounding box center [57, 181] width 13 height 13
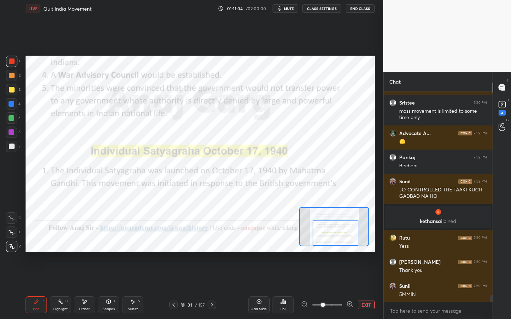
scroll to position [6096, 0]
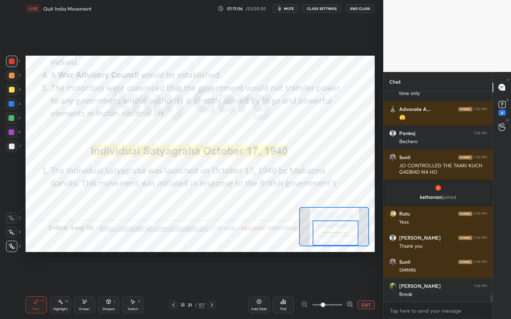
click at [281, 11] on icon "button" at bounding box center [279, 8] width 3 height 4
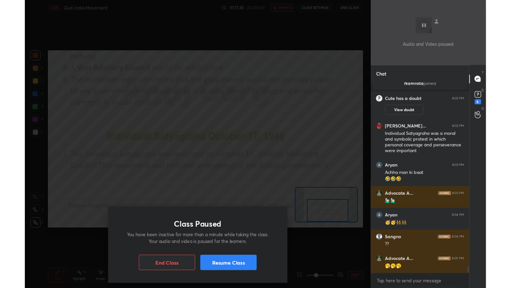
scroll to position [6440, 0]
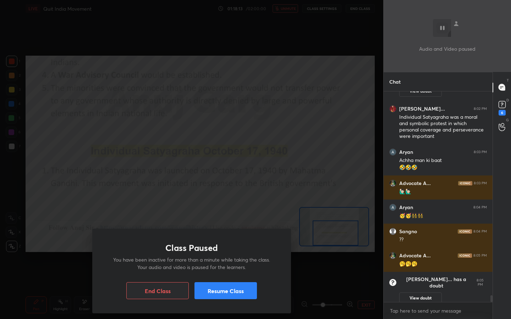
click at [239, 288] on button "Resume Class" at bounding box center [225, 290] width 62 height 17
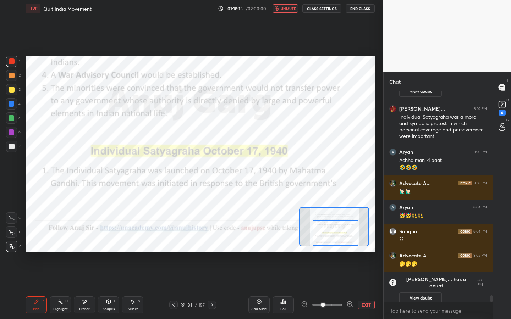
click at [287, 6] on button "unmute" at bounding box center [286, 8] width 26 height 9
click at [361, 288] on button "EXIT" at bounding box center [366, 305] width 17 height 9
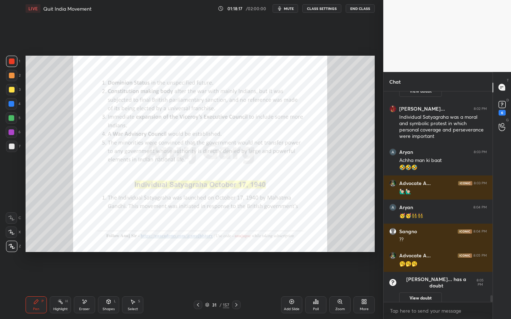
click at [364, 288] on icon at bounding box center [364, 302] width 6 height 6
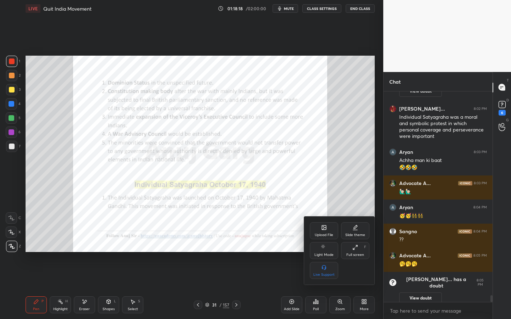
click at [353, 247] on icon at bounding box center [355, 248] width 6 height 6
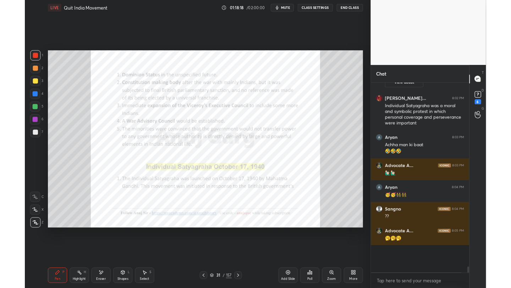
scroll to position [35247, 35135]
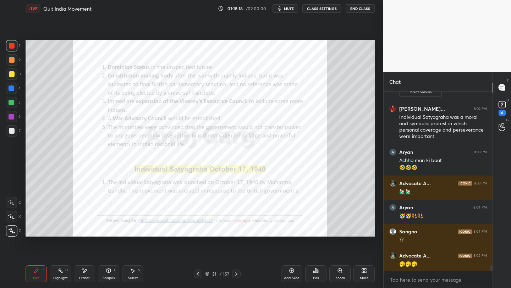
type textarea "x"
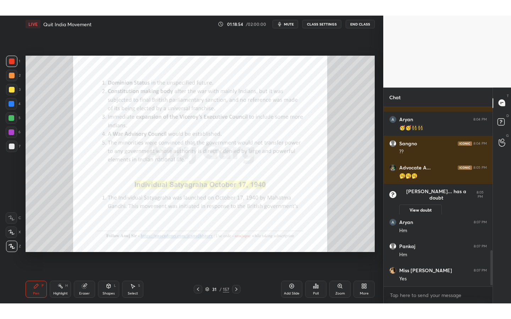
scroll to position [740, 0]
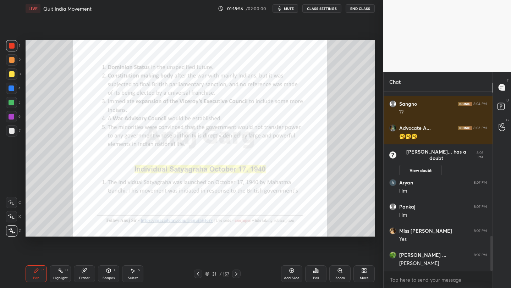
click at [363, 275] on div "More" at bounding box center [363, 273] width 21 height 17
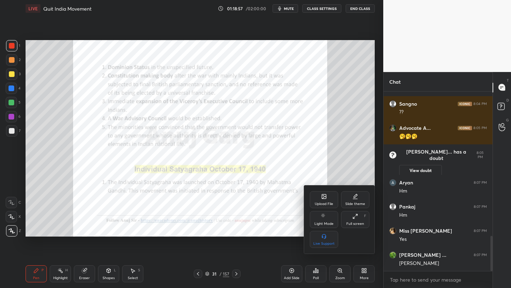
click at [353, 220] on div "Full screen F" at bounding box center [355, 219] width 28 height 17
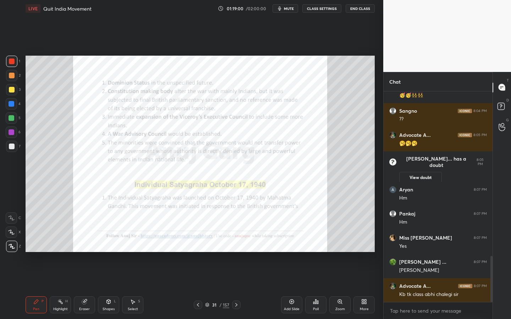
scroll to position [0, 0]
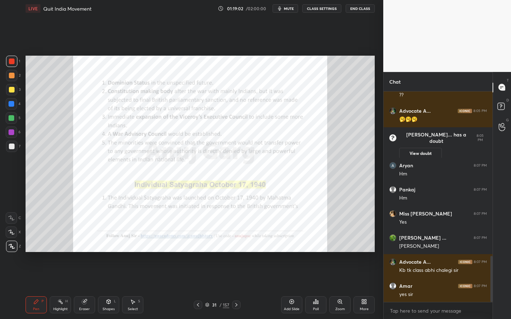
click at [339, 288] on icon at bounding box center [340, 302] width 4 height 4
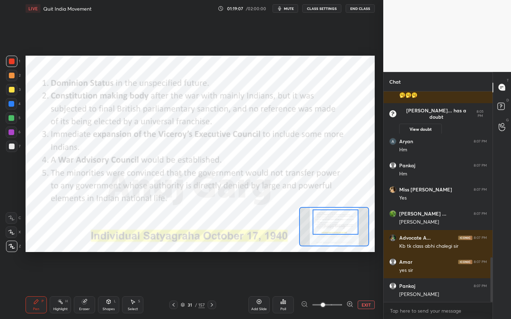
click at [335, 219] on div at bounding box center [336, 222] width 46 height 25
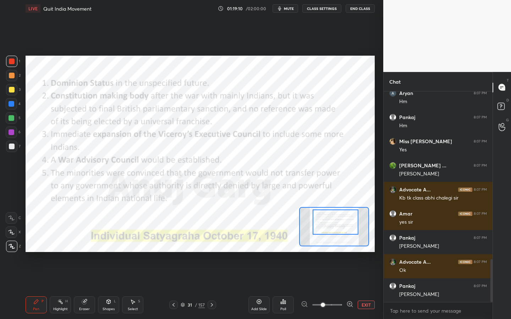
click at [259, 54] on div "Setting up your live class Poll for secs No correct answer Start poll" at bounding box center [200, 154] width 355 height 274
click at [340, 222] on div at bounding box center [336, 222] width 46 height 25
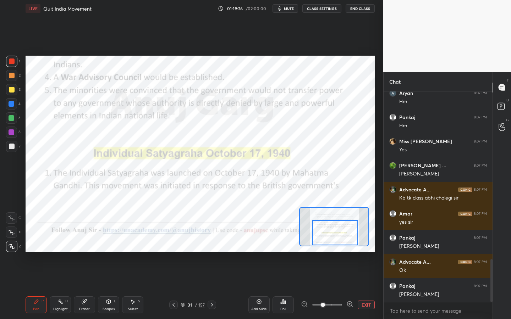
drag, startPoint x: 334, startPoint y: 223, endPoint x: 335, endPoint y: 233, distance: 10.3
click at [335, 233] on div at bounding box center [335, 232] width 46 height 25
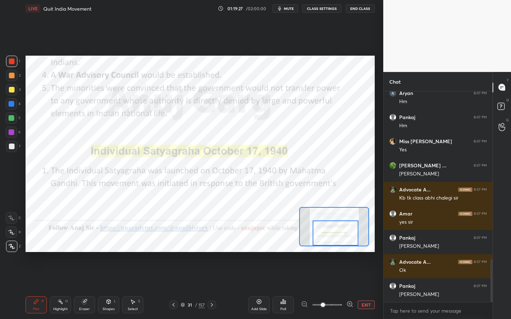
click at [334, 230] on div at bounding box center [336, 233] width 46 height 25
click at [87, 288] on icon at bounding box center [85, 302] width 6 height 6
click at [16, 247] on span "Erase all" at bounding box center [11, 246] width 11 height 5
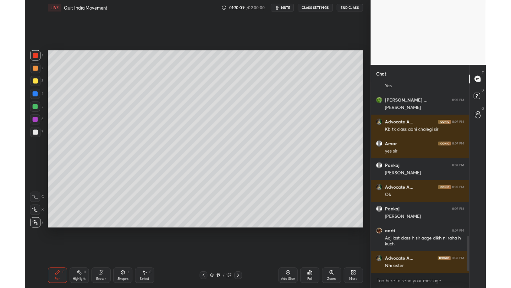
scroll to position [209, 107]
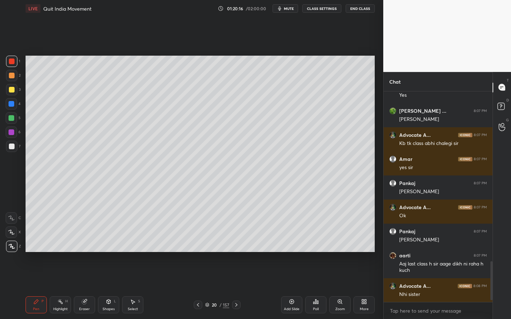
click at [338, 288] on icon at bounding box center [340, 302] width 4 height 4
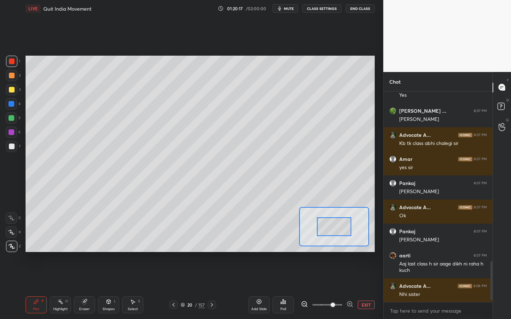
click at [336, 288] on span at bounding box center [327, 305] width 30 height 11
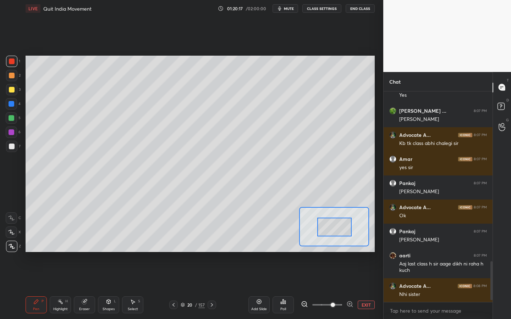
drag, startPoint x: 330, startPoint y: 229, endPoint x: 332, endPoint y: 240, distance: 11.5
click at [332, 237] on div at bounding box center [334, 227] width 34 height 19
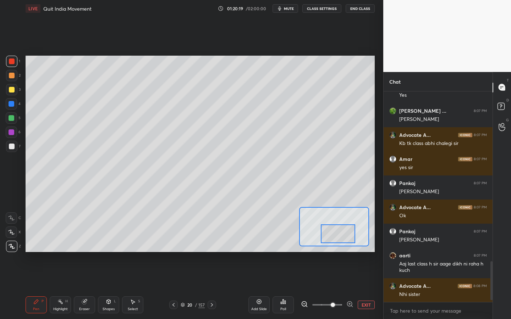
click at [333, 230] on div at bounding box center [338, 234] width 34 height 19
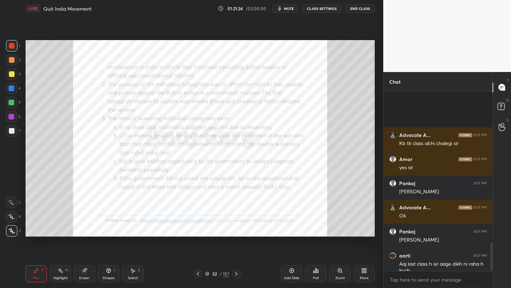
scroll to position [964, 0]
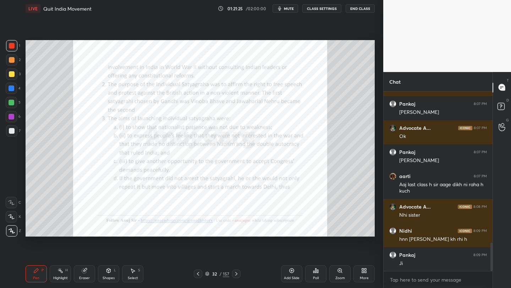
click at [366, 274] on div "More" at bounding box center [363, 273] width 21 height 17
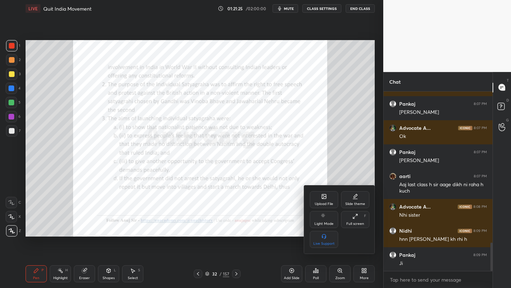
click at [316, 204] on div "Upload File" at bounding box center [324, 204] width 18 height 4
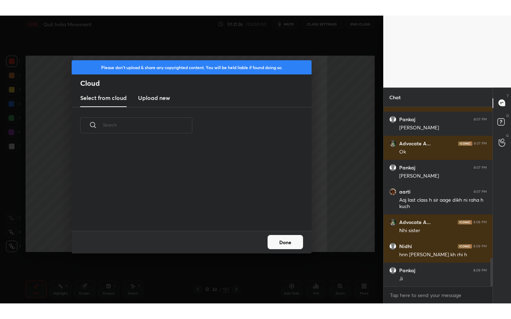
scroll to position [87, 228]
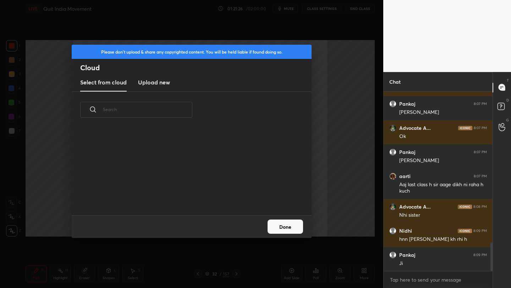
click at [165, 83] on h3 "Upload new" at bounding box center [154, 82] width 32 height 9
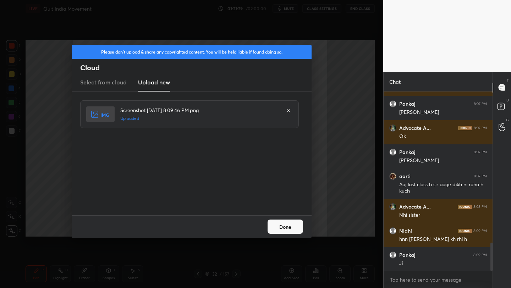
click at [290, 226] on button "Done" at bounding box center [285, 227] width 35 height 14
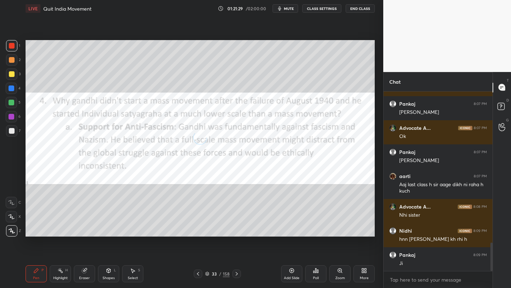
click at [369, 276] on div "More" at bounding box center [363, 273] width 21 height 17
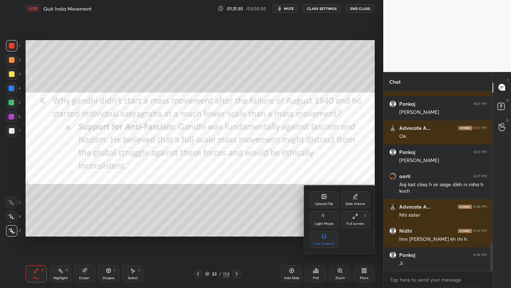
click at [356, 216] on icon at bounding box center [355, 217] width 6 height 6
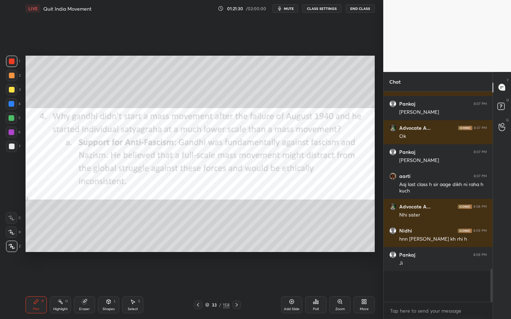
scroll to position [933, 0]
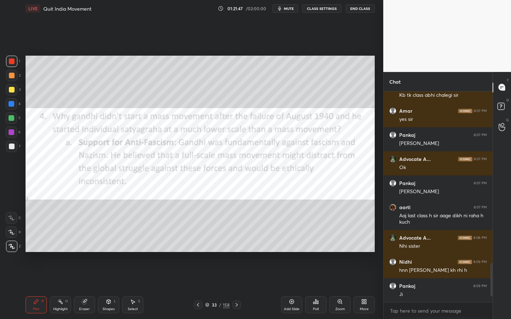
click at [74, 288] on div "Eraser" at bounding box center [84, 305] width 21 height 17
drag, startPoint x: 6, startPoint y: 248, endPoint x: 14, endPoint y: 244, distance: 9.4
click at [6, 248] on div "Erase all" at bounding box center [11, 246] width 11 height 11
click at [79, 288] on div "Eraser" at bounding box center [84, 305] width 21 height 17
click at [17, 246] on div "Erase all" at bounding box center [11, 246] width 11 height 11
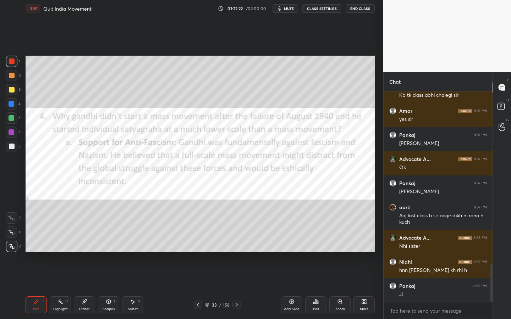
scroll to position [957, 0]
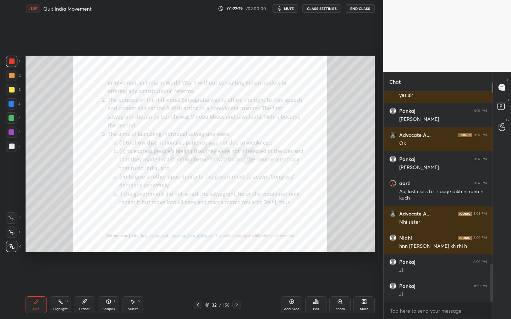
click at [337, 288] on icon at bounding box center [340, 302] width 6 height 6
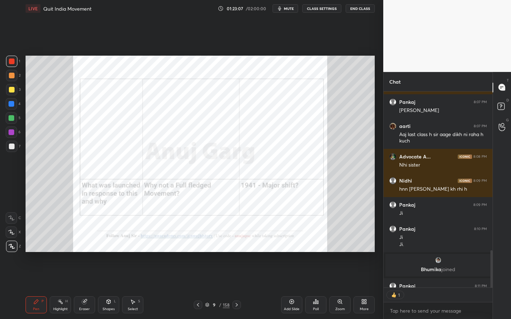
scroll to position [925, 0]
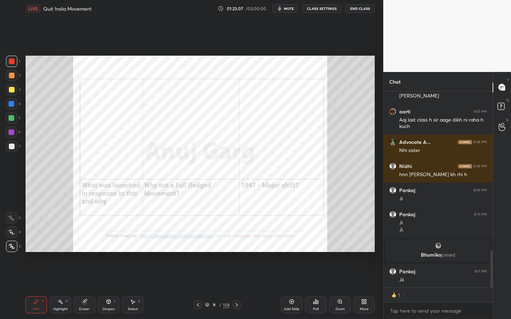
click at [339, 288] on div "Zoom" at bounding box center [339, 305] width 21 height 17
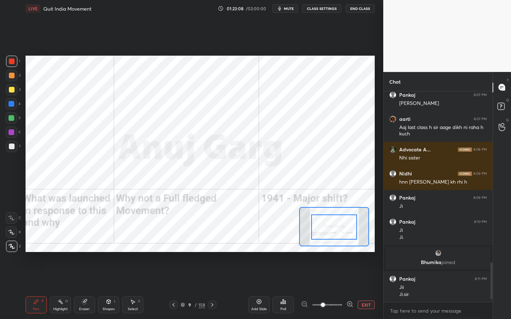
scroll to position [910, 0]
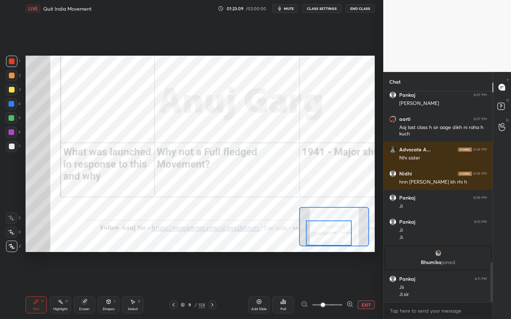
drag, startPoint x: 325, startPoint y: 238, endPoint x: 328, endPoint y: 245, distance: 7.6
click at [328, 245] on div at bounding box center [329, 233] width 46 height 25
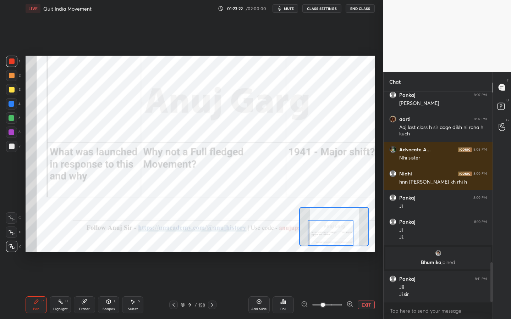
click at [263, 288] on div "Add Slide" at bounding box center [259, 310] width 16 height 4
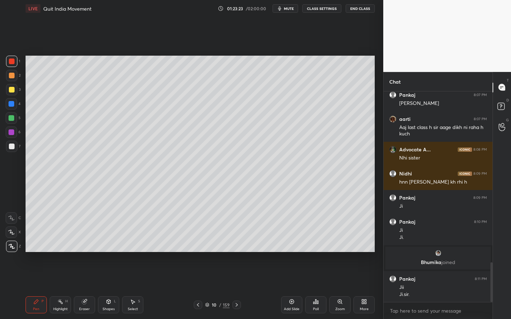
click at [105, 288] on div "Shapes L" at bounding box center [108, 305] width 21 height 17
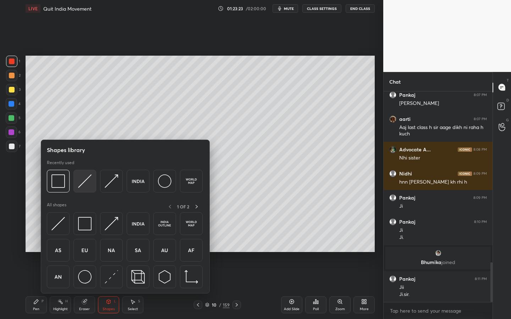
click at [83, 187] on img at bounding box center [84, 181] width 13 height 13
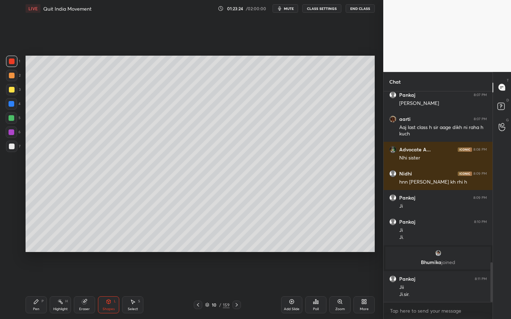
drag, startPoint x: 16, startPoint y: 86, endPoint x: 23, endPoint y: 89, distance: 8.1
click at [16, 86] on div at bounding box center [11, 89] width 11 height 11
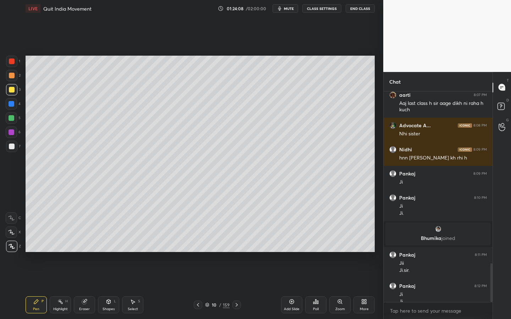
scroll to position [941, 0]
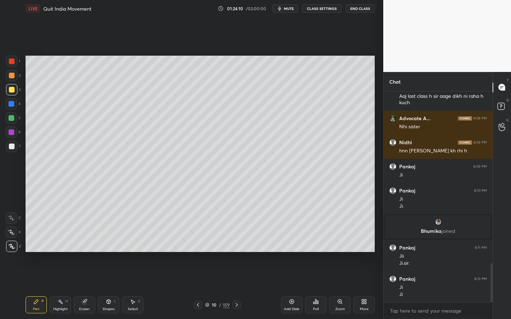
click at [11, 146] on div at bounding box center [12, 147] width 6 height 6
drag, startPoint x: 110, startPoint y: 298, endPoint x: 110, endPoint y: 294, distance: 4.0
click at [110, 288] on div "Shapes L" at bounding box center [108, 305] width 21 height 17
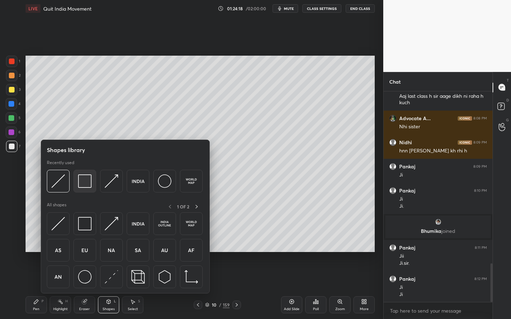
click at [87, 176] on img at bounding box center [84, 181] width 13 height 13
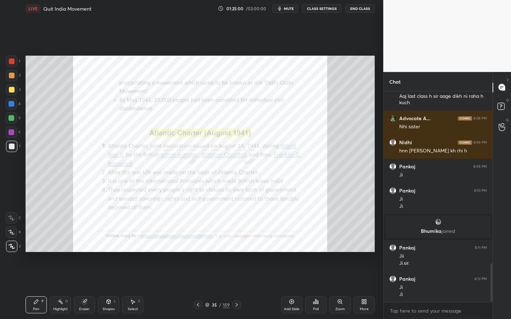
scroll to position [965, 0]
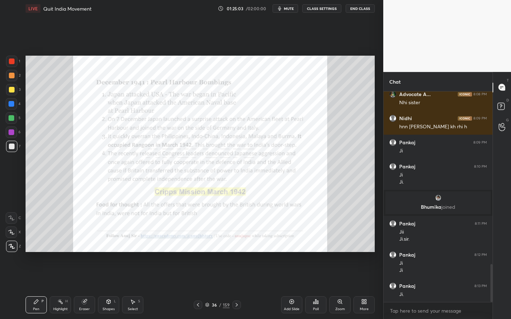
click at [339, 288] on icon at bounding box center [340, 302] width 6 height 6
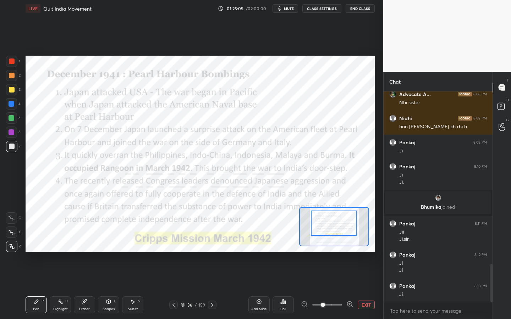
click at [331, 222] on div at bounding box center [334, 223] width 46 height 25
click at [12, 61] on div at bounding box center [12, 62] width 6 height 6
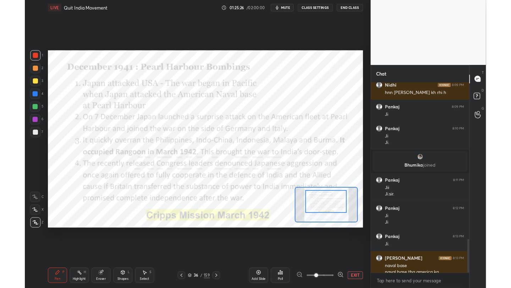
scroll to position [997, 0]
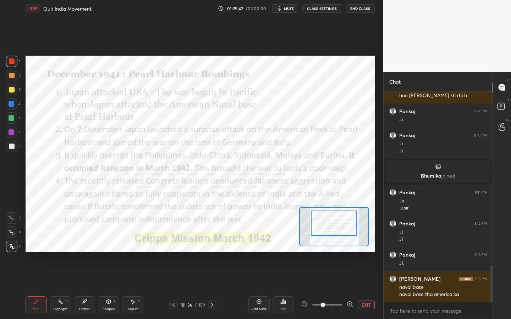
click at [107, 288] on icon at bounding box center [109, 302] width 6 height 6
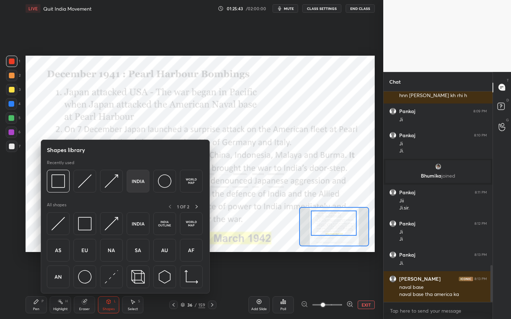
click at [140, 185] on img at bounding box center [137, 181] width 13 height 13
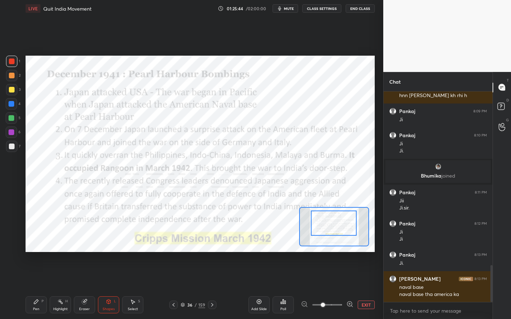
click at [267, 288] on div "Add Slide" at bounding box center [258, 305] width 21 height 17
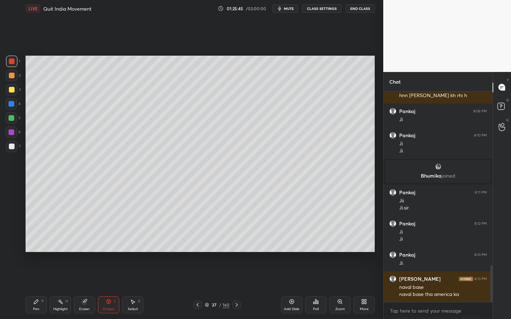
click at [14, 90] on div at bounding box center [11, 89] width 11 height 11
click at [273, 252] on div "Setting up your live class Poll for secs No correct answer Start poll" at bounding box center [200, 154] width 355 height 274
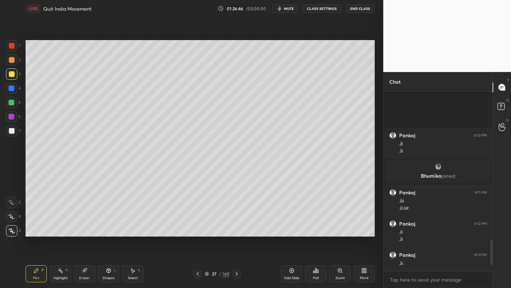
scroll to position [1076, 0]
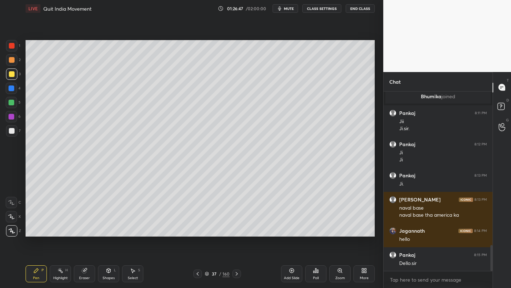
click at [366, 274] on div "More" at bounding box center [363, 273] width 21 height 17
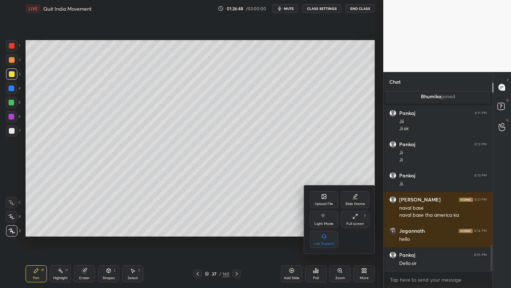
click at [322, 191] on div "Upload File Slide theme Light Mode Full screen F Live Support" at bounding box center [339, 220] width 71 height 68
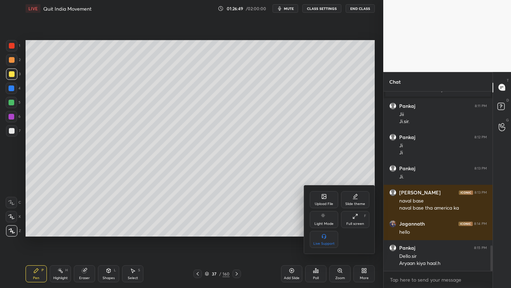
click at [319, 199] on div "Upload File" at bounding box center [324, 199] width 28 height 17
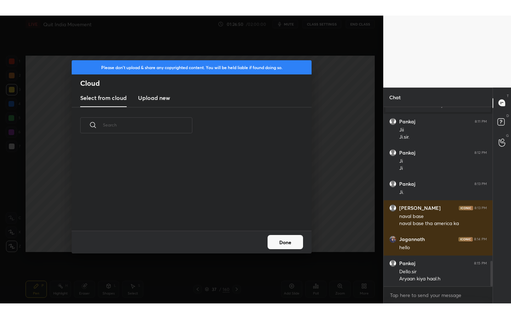
scroll to position [87, 228]
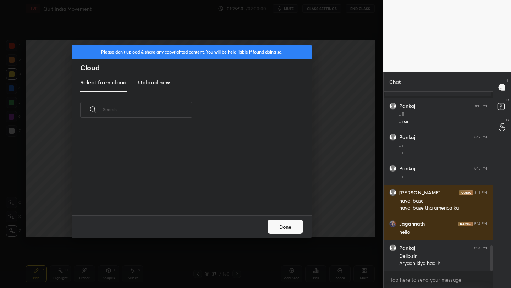
click at [164, 82] on h3 "Upload new" at bounding box center [154, 82] width 32 height 9
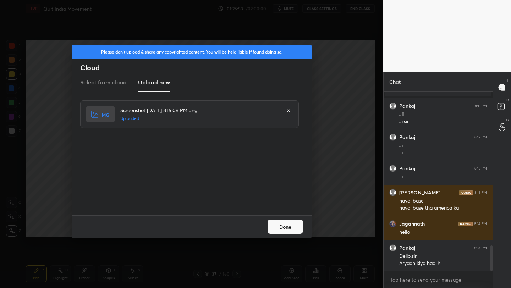
click at [278, 228] on button "Done" at bounding box center [285, 227] width 35 height 14
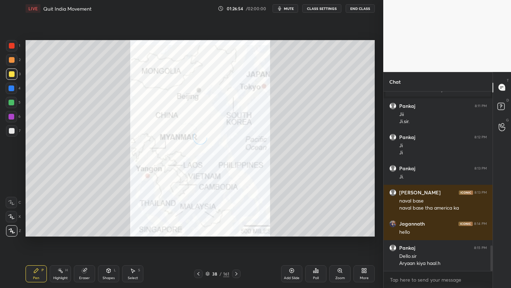
click at [369, 276] on div "More" at bounding box center [363, 273] width 21 height 17
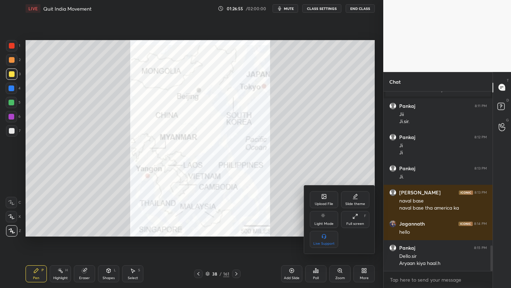
click at [352, 221] on div "Full screen F" at bounding box center [355, 219] width 28 height 17
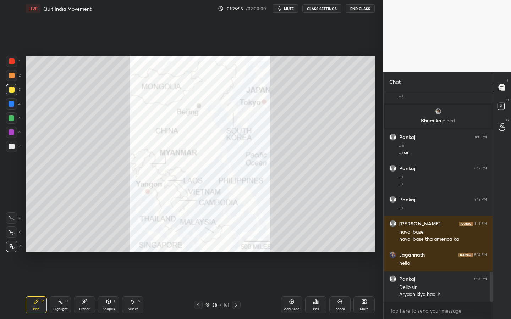
scroll to position [1052, 0]
type textarea "x"
click at [13, 64] on div at bounding box center [12, 62] width 6 height 6
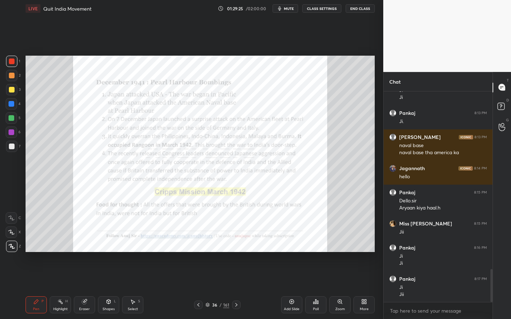
scroll to position [1163, 0]
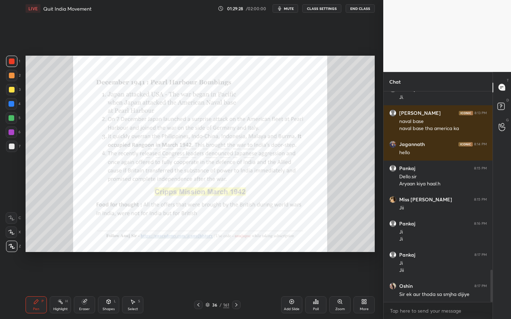
click at [341, 288] on div "Zoom" at bounding box center [339, 305] width 21 height 17
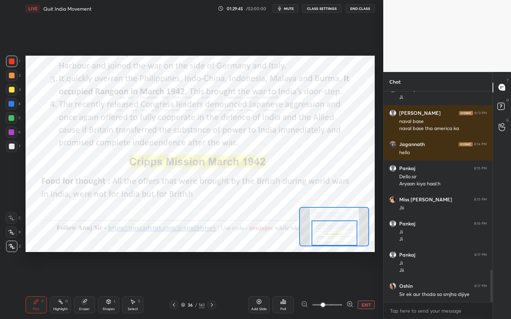
drag, startPoint x: 339, startPoint y: 234, endPoint x: 339, endPoint y: 237, distance: 3.9
click at [339, 237] on div at bounding box center [335, 233] width 46 height 25
click at [286, 12] on button "mute" at bounding box center [286, 8] width 26 height 9
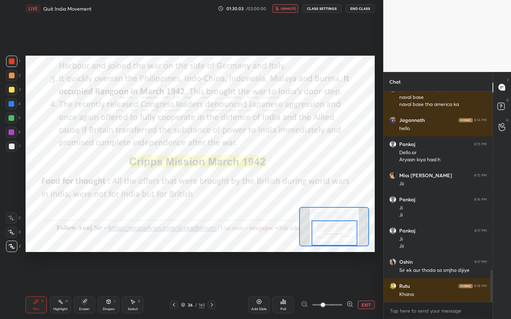
click at [286, 11] on button "unmute" at bounding box center [286, 8] width 26 height 9
click at [286, 11] on button "mute" at bounding box center [286, 8] width 26 height 9
click at [286, 11] on button "unmute" at bounding box center [286, 8] width 26 height 9
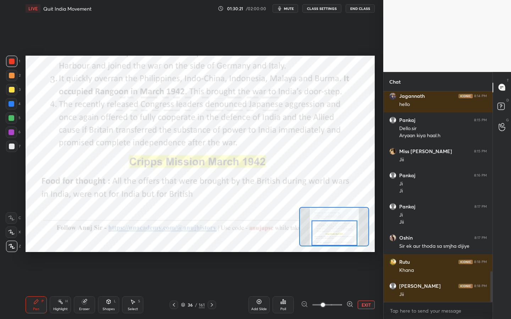
scroll to position [1235, 0]
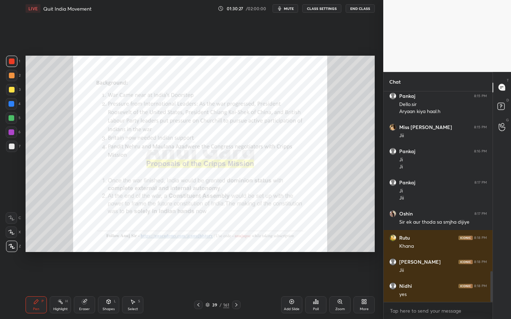
click at [335, 288] on div "Zoom" at bounding box center [339, 305] width 21 height 17
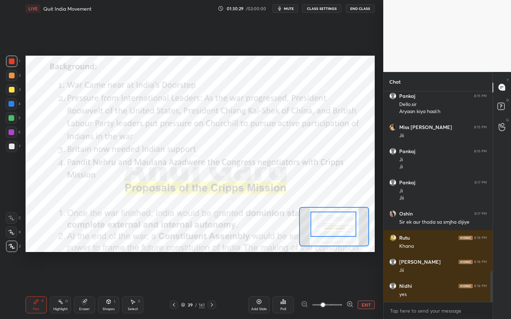
click at [324, 217] on div at bounding box center [334, 224] width 46 height 25
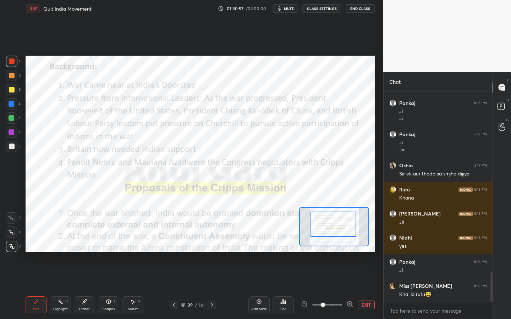
scroll to position [1307, 0]
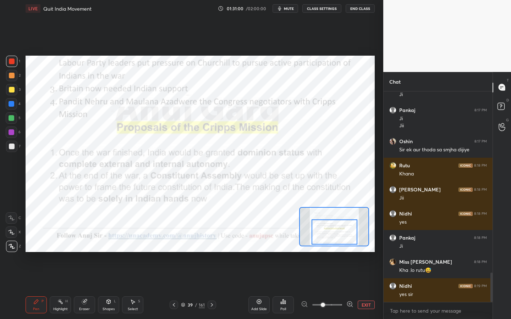
drag, startPoint x: 340, startPoint y: 226, endPoint x: 340, endPoint y: 230, distance: 4.3
click at [341, 231] on div at bounding box center [335, 232] width 46 height 25
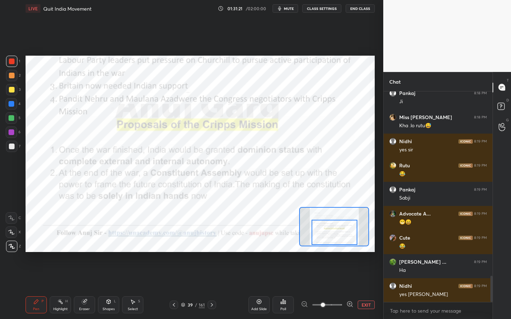
scroll to position [1476, 0]
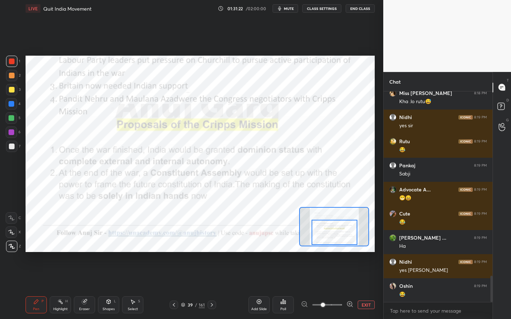
click at [89, 288] on div "Eraser" at bounding box center [84, 305] width 21 height 17
click at [9, 246] on span "Erase all" at bounding box center [11, 246] width 11 height 5
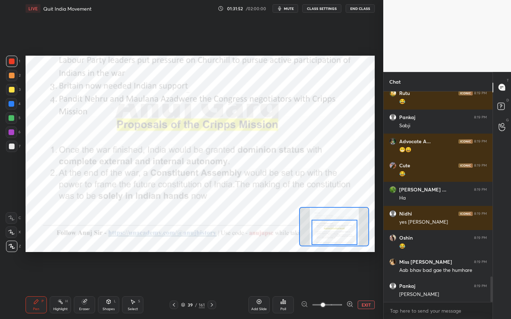
scroll to position [1549, 0]
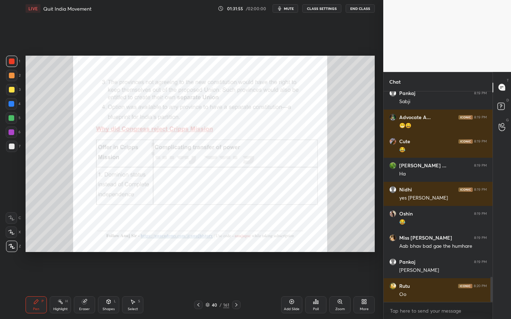
click at [339, 288] on div "Zoom" at bounding box center [339, 305] width 21 height 17
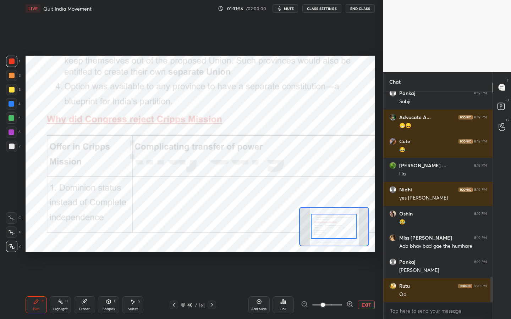
drag, startPoint x: 333, startPoint y: 228, endPoint x: 333, endPoint y: 223, distance: 4.6
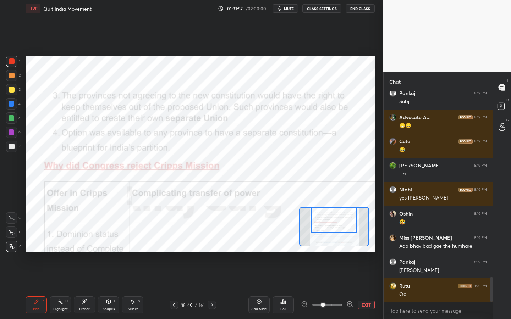
drag, startPoint x: 333, startPoint y: 223, endPoint x: 333, endPoint y: 218, distance: 5.0
click at [333, 218] on div at bounding box center [334, 220] width 46 height 25
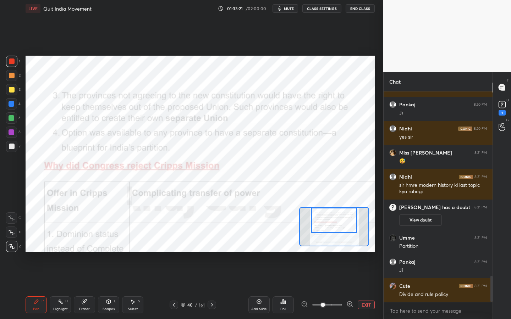
scroll to position [1516, 0]
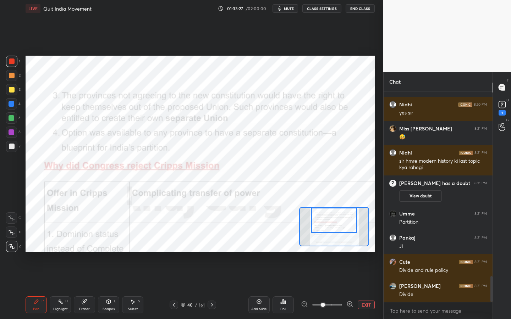
drag, startPoint x: 82, startPoint y: 312, endPoint x: 82, endPoint y: 284, distance: 27.7
click at [82, 288] on div "Eraser" at bounding box center [84, 305] width 21 height 17
drag, startPoint x: 12, startPoint y: 243, endPoint x: 19, endPoint y: 235, distance: 11.1
click at [12, 244] on div "Erase all" at bounding box center [11, 246] width 11 height 11
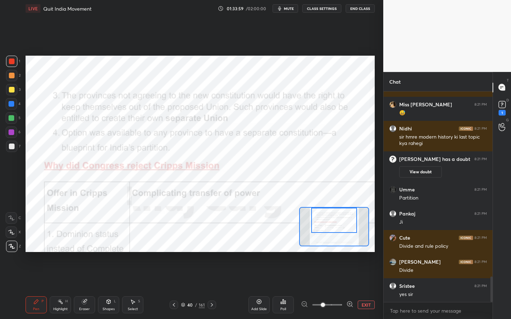
click at [82, 288] on icon at bounding box center [85, 302] width 6 height 6
click at [10, 249] on span "Erase all" at bounding box center [11, 246] width 11 height 5
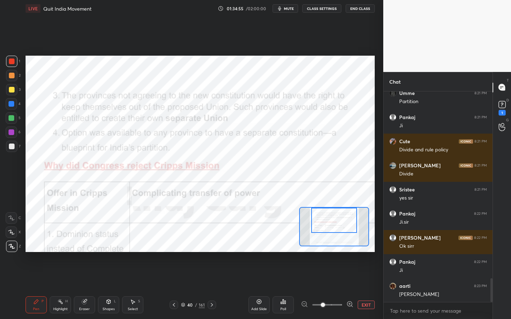
scroll to position [1661, 0]
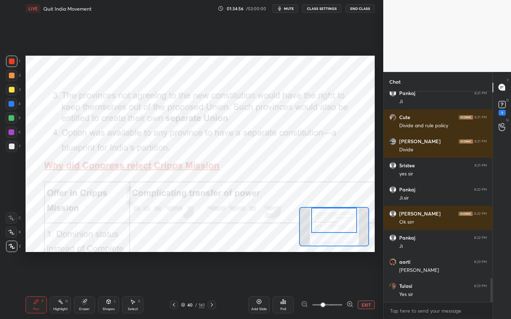
click at [197, 288] on div "40 / 161" at bounding box center [193, 305] width 24 height 6
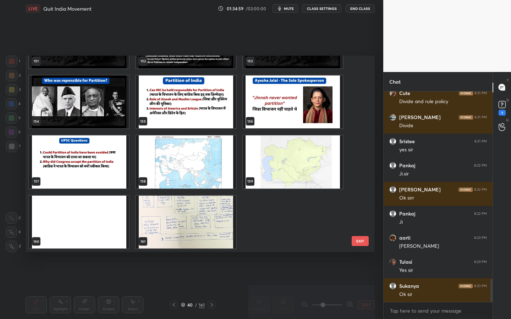
scroll to position [1710, 0]
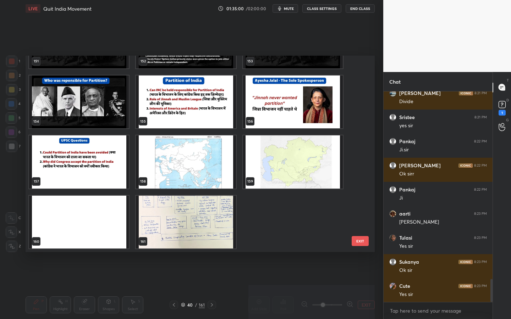
click at [202, 225] on img "grid" at bounding box center [186, 222] width 100 height 53
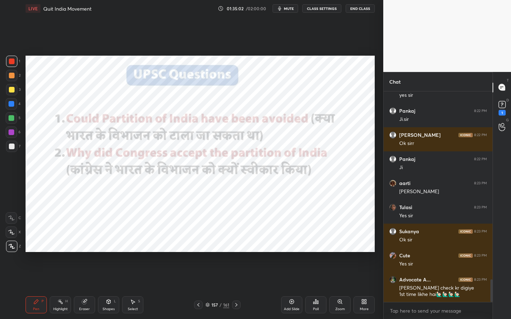
scroll to position [1764, 0]
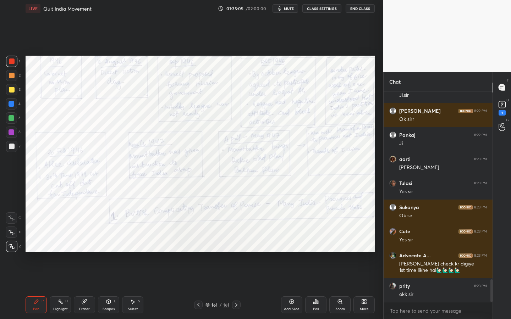
click at [292, 288] on icon at bounding box center [292, 302] width 6 height 6
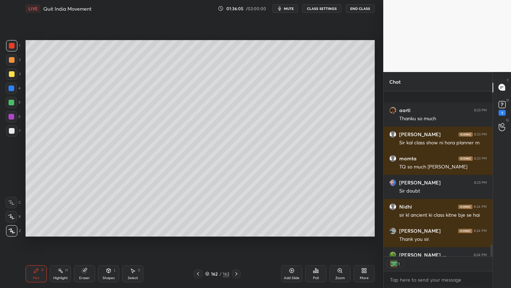
scroll to position [2095, 0]
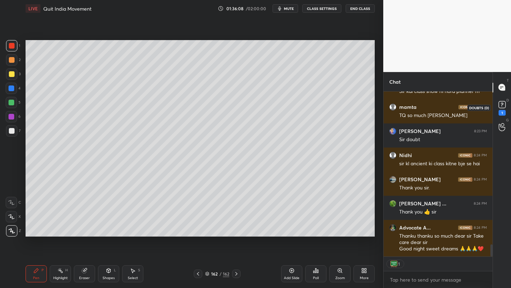
click at [501, 106] on rect at bounding box center [502, 104] width 7 height 7
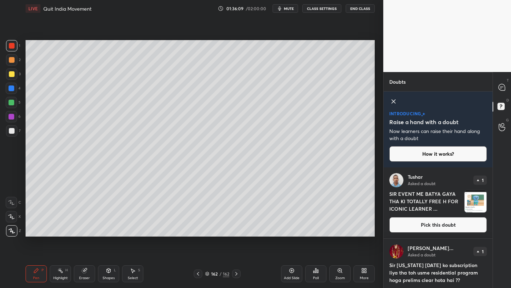
click at [458, 223] on button "Pick this doubt" at bounding box center [438, 225] width 98 height 16
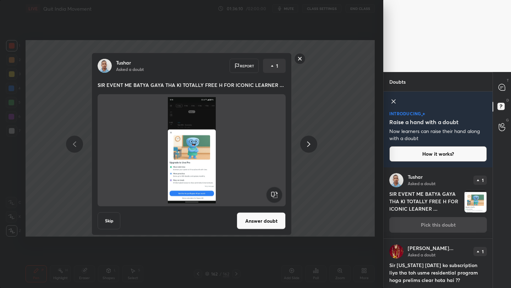
click at [259, 216] on button "Answer doubt" at bounding box center [261, 221] width 49 height 17
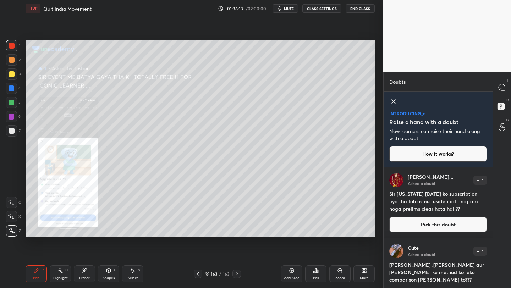
click at [500, 90] on icon at bounding box center [502, 87] width 6 height 6
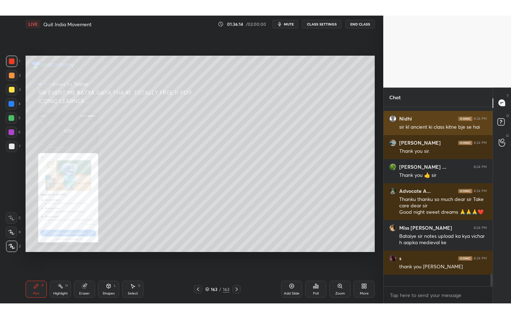
scroll to position [2247, 0]
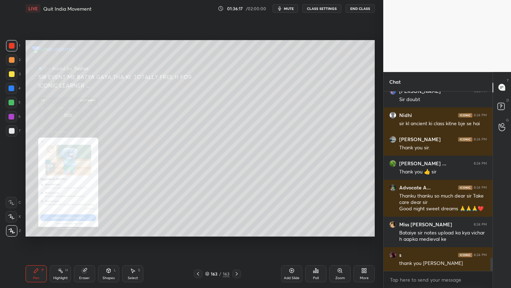
click at [363, 273] on icon at bounding box center [363, 272] width 2 height 2
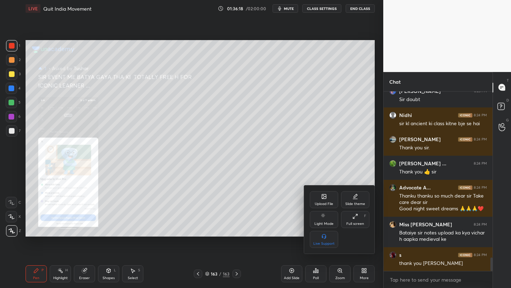
click at [359, 224] on div "Full screen" at bounding box center [355, 224] width 18 height 4
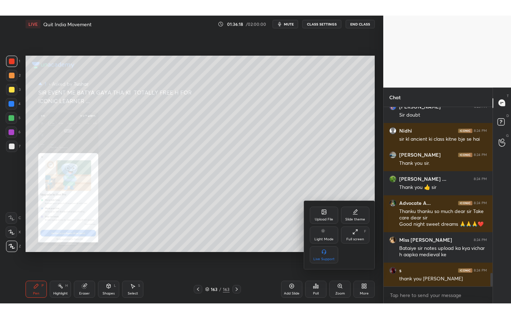
scroll to position [2215, 0]
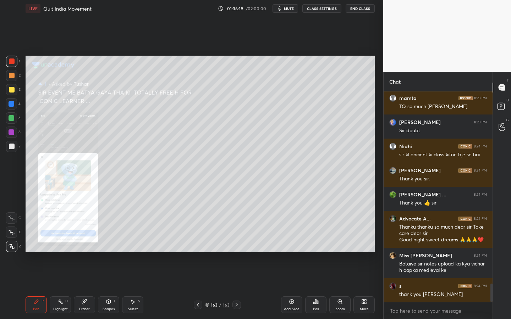
click at [335, 288] on div "Zoom" at bounding box center [339, 305] width 21 height 17
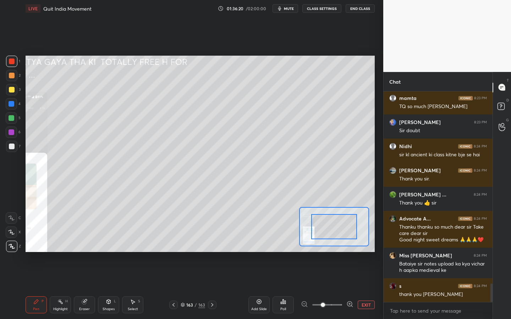
click at [331, 288] on span at bounding box center [327, 305] width 30 height 11
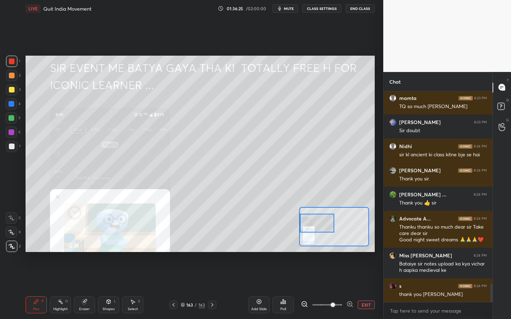
drag, startPoint x: 337, startPoint y: 225, endPoint x: 303, endPoint y: 221, distance: 34.6
click at [303, 221] on div at bounding box center [317, 223] width 34 height 19
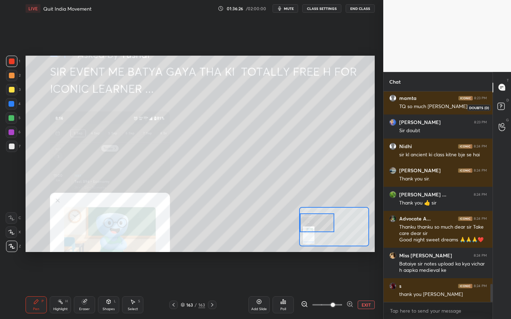
scroll to position [2239, 0]
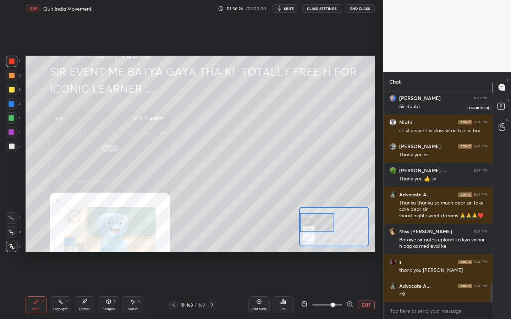
click at [502, 105] on rect at bounding box center [501, 106] width 7 height 7
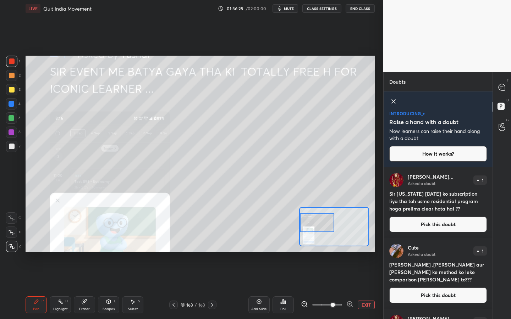
click at [465, 227] on button "Pick this doubt" at bounding box center [438, 225] width 98 height 16
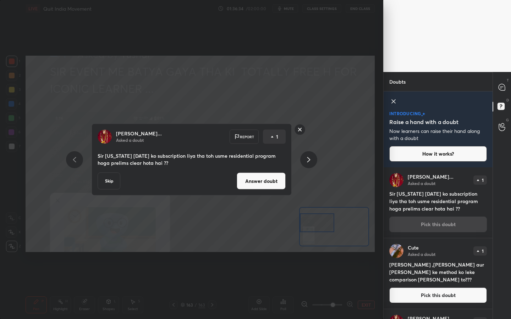
click at [261, 182] on button "Answer doubt" at bounding box center [261, 181] width 49 height 17
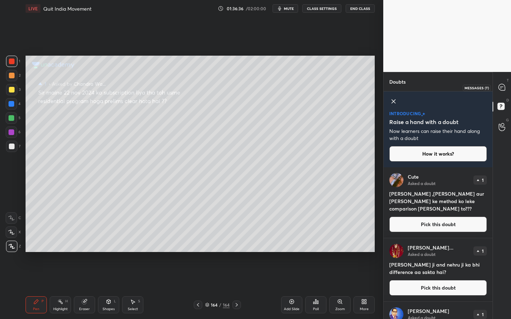
click at [504, 91] on div at bounding box center [502, 87] width 14 height 13
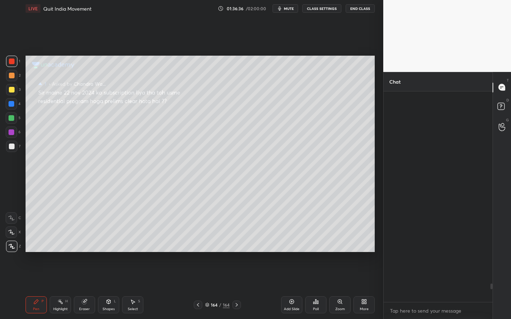
scroll to position [209, 107]
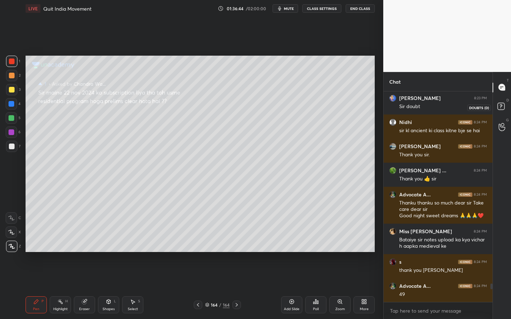
click at [500, 105] on icon at bounding box center [501, 105] width 2 height 3
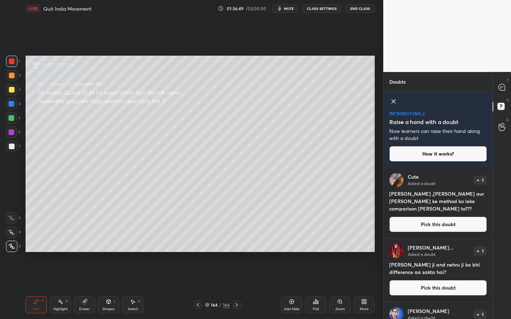
click at [107, 288] on div "Shapes L" at bounding box center [108, 305] width 21 height 17
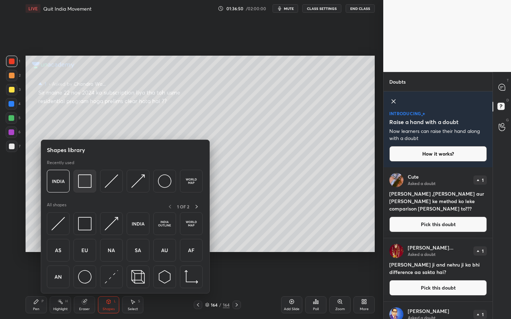
click at [78, 179] on img at bounding box center [84, 181] width 13 height 13
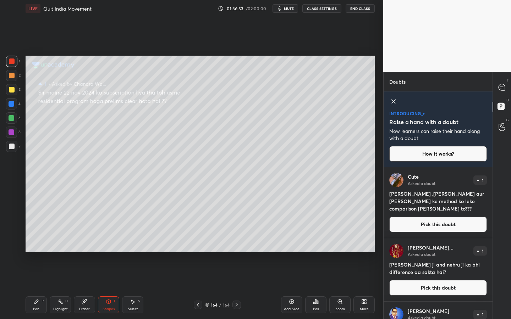
click at [461, 225] on button "Pick this doubt" at bounding box center [438, 225] width 98 height 16
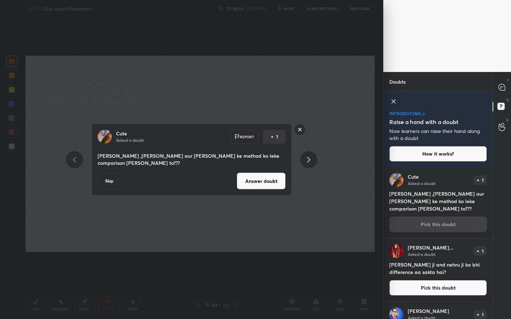
click at [270, 185] on button "Answer doubt" at bounding box center [261, 181] width 49 height 17
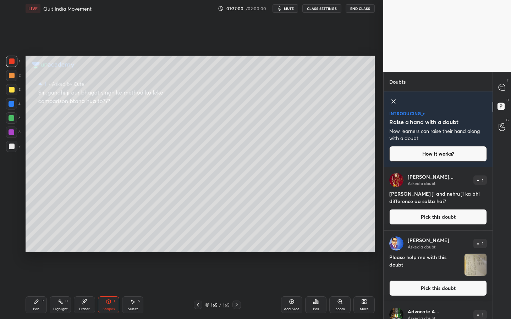
click at [465, 222] on button "Pick this doubt" at bounding box center [438, 217] width 98 height 16
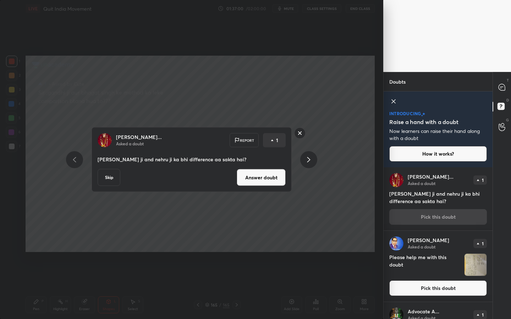
click at [272, 181] on button "Answer doubt" at bounding box center [261, 177] width 49 height 17
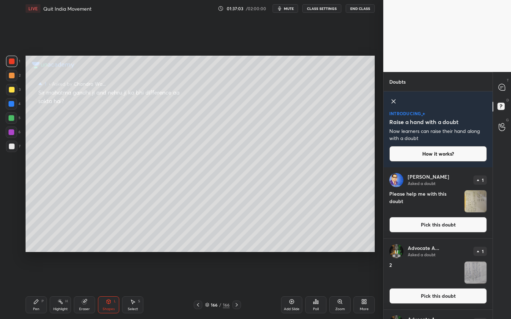
click at [463, 226] on button "Pick this doubt" at bounding box center [438, 225] width 98 height 16
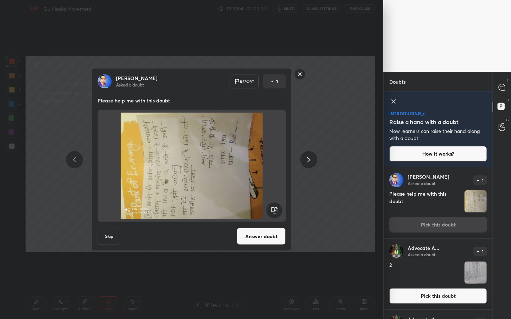
click at [270, 206] on rect at bounding box center [274, 211] width 16 height 16
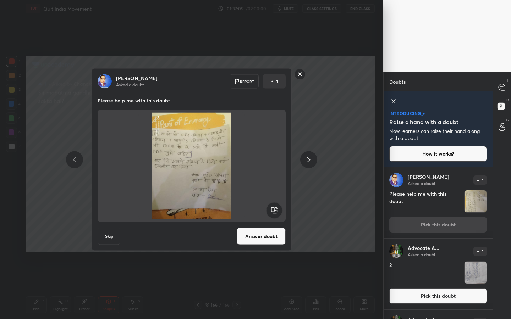
click at [271, 235] on button "Answer doubt" at bounding box center [261, 236] width 49 height 17
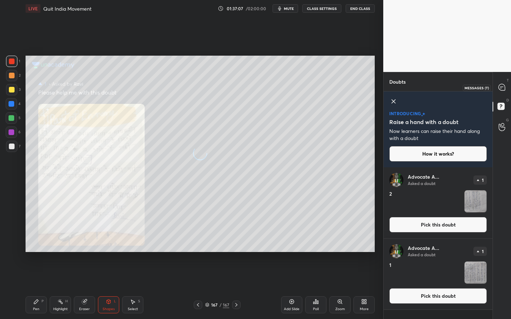
click at [505, 89] on icon at bounding box center [501, 87] width 7 height 7
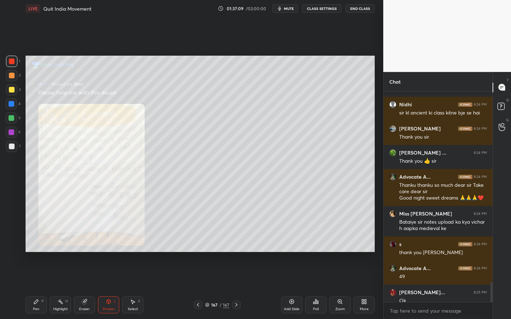
click at [336, 288] on div "Zoom" at bounding box center [339, 305] width 21 height 17
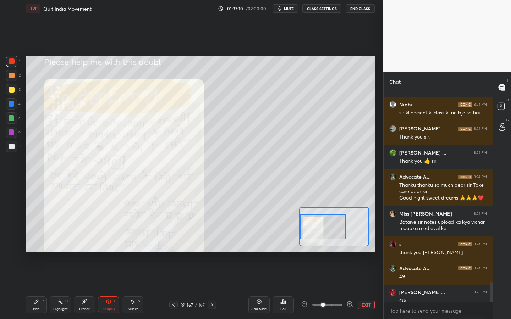
click at [293, 230] on div "Setting up your live class Poll for secs No correct answer Start poll" at bounding box center [200, 154] width 349 height 197
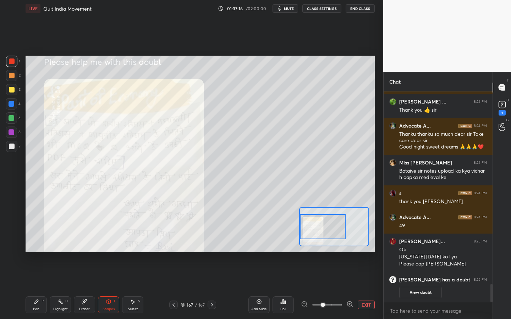
drag, startPoint x: 340, startPoint y: 230, endPoint x: 211, endPoint y: 253, distance: 131.3
click at [211, 253] on div "Setting up your live class Poll for secs No correct answer Start poll" at bounding box center [200, 154] width 355 height 274
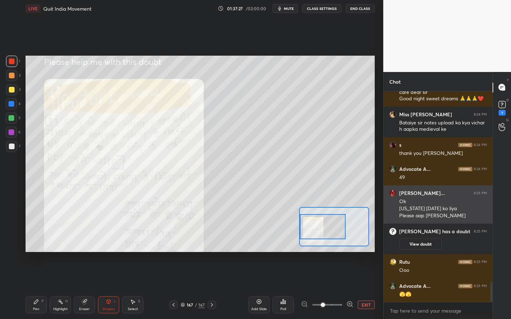
scroll to position [2005, 0]
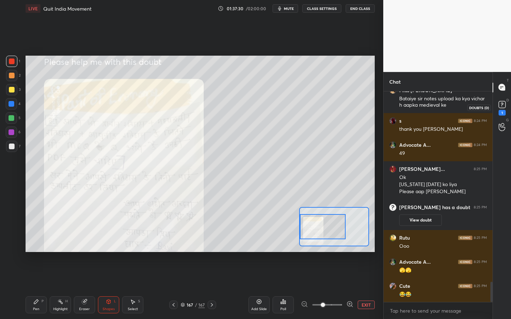
click at [503, 108] on icon at bounding box center [502, 104] width 11 height 11
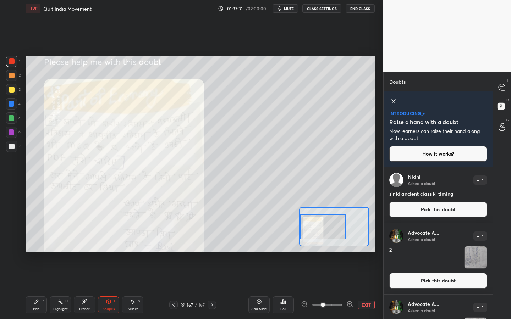
click at [456, 212] on button "Pick this doubt" at bounding box center [438, 210] width 98 height 16
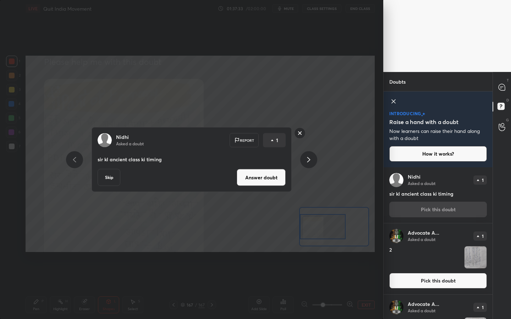
click at [116, 179] on button "Skip" at bounding box center [109, 177] width 23 height 17
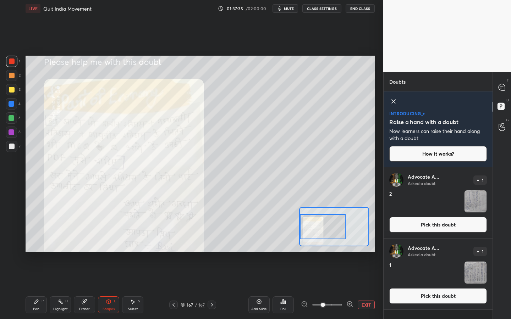
click at [437, 288] on button "Pick this doubt" at bounding box center [438, 297] width 98 height 16
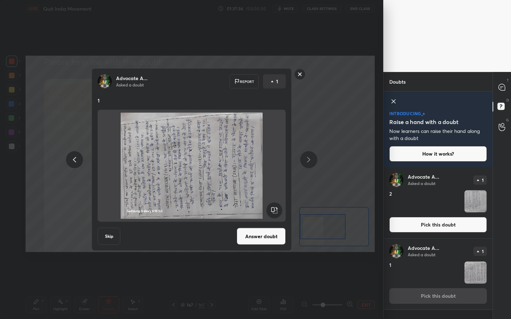
click at [276, 210] on rect at bounding box center [274, 211] width 16 height 16
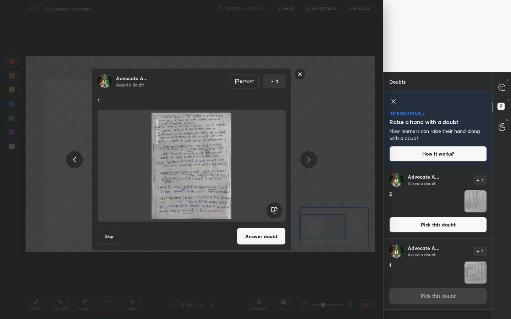
click at [275, 230] on button "Answer doubt" at bounding box center [261, 236] width 49 height 17
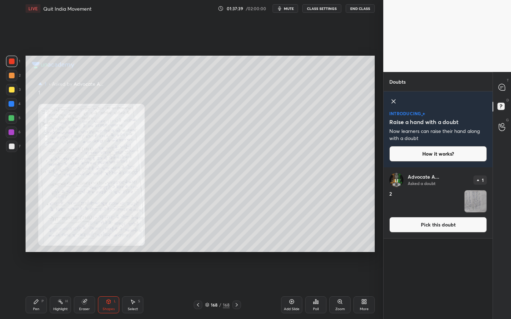
click at [442, 221] on button "Pick this doubt" at bounding box center [438, 225] width 98 height 16
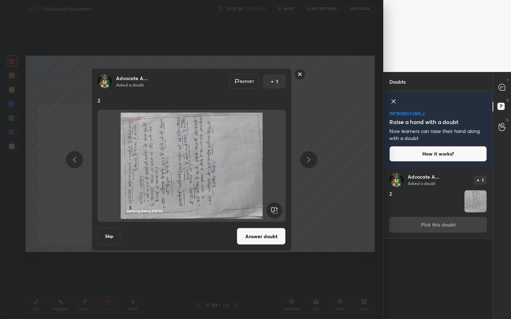
click at [278, 211] on rect at bounding box center [274, 211] width 16 height 16
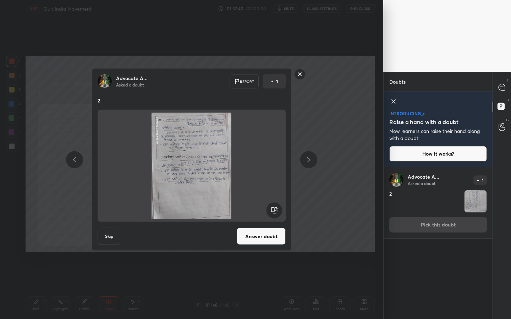
click at [276, 234] on button "Answer doubt" at bounding box center [261, 236] width 49 height 17
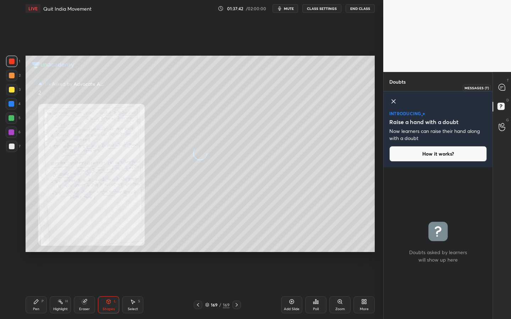
click at [501, 87] on icon at bounding box center [502, 87] width 6 height 6
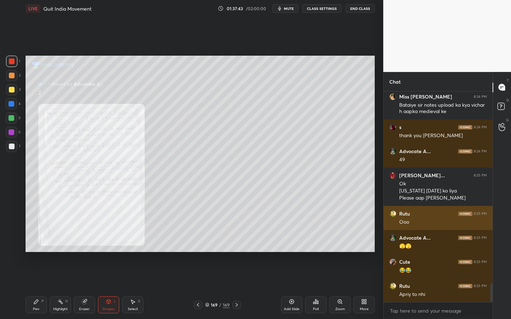
scroll to position [2178, 0]
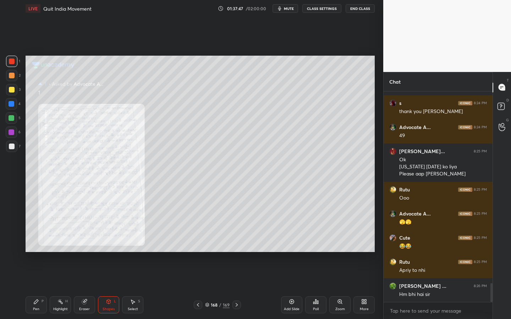
click at [337, 288] on icon at bounding box center [340, 302] width 6 height 6
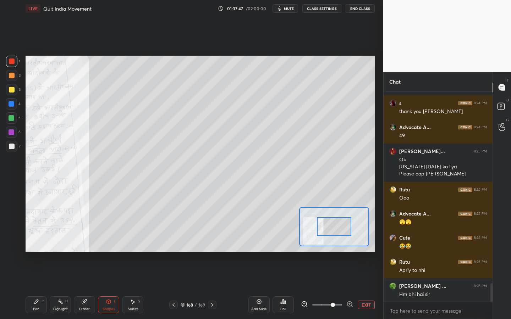
click at [337, 288] on span at bounding box center [327, 305] width 30 height 11
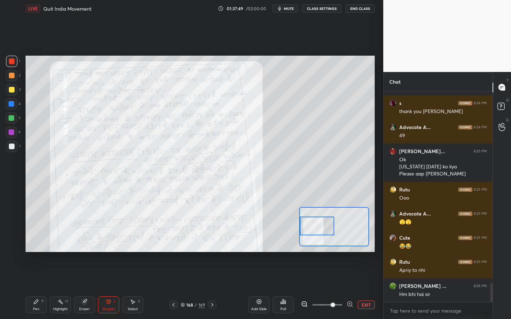
click at [295, 233] on div "Setting up your live class Poll for secs No correct answer Start poll" at bounding box center [200, 154] width 349 height 197
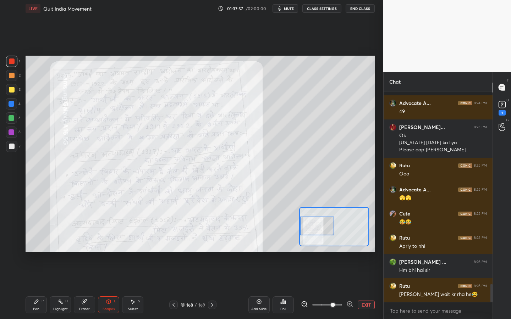
scroll to position [2232, 0]
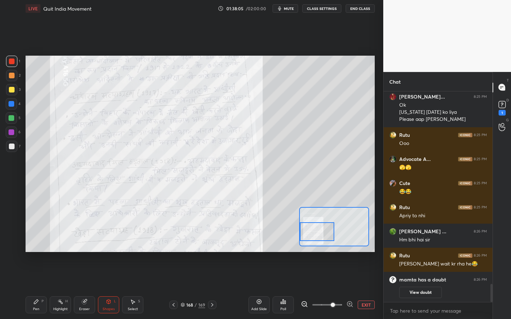
drag, startPoint x: 331, startPoint y: 221, endPoint x: 331, endPoint y: 230, distance: 8.2
click at [331, 230] on div at bounding box center [317, 232] width 34 height 19
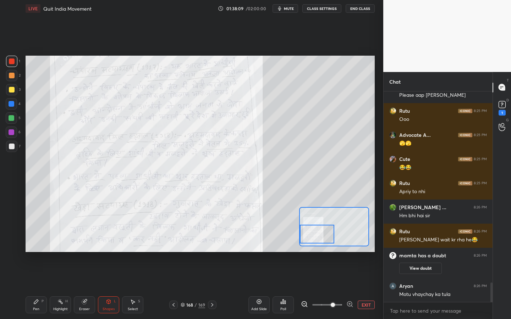
scroll to position [2063, 0]
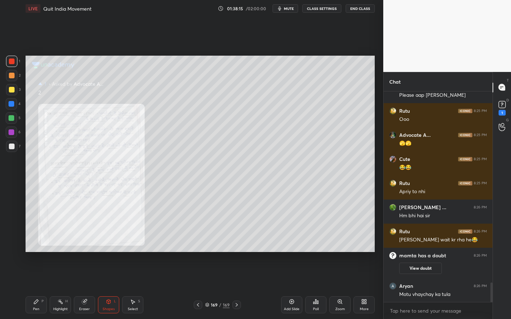
click at [335, 288] on div "Zoom" at bounding box center [339, 305] width 21 height 17
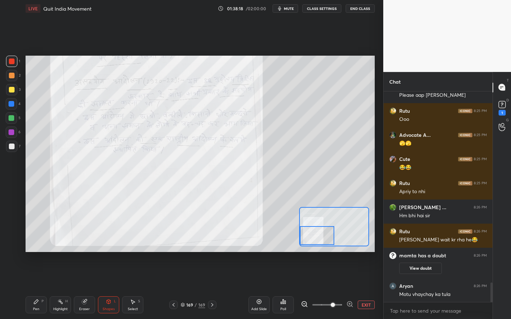
click at [290, 235] on div "Setting up your live class Poll for secs No correct answer Start poll" at bounding box center [200, 154] width 349 height 197
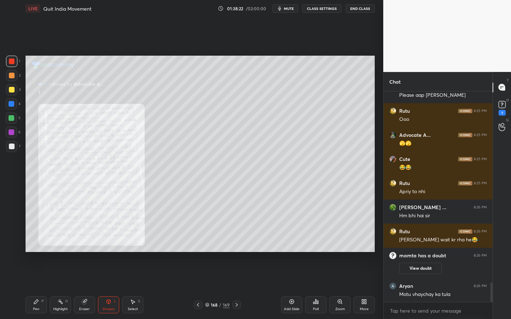
click at [340, 288] on div "Zoom" at bounding box center [340, 310] width 10 height 4
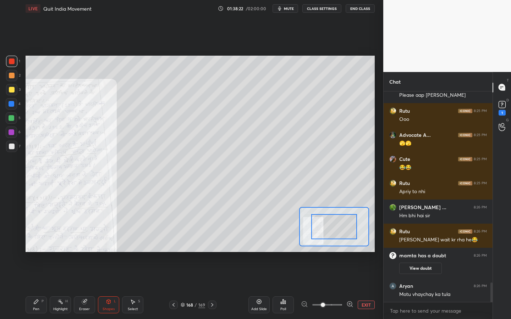
click at [340, 288] on span at bounding box center [327, 305] width 30 height 11
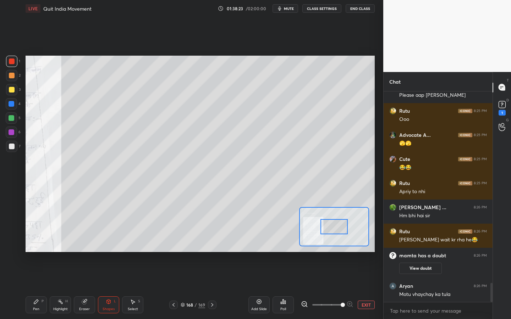
scroll to position [2094, 0]
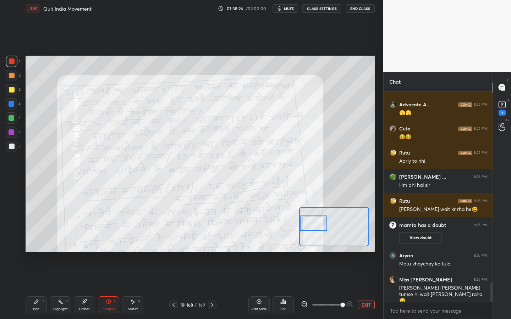
drag, startPoint x: 337, startPoint y: 220, endPoint x: 311, endPoint y: 213, distance: 27.0
click at [311, 216] on div at bounding box center [313, 223] width 27 height 15
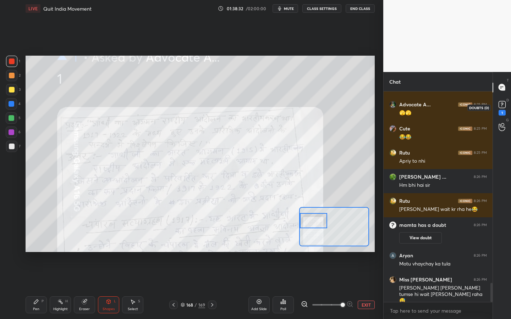
click at [499, 109] on icon at bounding box center [502, 104] width 11 height 11
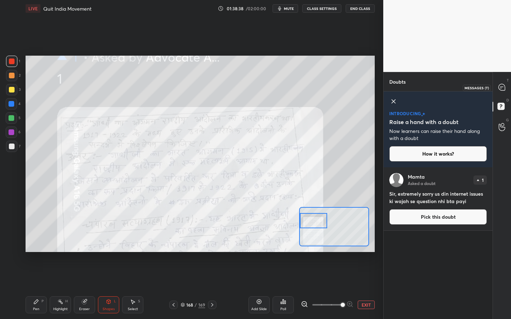
click at [508, 89] on div at bounding box center [502, 87] width 14 height 13
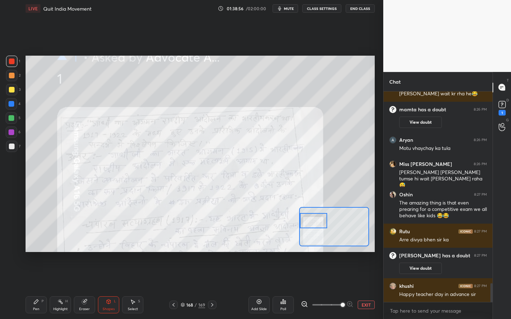
scroll to position [2177, 0]
click at [506, 106] on icon at bounding box center [502, 104] width 11 height 11
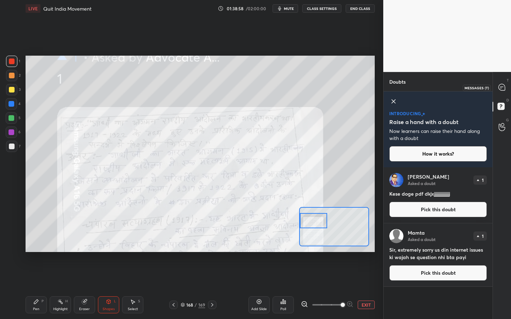
click at [503, 89] on icon at bounding box center [502, 87] width 6 height 6
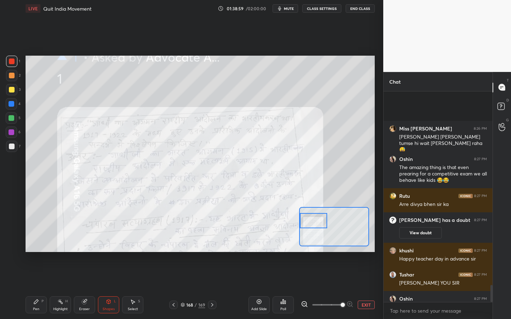
scroll to position [2429, 0]
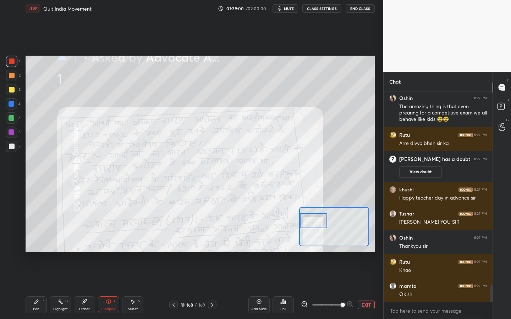
click at [357, 6] on button "End Class" at bounding box center [360, 8] width 29 height 9
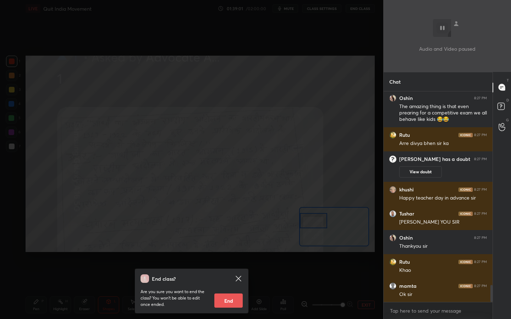
click at [237, 288] on button "End" at bounding box center [228, 301] width 28 height 14
type textarea "x"
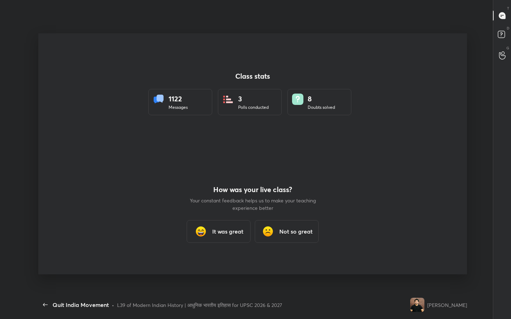
scroll to position [0, 0]
